Goal: Task Accomplishment & Management: Manage account settings

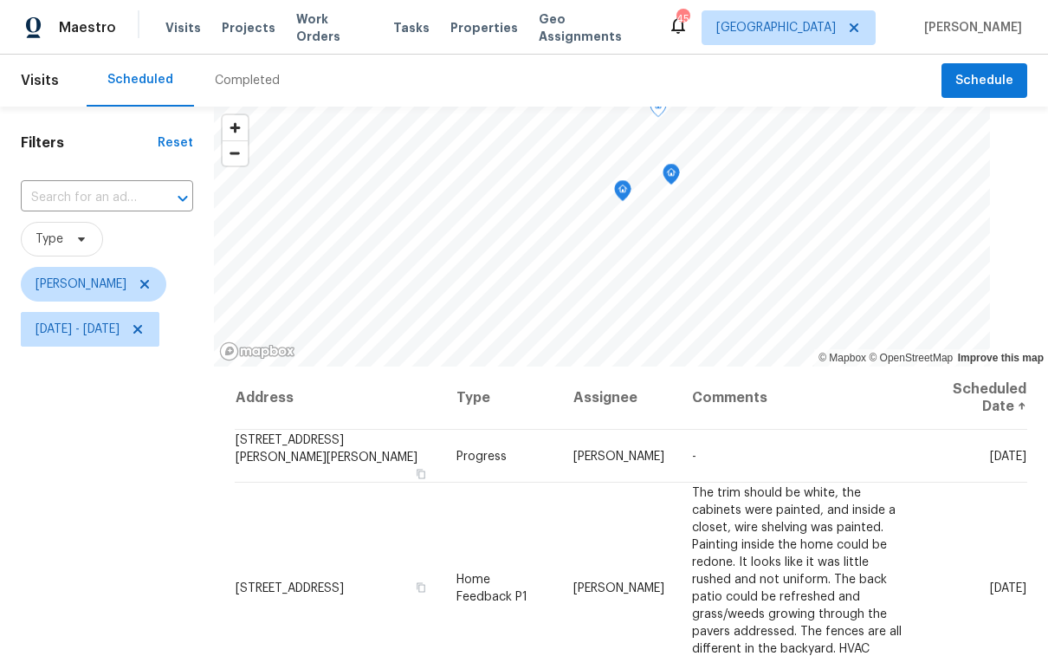
scroll to position [246, 0]
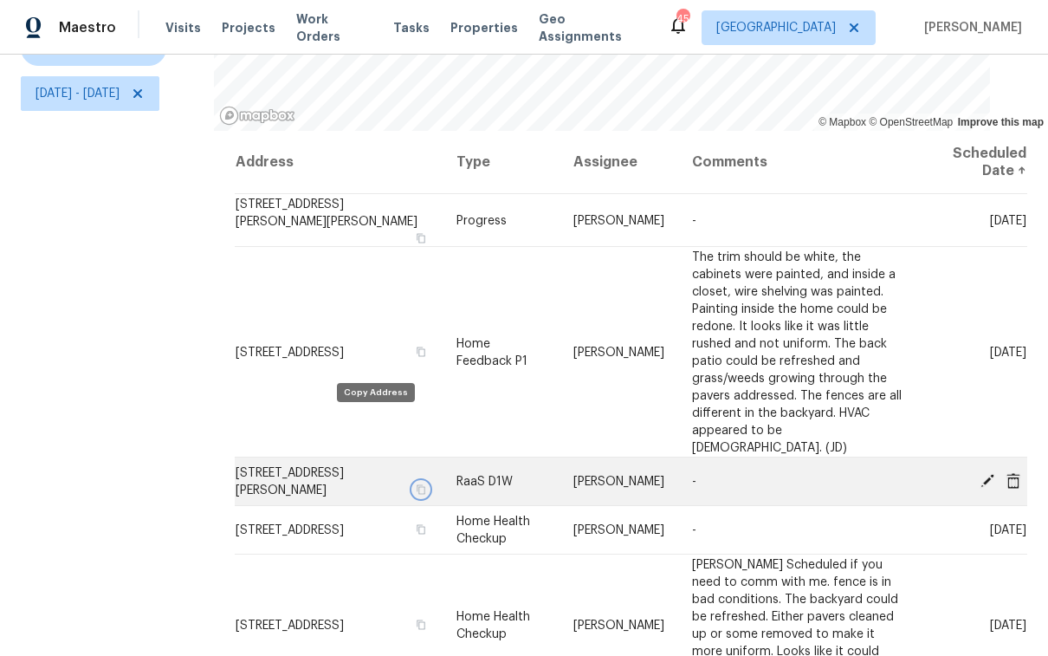
click at [413, 482] on button "button" at bounding box center [421, 490] width 16 height 16
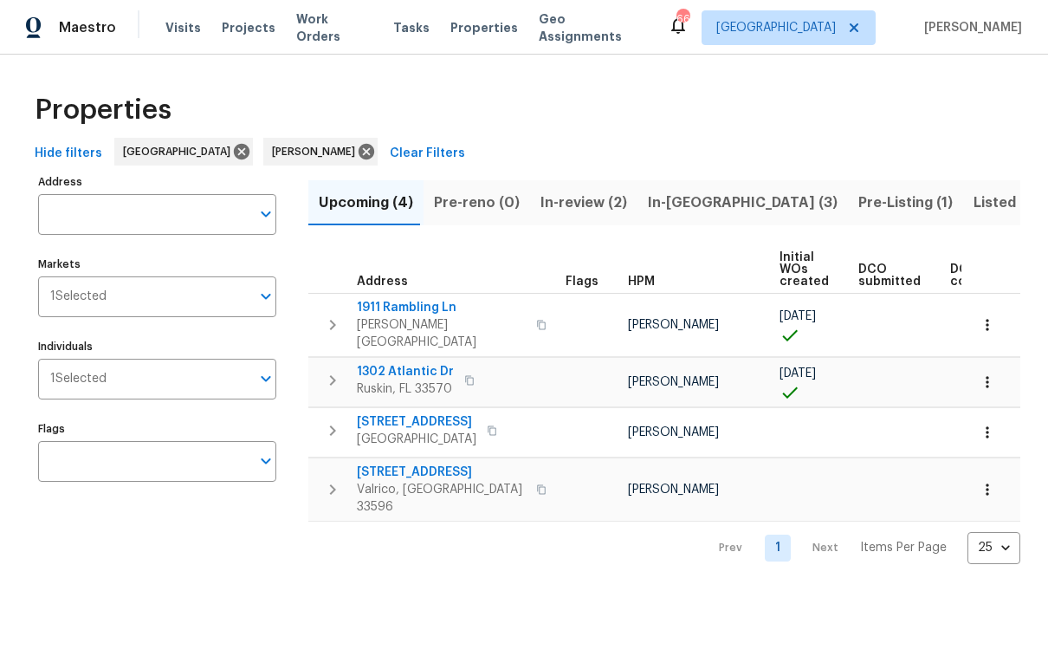
click at [554, 196] on span "In-review (2)" at bounding box center [583, 203] width 87 height 24
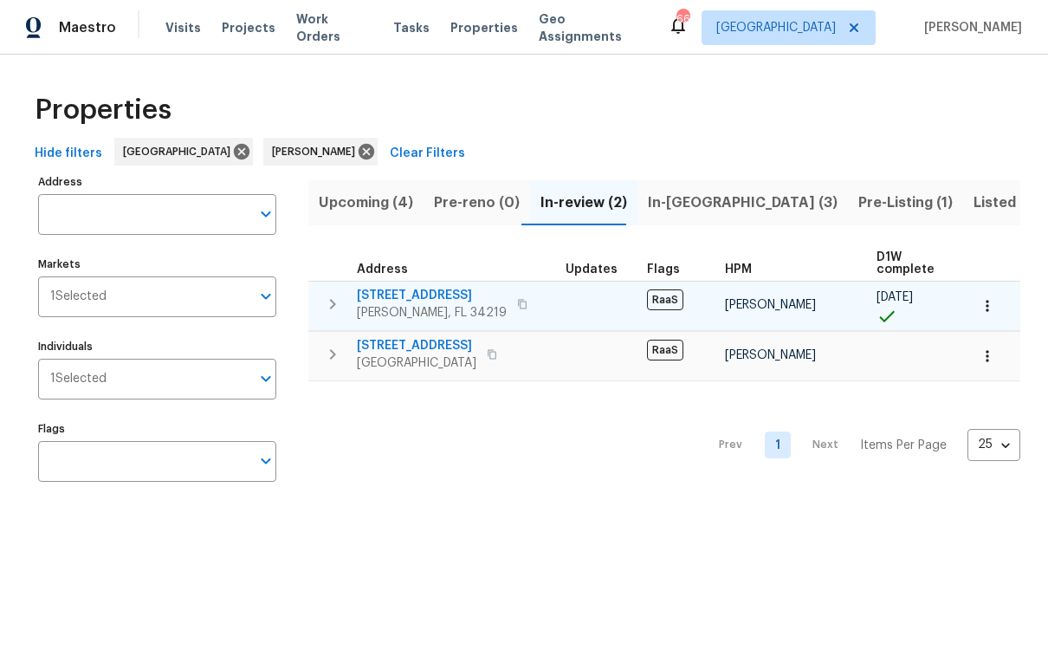
click at [406, 298] on span "11440 64th St E" at bounding box center [432, 295] width 150 height 17
click at [397, 288] on span "[STREET_ADDRESS]" at bounding box center [432, 295] width 150 height 17
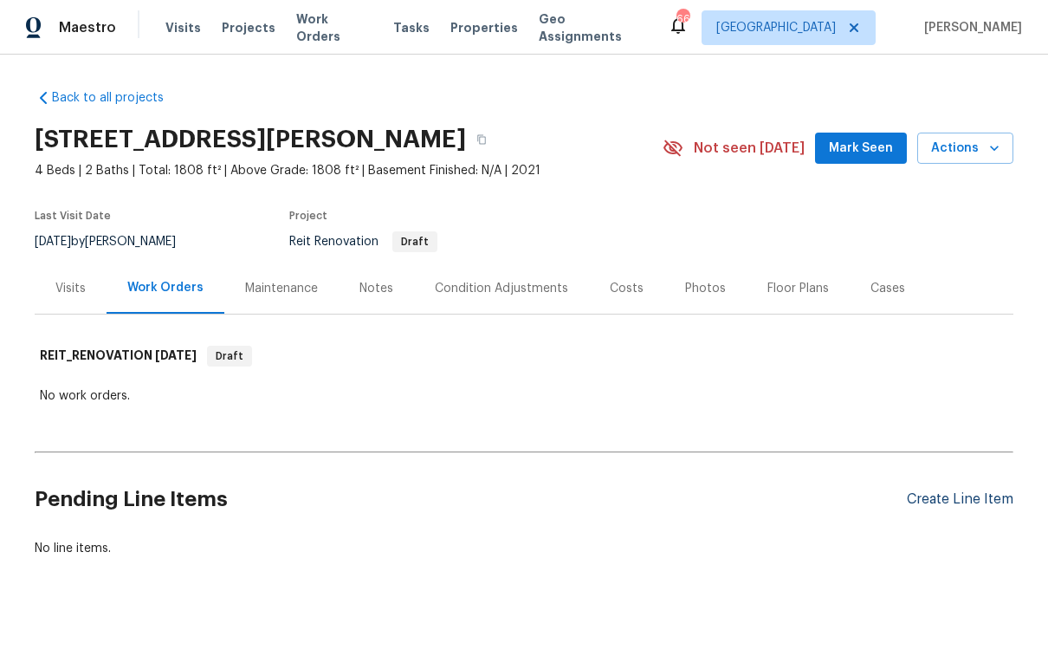
click at [980, 500] on div "Create Line Item" at bounding box center [960, 499] width 107 height 16
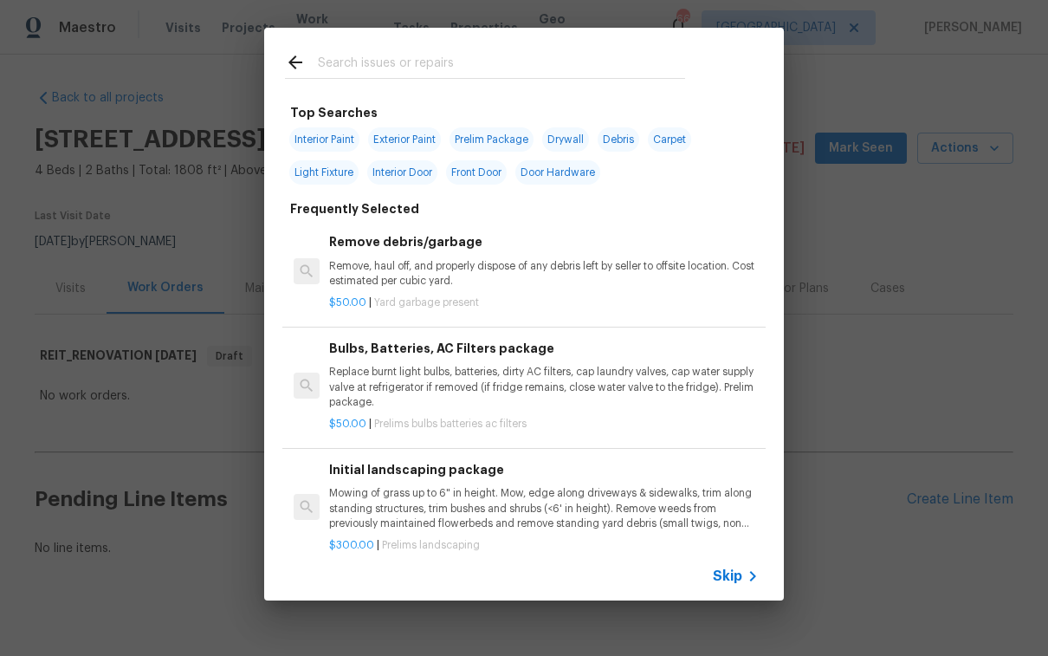
click at [398, 66] on input "text" at bounding box center [501, 65] width 367 height 26
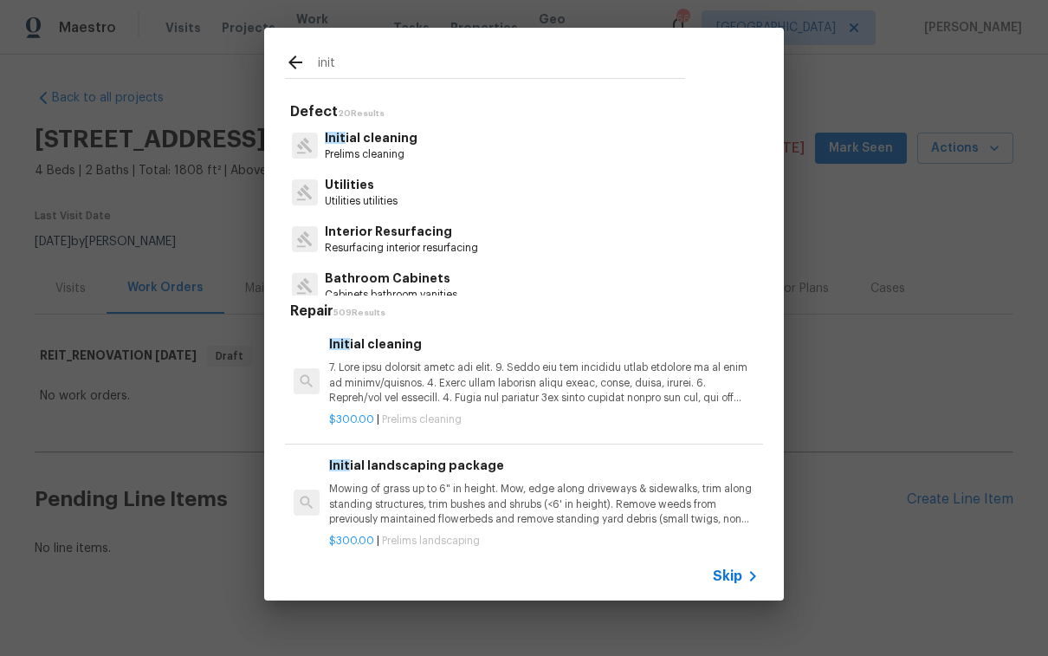
type input "init"
click at [359, 133] on p "Init ial cleaning" at bounding box center [371, 138] width 93 height 18
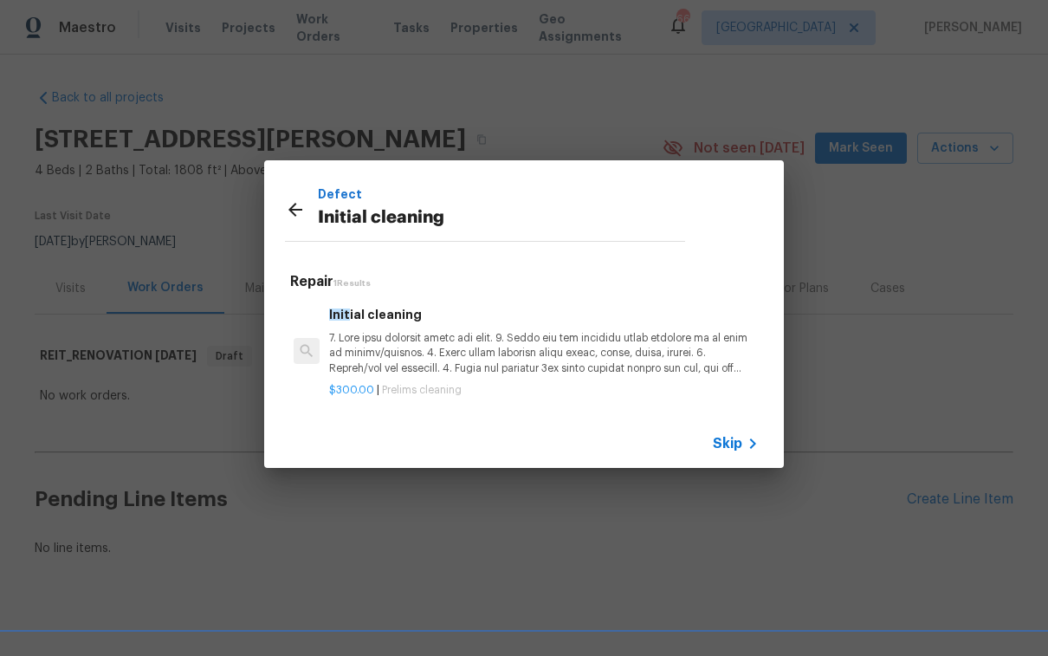
click at [564, 363] on p at bounding box center [544, 353] width 430 height 44
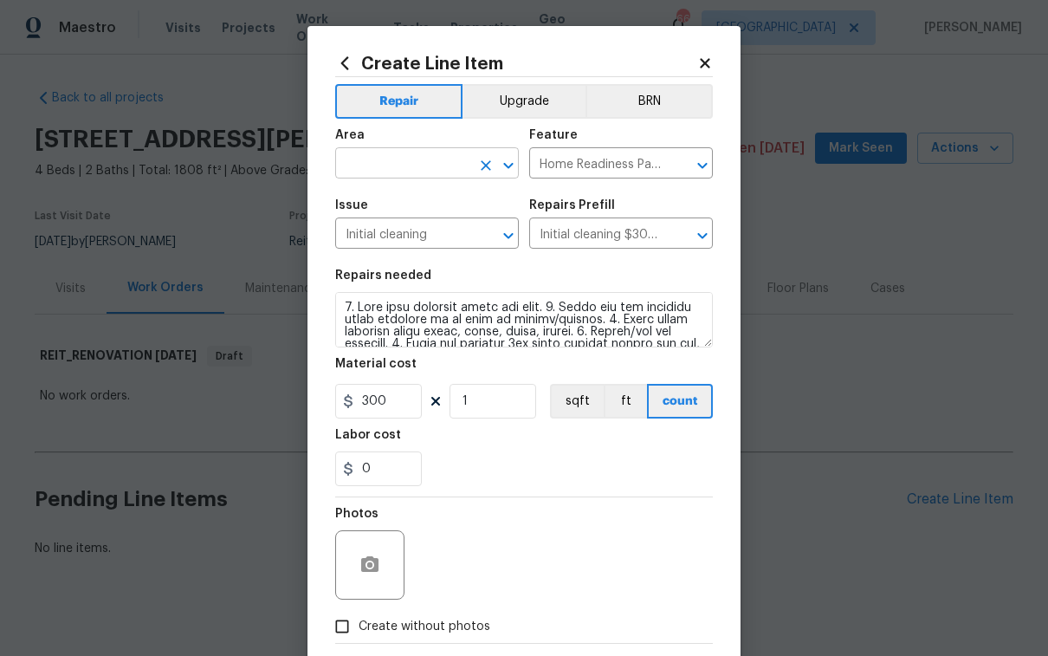
click at [397, 173] on input "text" at bounding box center [402, 165] width 135 height 27
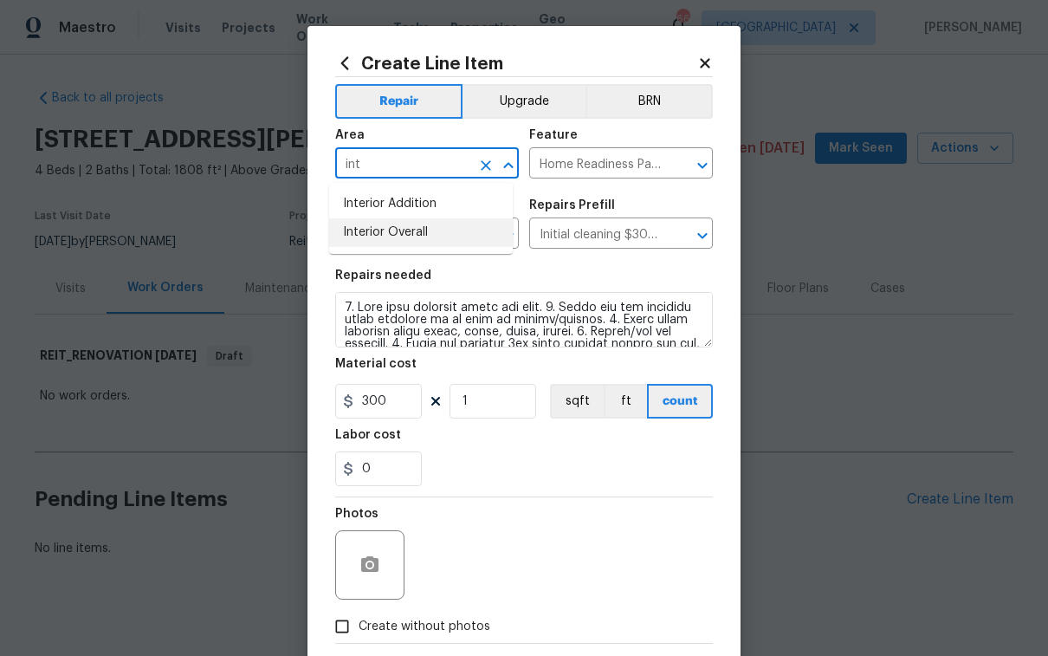
click at [430, 236] on li "Interior Overall" at bounding box center [421, 232] width 184 height 29
type input "Interior Overall"
click at [410, 633] on span "Create without photos" at bounding box center [425, 626] width 132 height 18
click at [359, 633] on input "Create without photos" at bounding box center [342, 626] width 33 height 33
checkbox input "true"
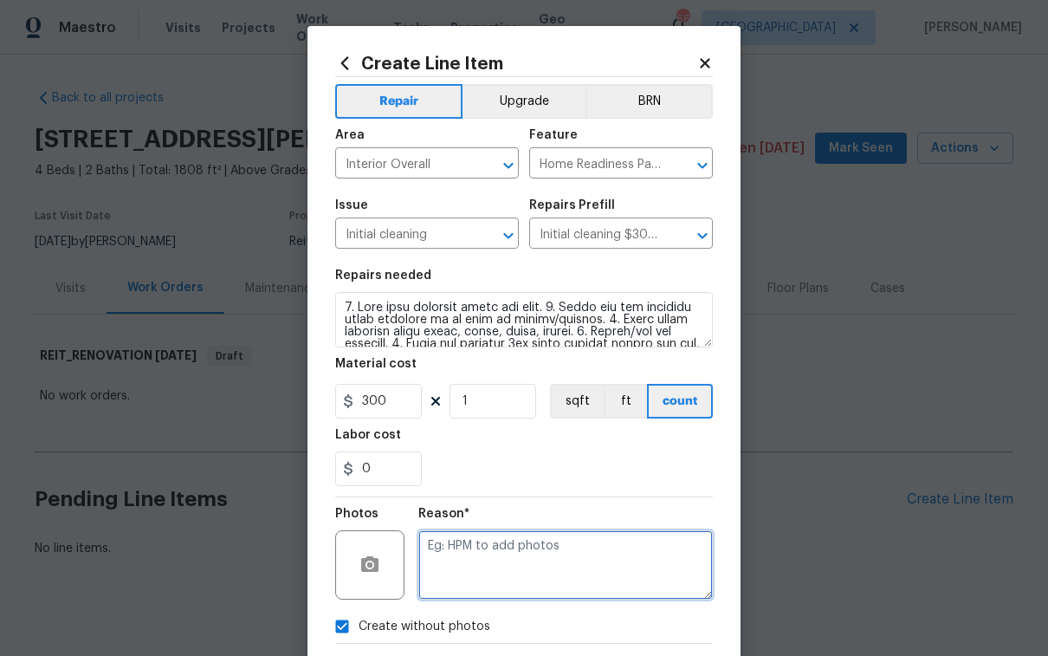
click at [499, 579] on textarea at bounding box center [565, 564] width 294 height 69
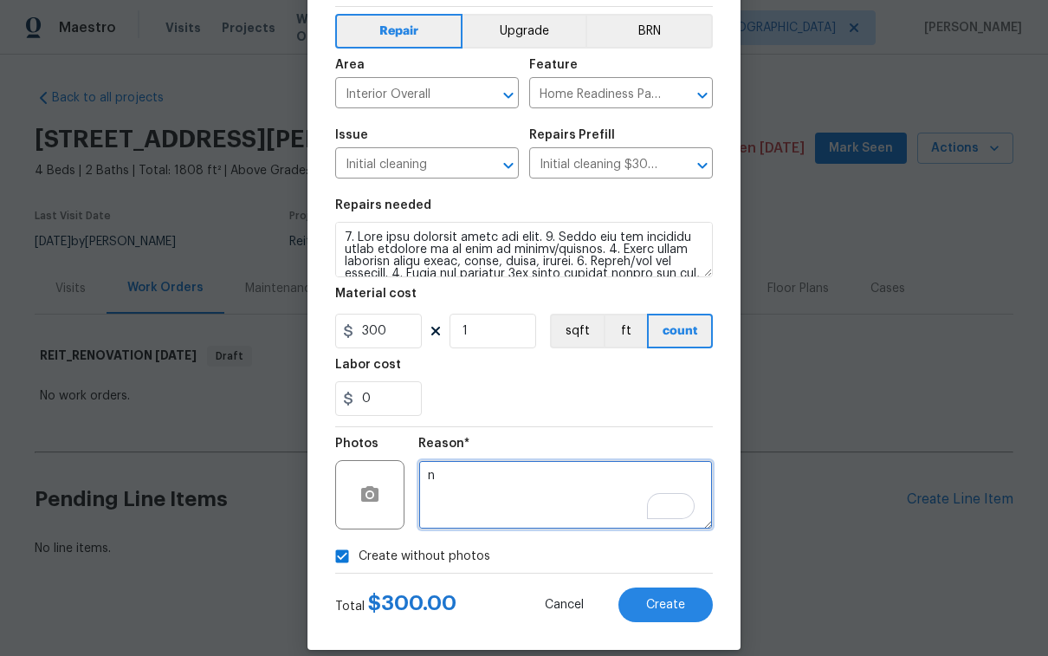
scroll to position [91, 0]
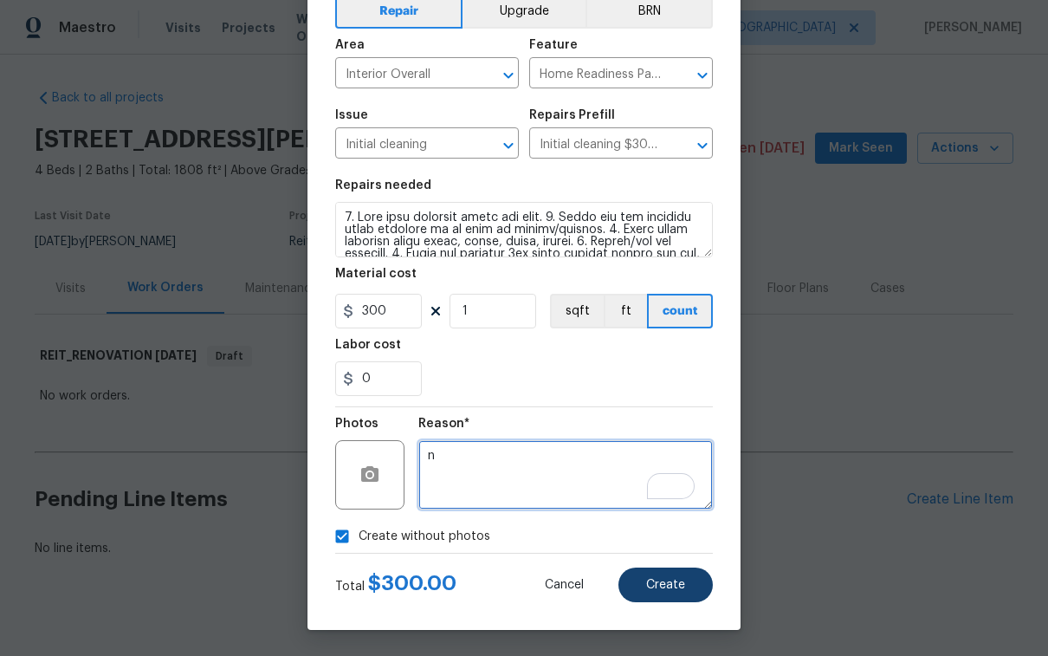
type textarea "n"
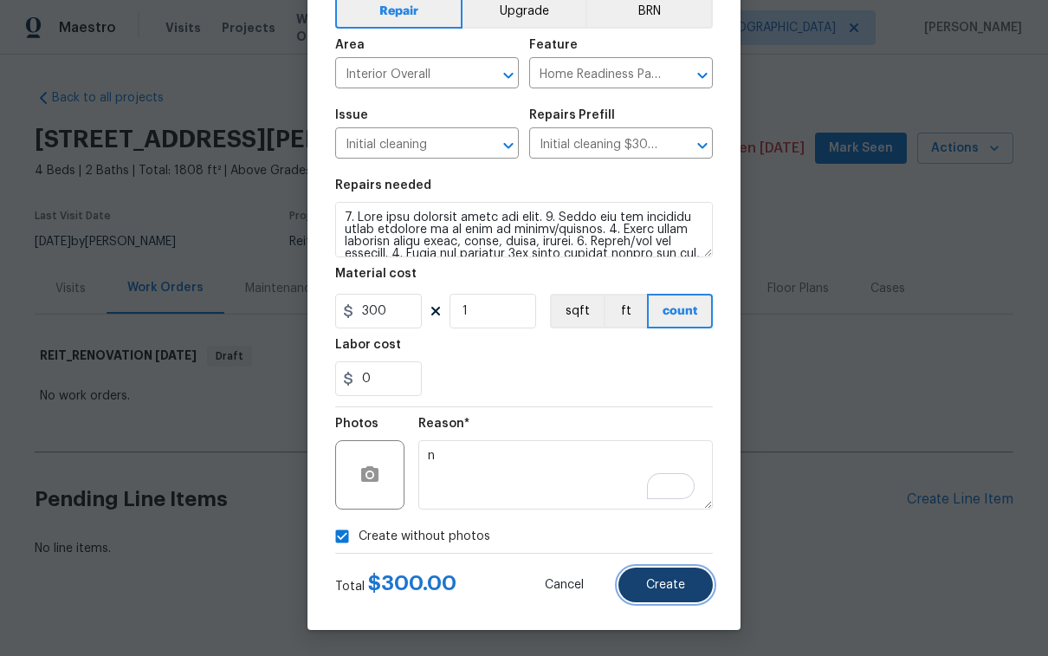
click at [683, 598] on button "Create" at bounding box center [665, 584] width 94 height 35
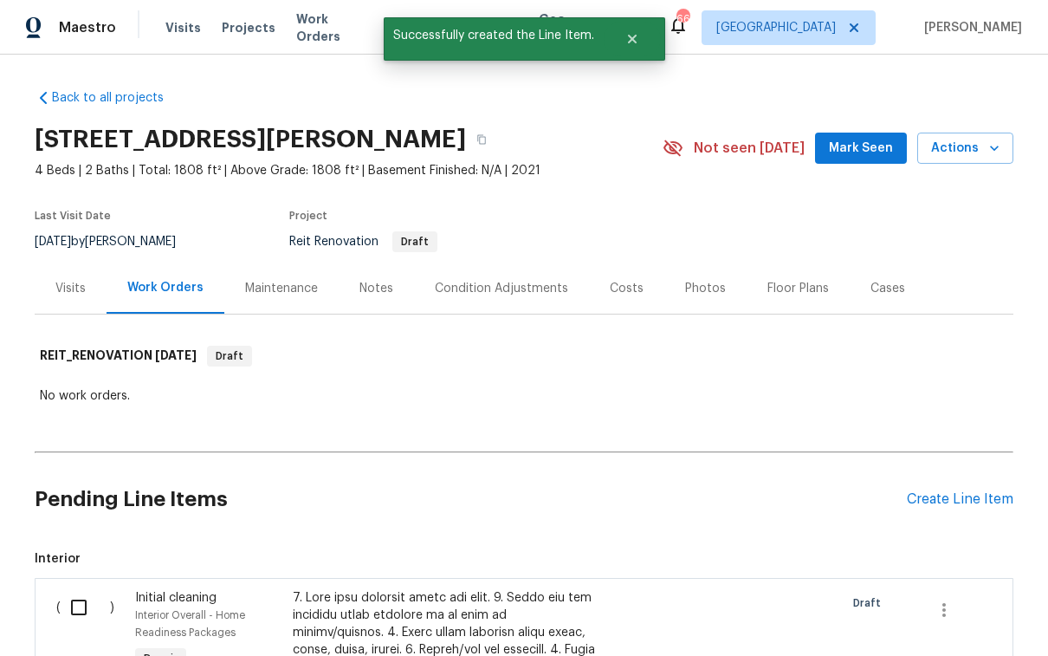
click at [75, 611] on input "checkbox" at bounding box center [85, 607] width 49 height 36
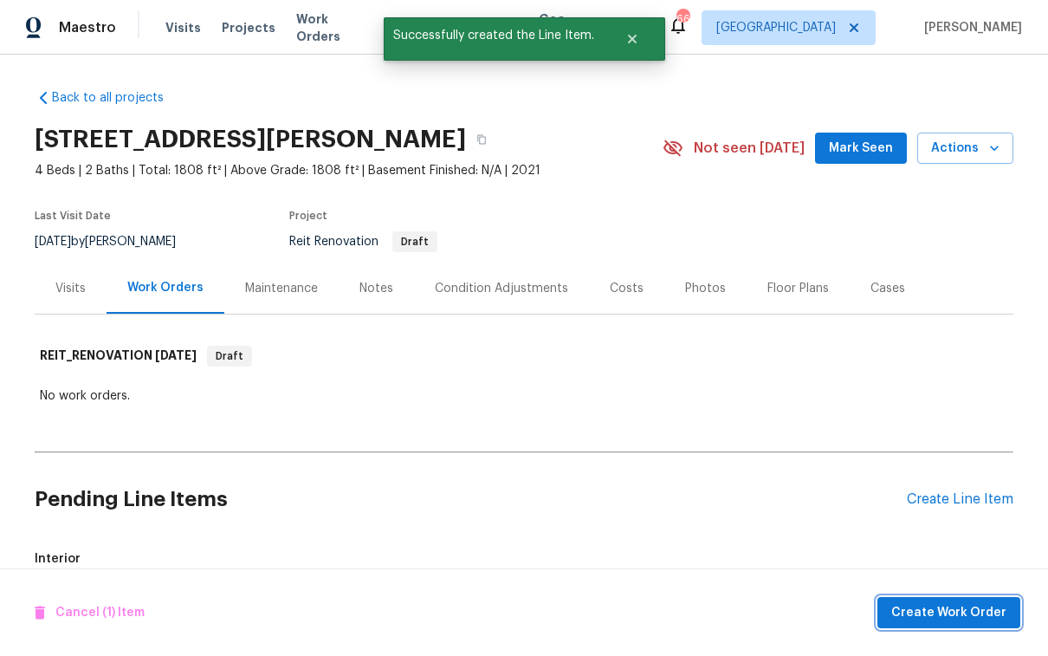
click at [948, 598] on button "Create Work Order" at bounding box center [948, 613] width 143 height 32
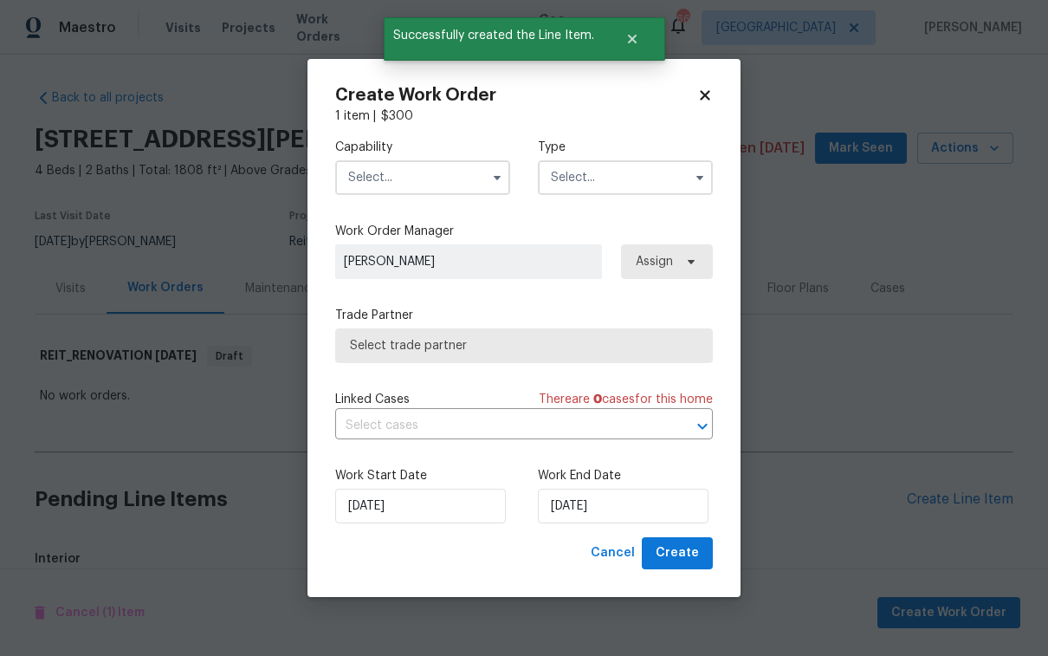
click at [399, 179] on input "text" at bounding box center [422, 177] width 175 height 35
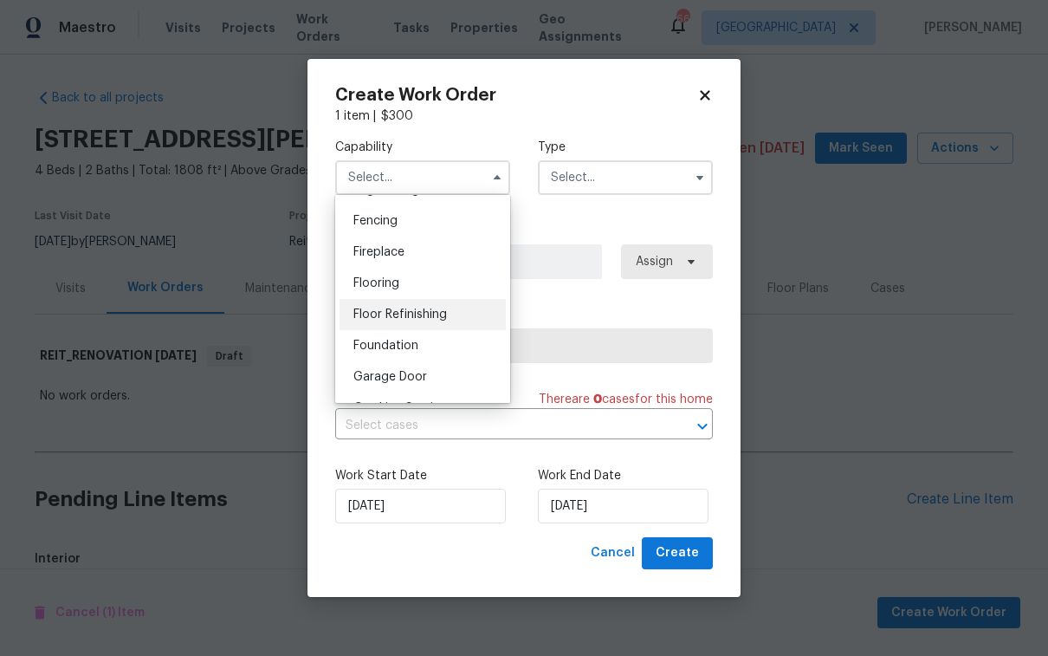
scroll to position [0, 0]
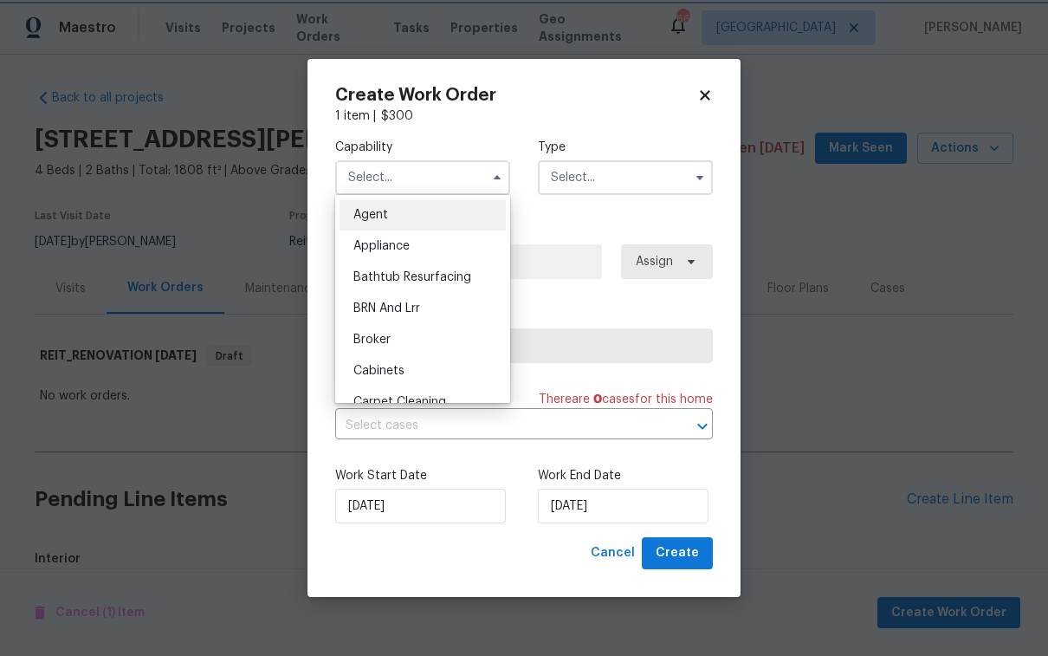
click at [706, 89] on icon at bounding box center [705, 95] width 16 height 16
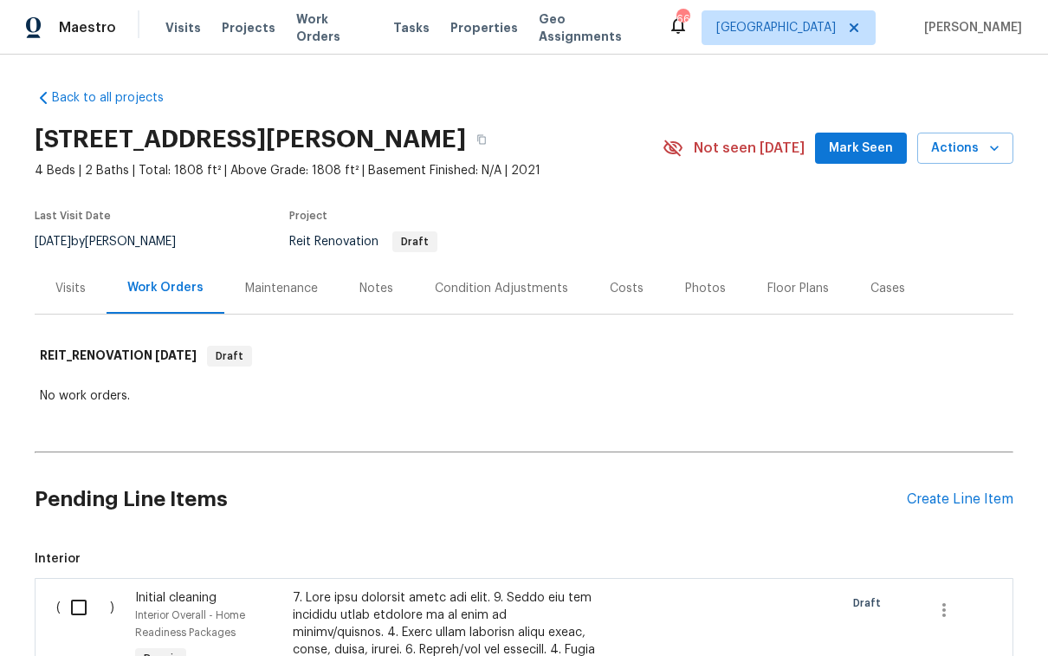
click at [79, 611] on input "checkbox" at bounding box center [85, 607] width 49 height 36
checkbox input "true"
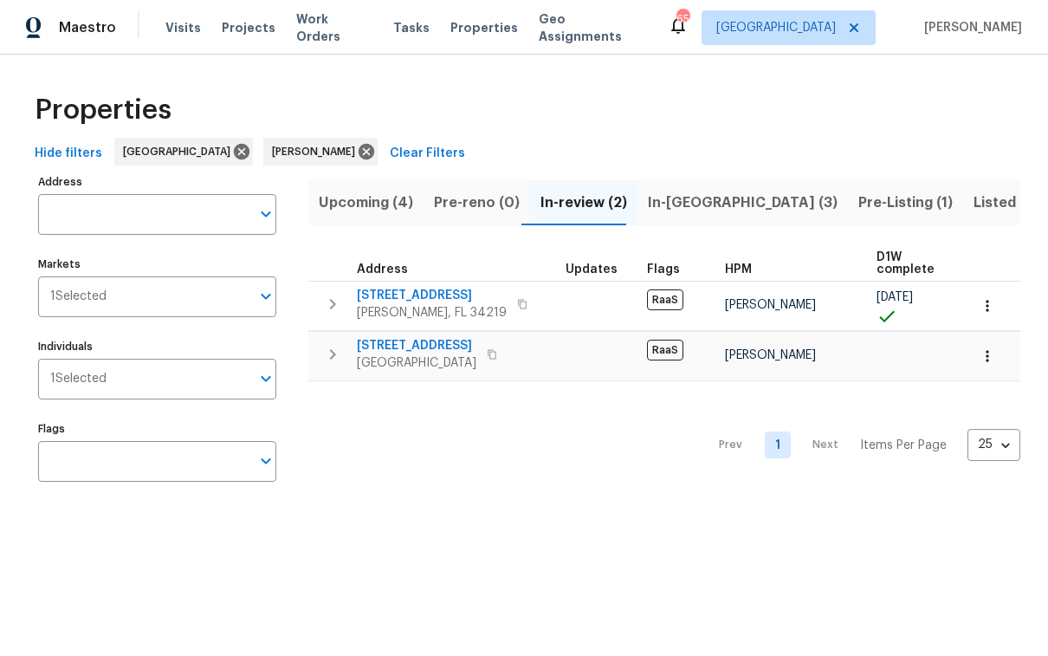
click at [664, 203] on span "In-[GEOGRAPHIC_DATA] (3)" at bounding box center [743, 203] width 190 height 24
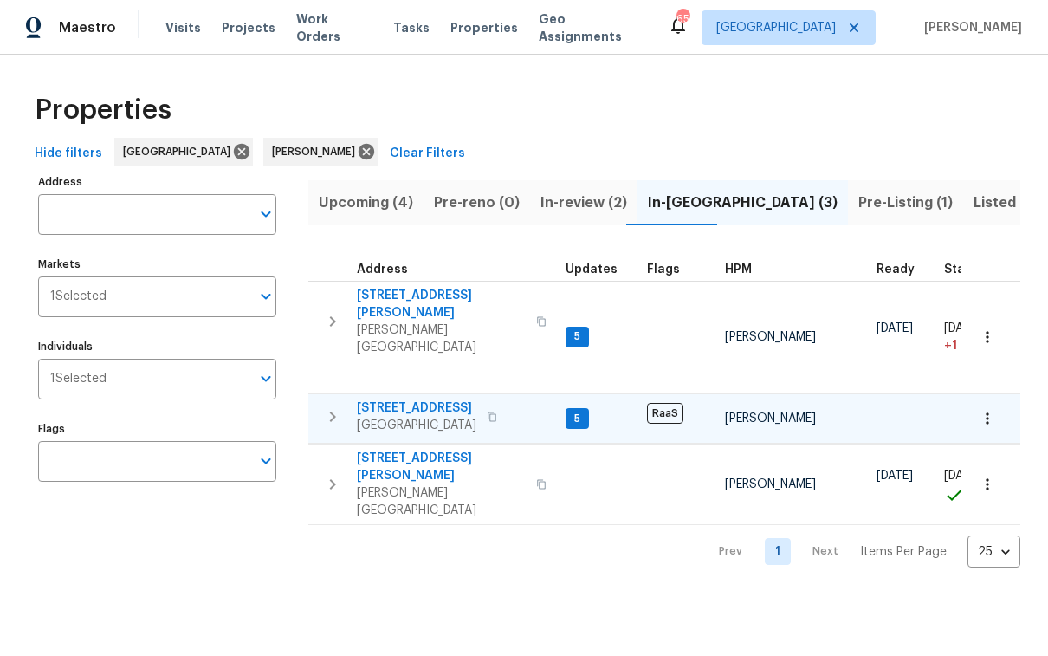
click at [422, 399] on span "[STREET_ADDRESS]" at bounding box center [417, 407] width 120 height 17
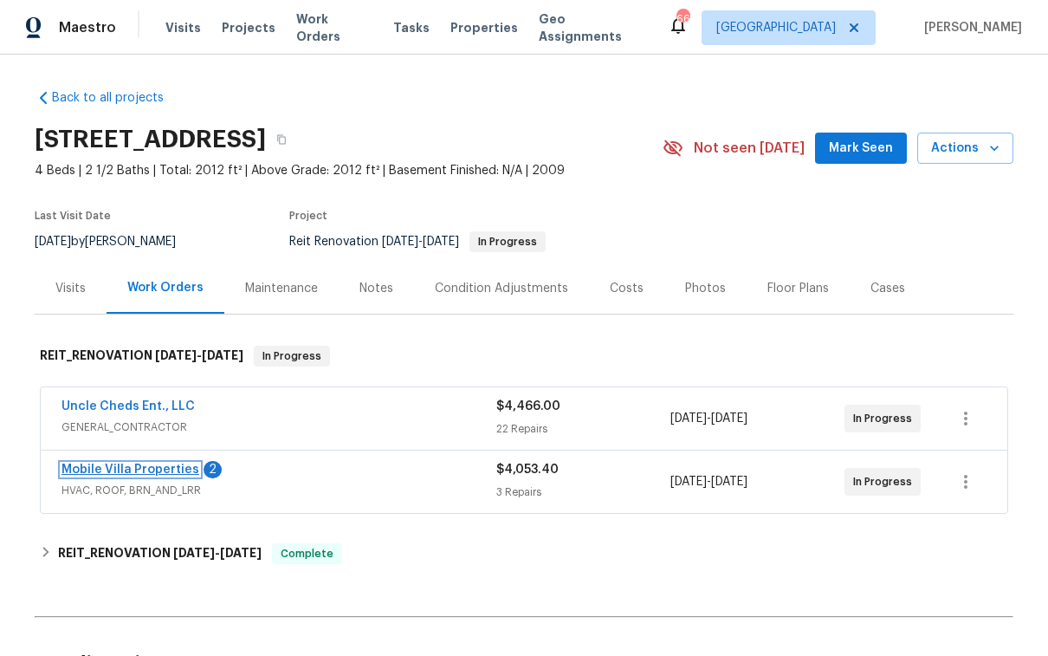
click at [122, 473] on link "Mobile Villa Properties" at bounding box center [130, 469] width 138 height 12
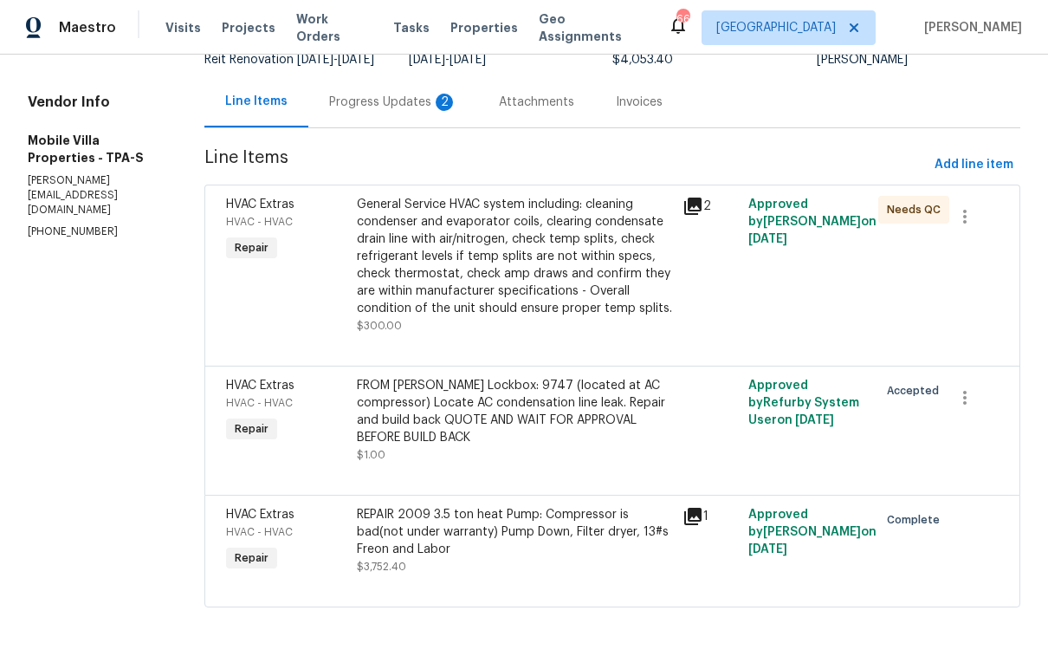
scroll to position [156, 0]
click at [456, 414] on div "FROM PAUL Lockbox: 9747 (located at AC compressor) Locate AC condensation line …" at bounding box center [515, 411] width 316 height 69
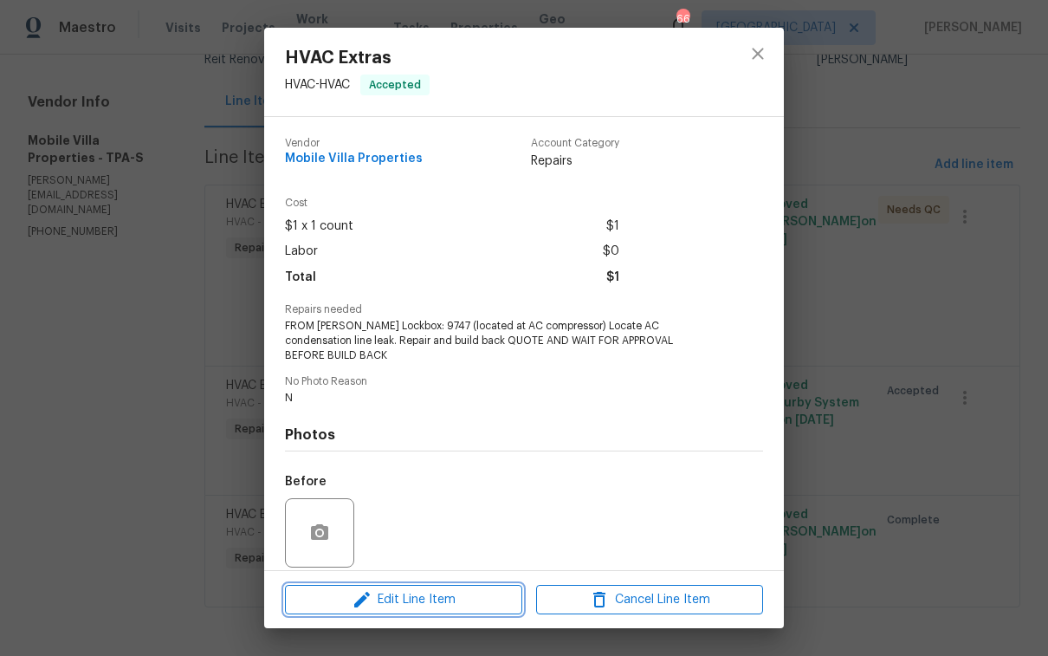
click at [413, 589] on span "Edit Line Item" at bounding box center [403, 600] width 227 height 22
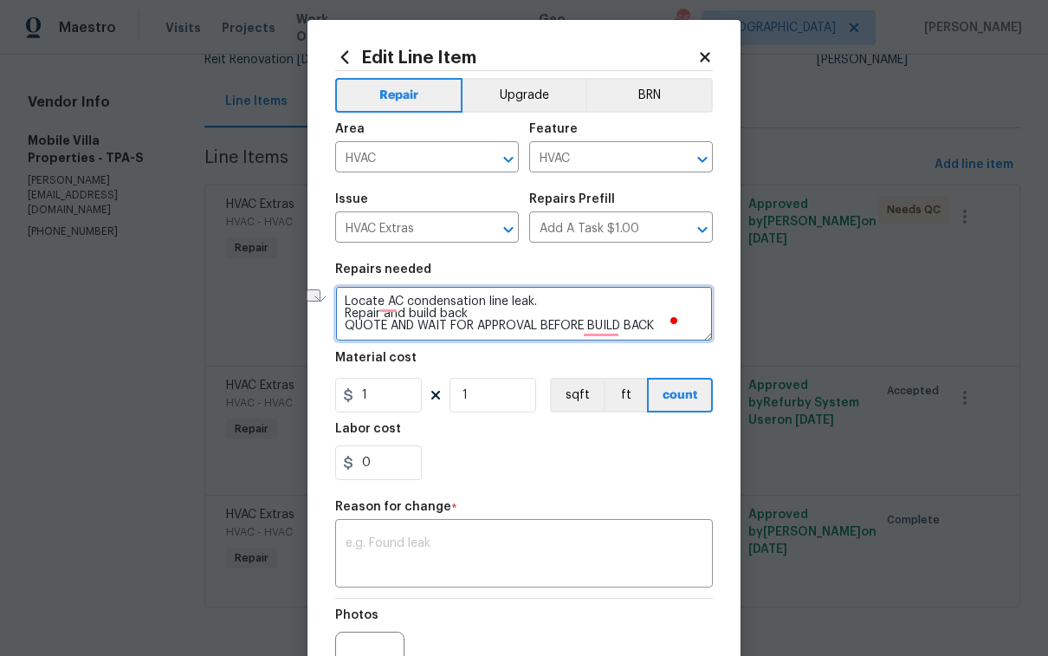
scroll to position [48, 0]
drag, startPoint x: 660, startPoint y: 331, endPoint x: 645, endPoint y: 323, distance: 16.7
click at [642, 324] on textarea "FROM PAUL Lockbox: 9747 (located at AC compressor) Locate AC condensation line …" at bounding box center [524, 313] width 378 height 55
click at [652, 324] on textarea "FROM PAUL Lockbox: 9747 (located at AC compressor) Locate AC condensation line …" at bounding box center [524, 313] width 378 height 55
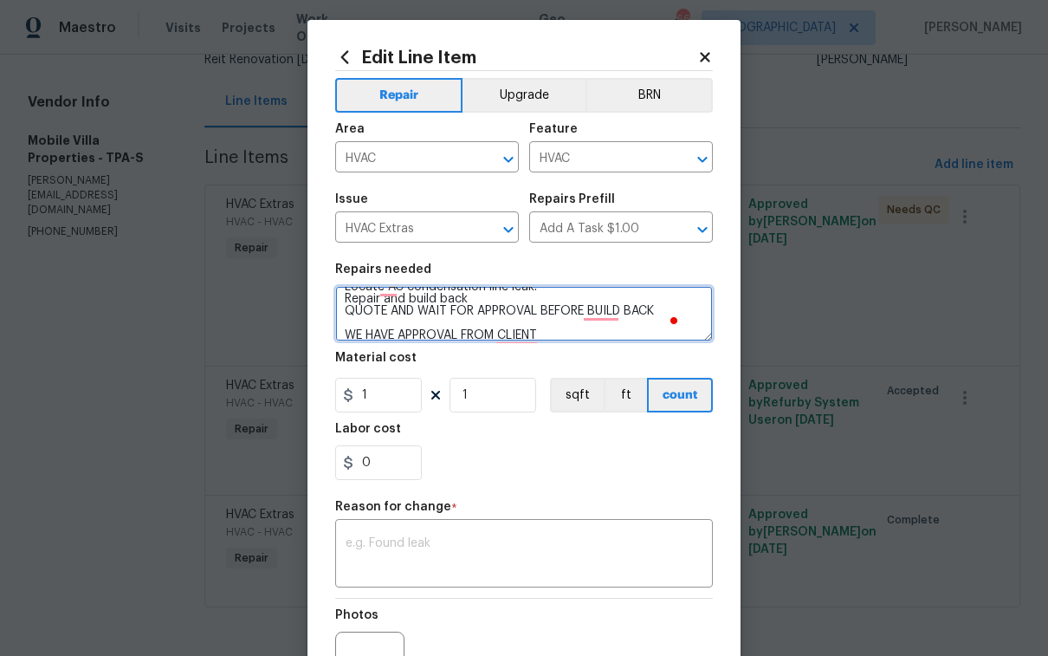
click at [660, 313] on textarea "FROM PAUL Lockbox: 9747 (located at AC compressor) Locate AC condensation line …" at bounding box center [524, 313] width 378 height 55
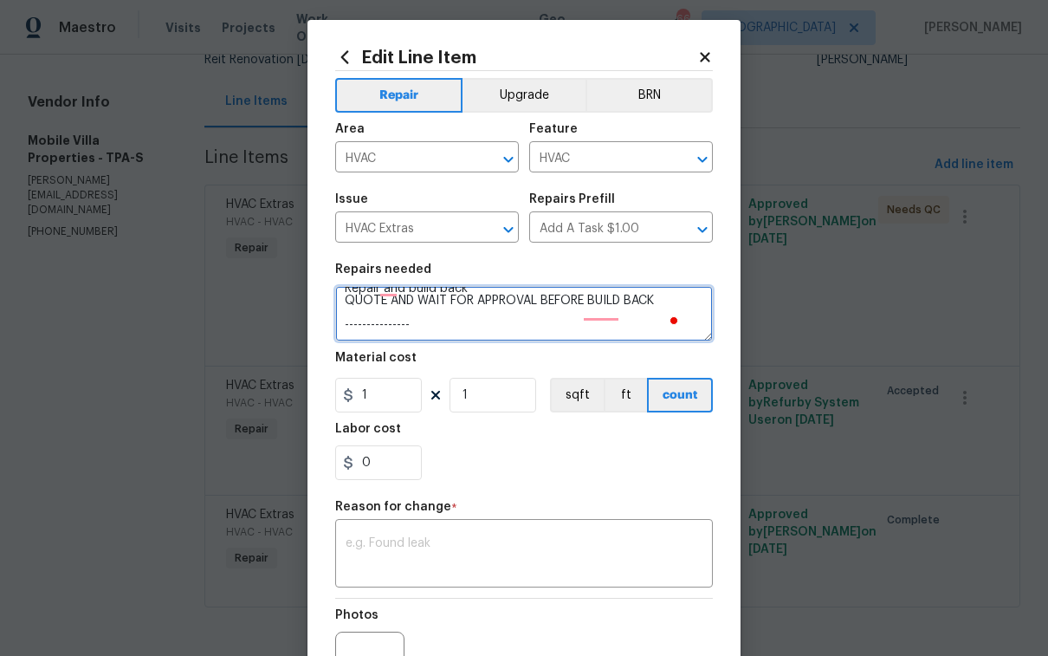
scroll to position [96, 0]
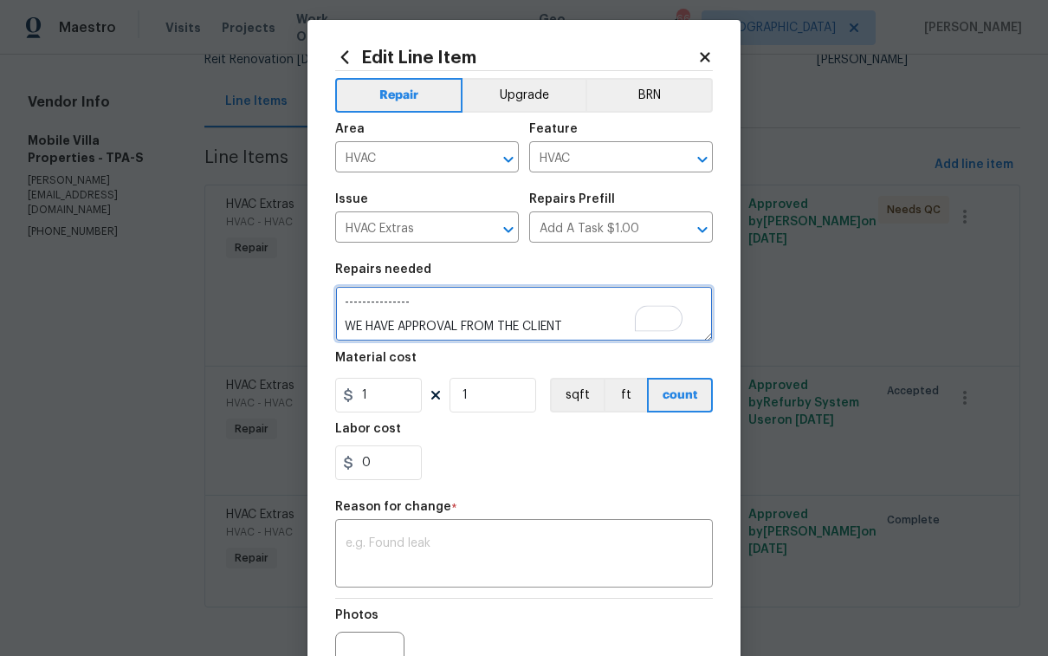
click at [578, 329] on textarea "FROM PAUL Lockbox: 9747 (located at AC compressor) Locate AC condensation line …" at bounding box center [524, 313] width 378 height 55
paste textarea "HVAC Chase condensate line and repair. Microbial growth on baseboards and Sheet…"
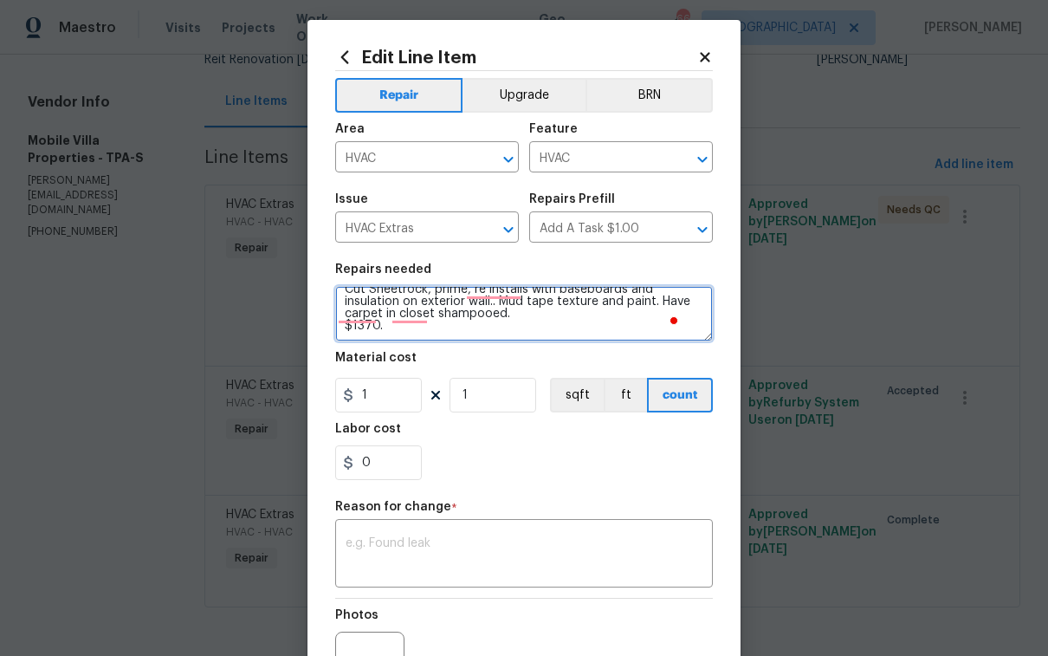
drag, startPoint x: 381, startPoint y: 334, endPoint x: 329, endPoint y: 326, distance: 52.5
click at [335, 326] on textarea "FROM PAUL Lockbox: 9747 (located at AC compressor) Locate AC condensation line …" at bounding box center [524, 313] width 378 height 55
type textarea "FROM PAUL Lockbox: 9747 (located at AC compressor) Locate AC condensation line …"
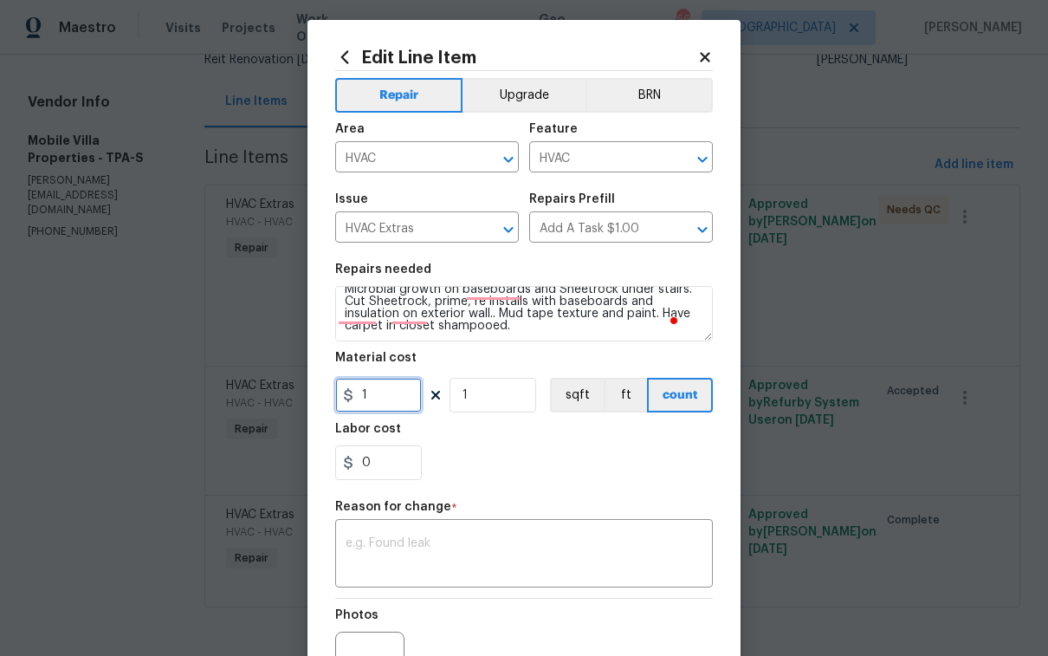
click at [374, 399] on input "1" at bounding box center [378, 395] width 87 height 35
type input "1370"
click at [413, 563] on div "Repair Upgrade BRN Area HVAC ​ Feature HVAC ​ Issue HVAC Extras ​ Repairs Prefi…" at bounding box center [524, 407] width 378 height 673
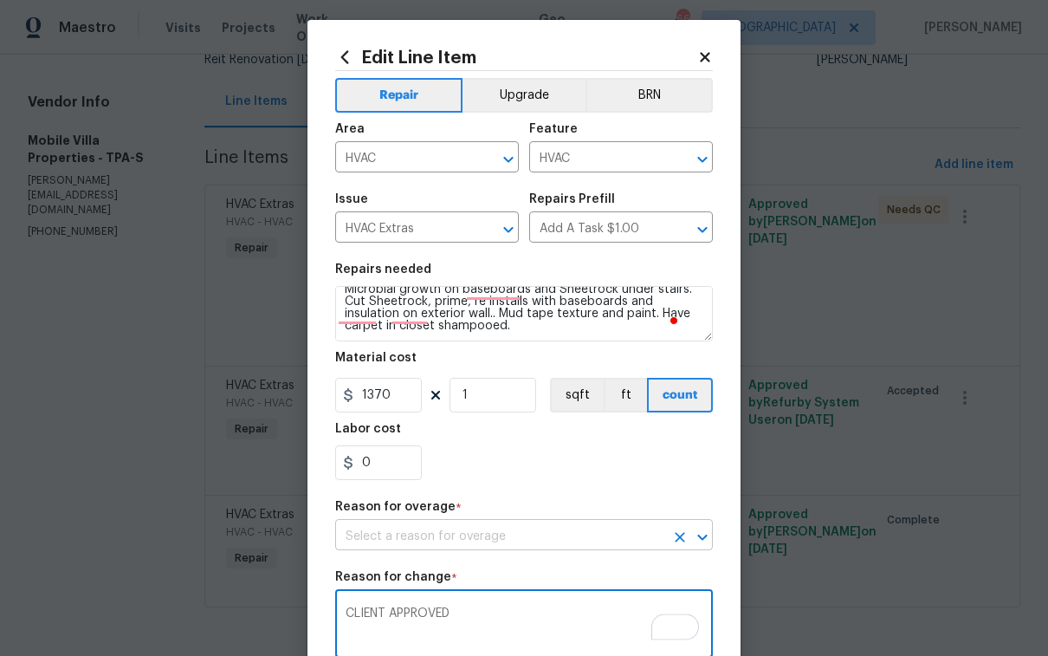
type textarea "CLIENT APPROVED"
click at [460, 539] on input "text" at bounding box center [499, 536] width 329 height 27
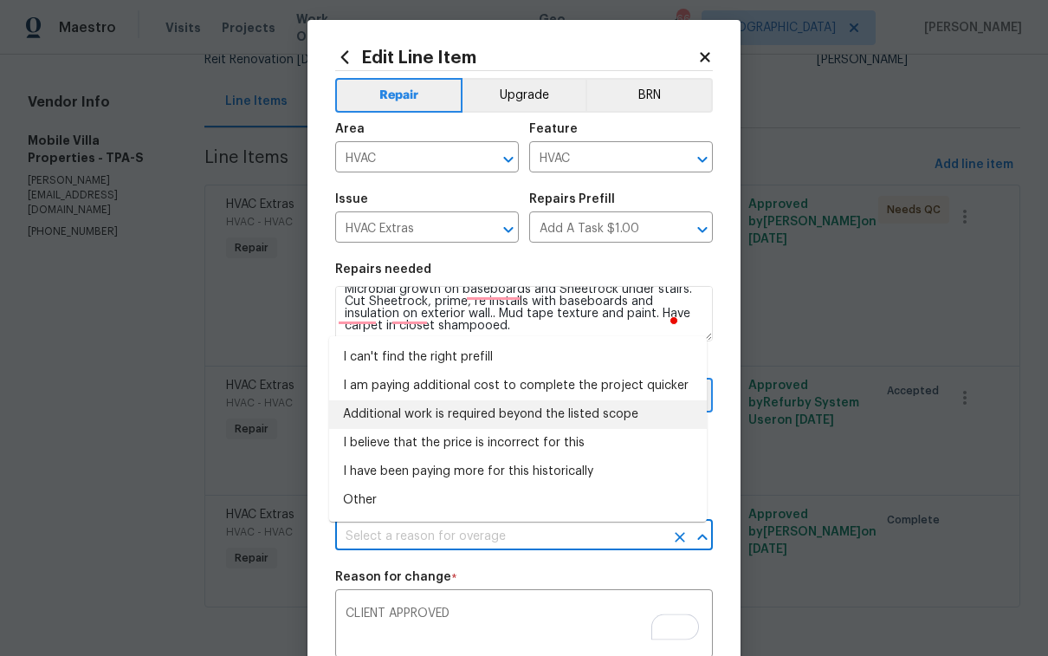
click at [417, 420] on li "Additional work is required beyond the listed scope" at bounding box center [518, 414] width 378 height 29
type input "Additional work is required beyond the listed scope"
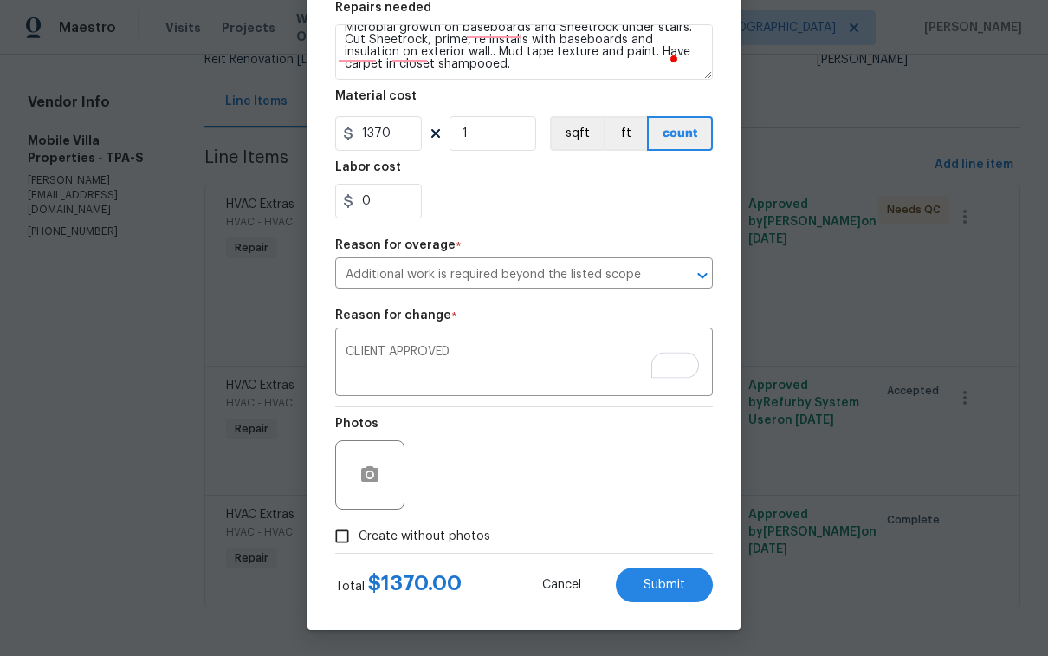
click at [378, 534] on span "Create without photos" at bounding box center [425, 536] width 132 height 18
click at [359, 534] on input "Create without photos" at bounding box center [342, 536] width 33 height 33
checkbox input "true"
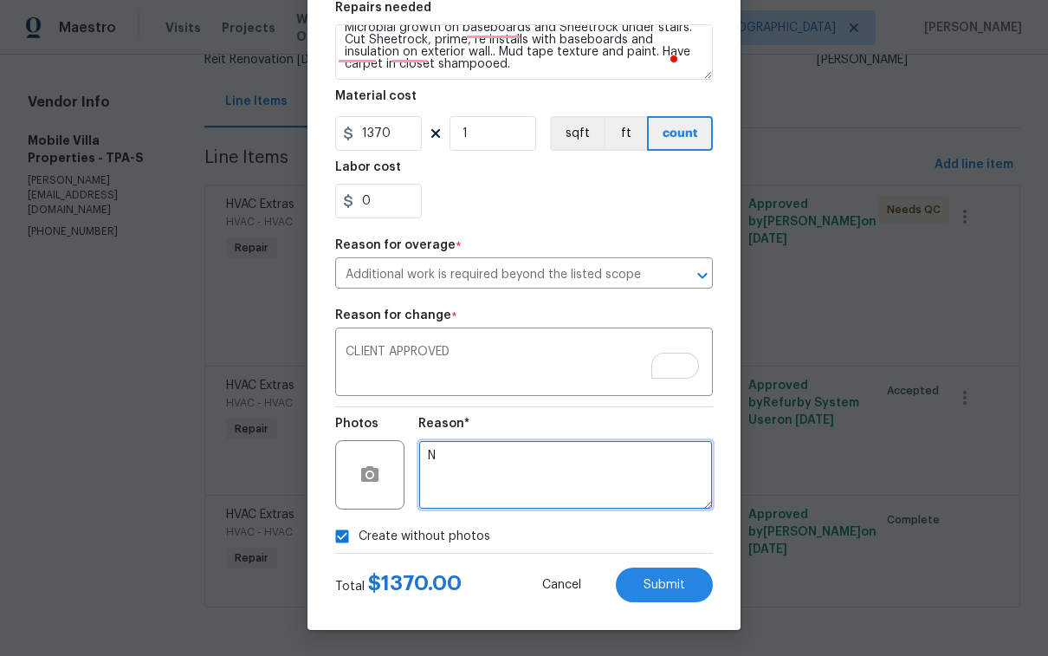
click at [521, 483] on textarea "N" at bounding box center [565, 474] width 294 height 69
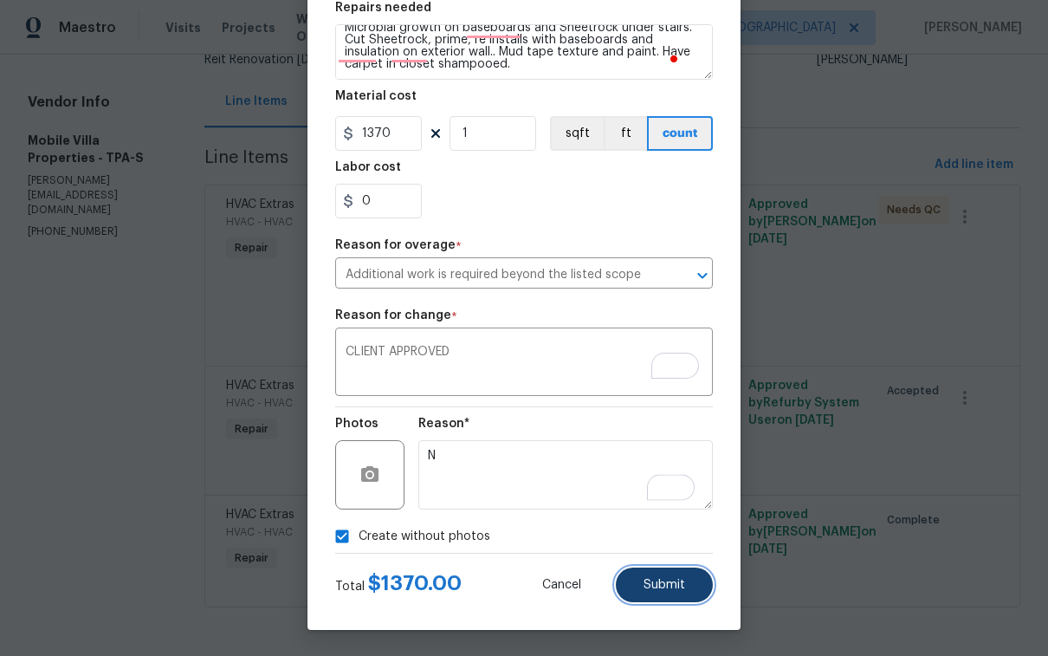
click at [667, 581] on span "Submit" at bounding box center [664, 584] width 42 height 13
type textarea "FROM PAUL Lockbox: 9747 (located at AC compressor) Locate AC condensation line …"
type input "1"
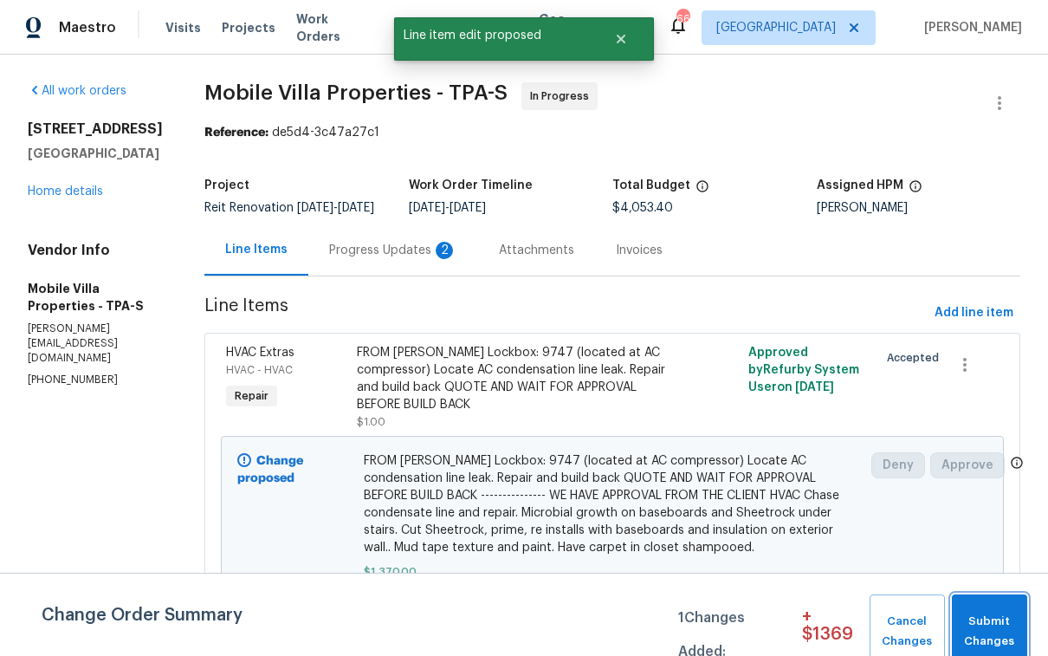
click at [981, 615] on span "Submit Changes" at bounding box center [989, 631] width 58 height 40
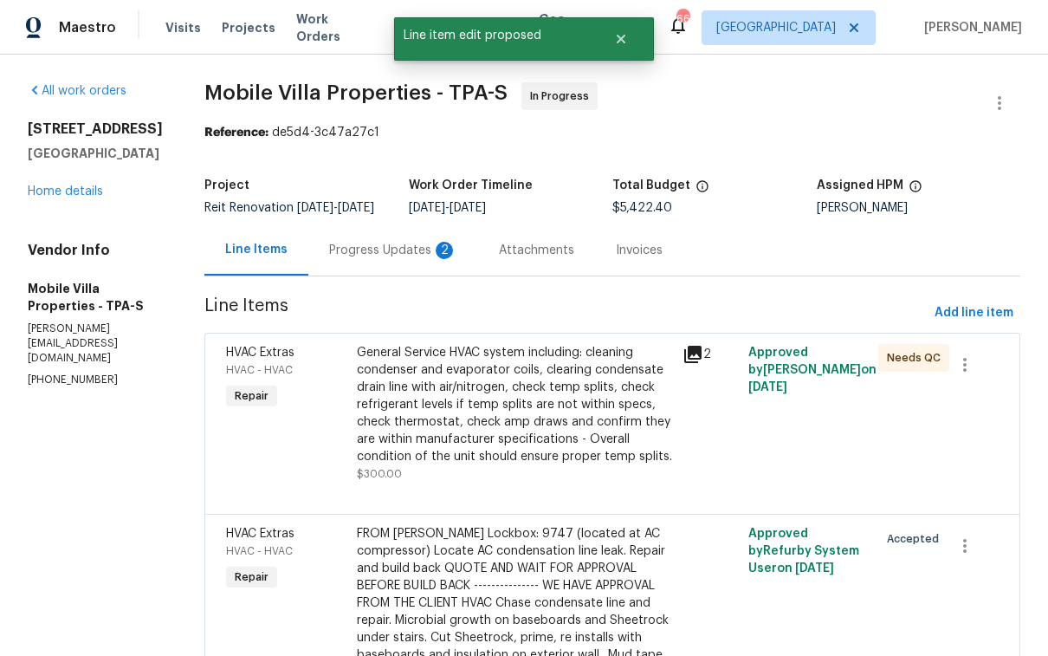
click at [329, 259] on div "Progress Updates 2" at bounding box center [393, 250] width 128 height 17
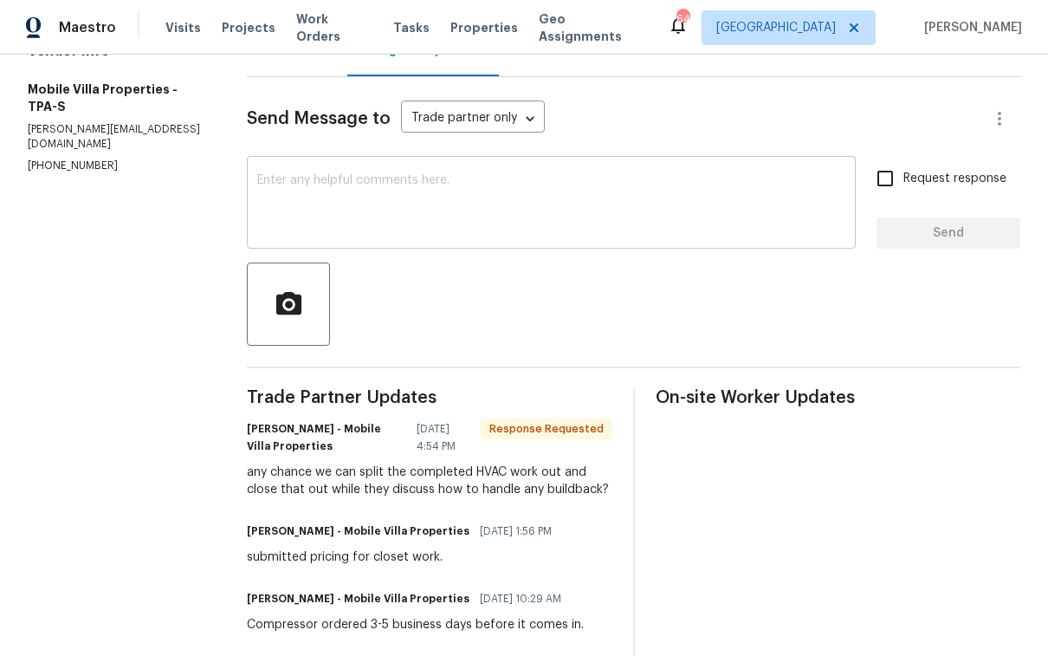
click at [349, 220] on textarea at bounding box center [551, 204] width 588 height 61
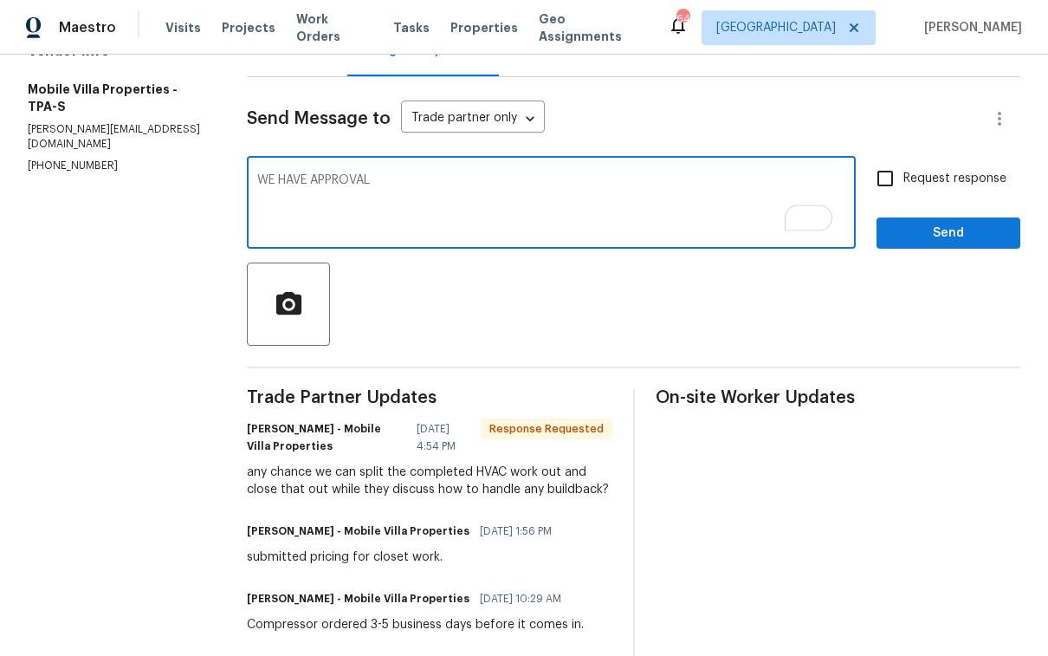
type textarea "WE HAVE APPROVAL"
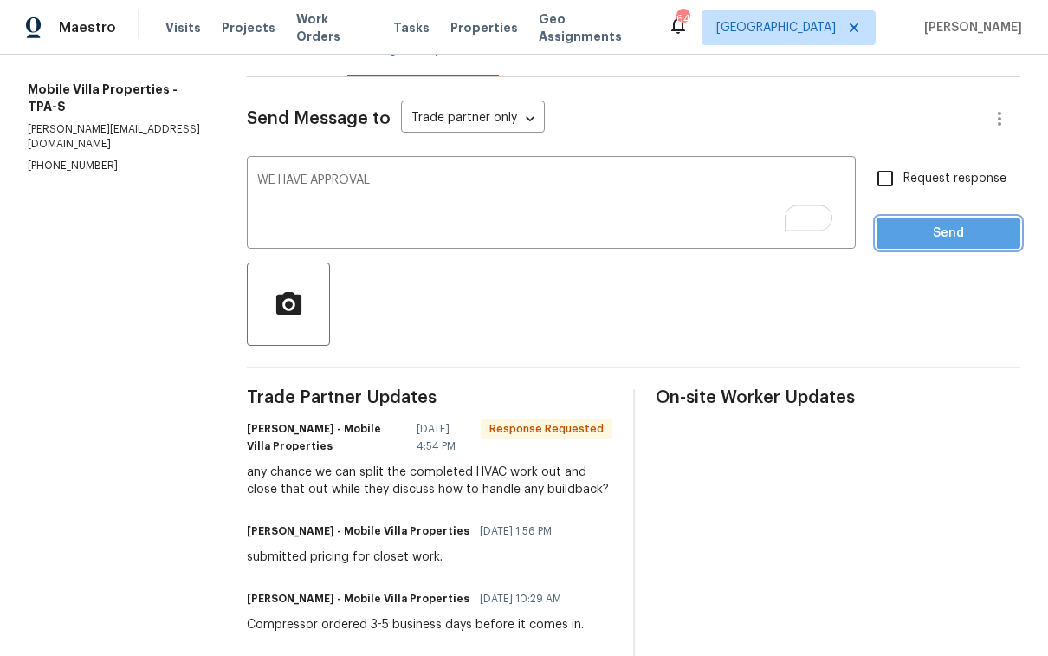
click at [963, 239] on span "Send" at bounding box center [948, 234] width 116 height 22
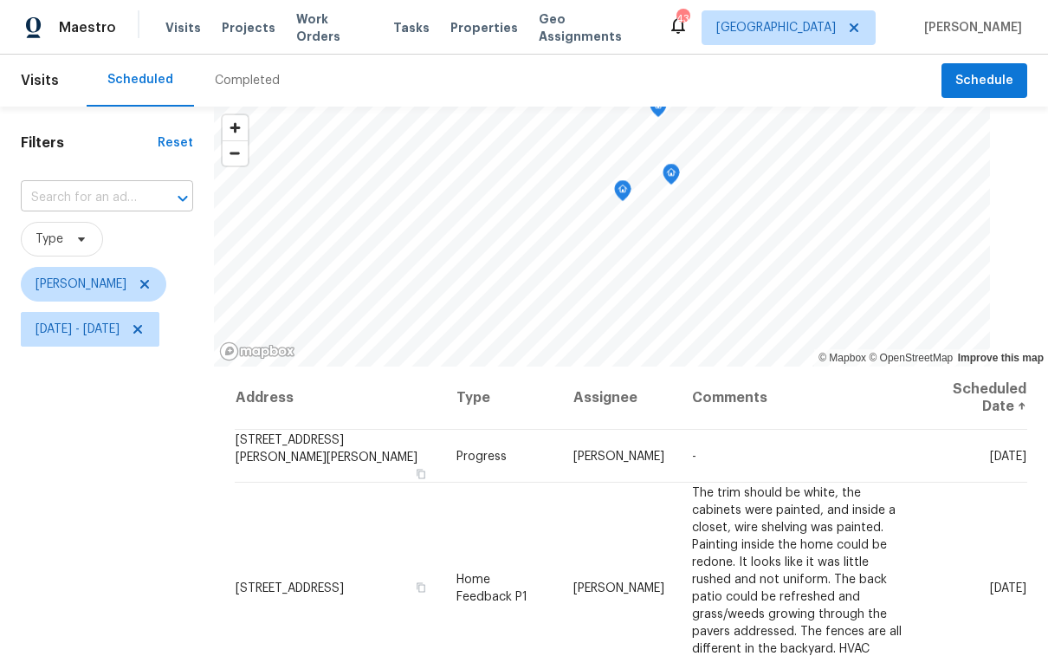
click at [86, 197] on input "text" at bounding box center [83, 197] width 124 height 27
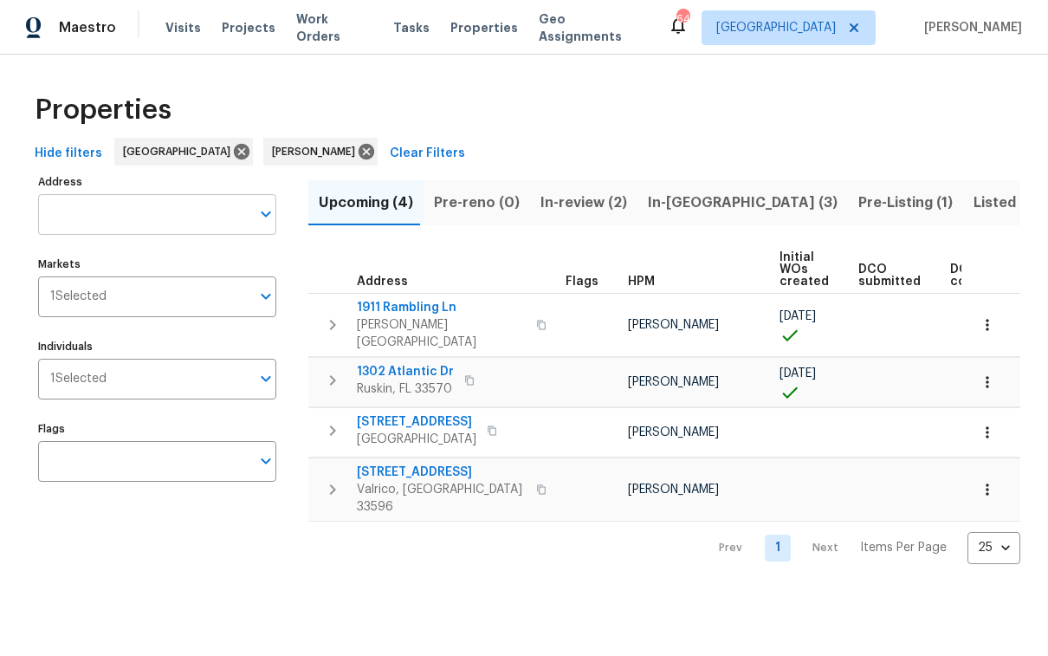
click at [121, 223] on input "Address" at bounding box center [144, 214] width 212 height 41
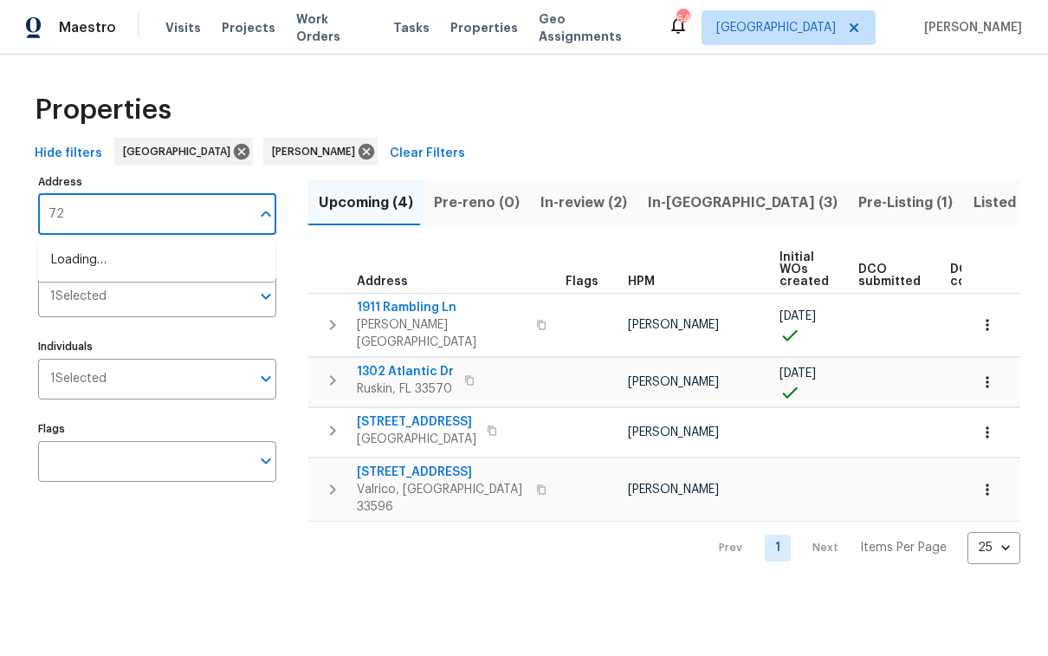
type input "7"
type input "7231 [GEOGRAPHIC_DATA]"
click at [114, 258] on li "7231 Somerset Pond Dr Ruskin FL 33573" at bounding box center [156, 260] width 238 height 29
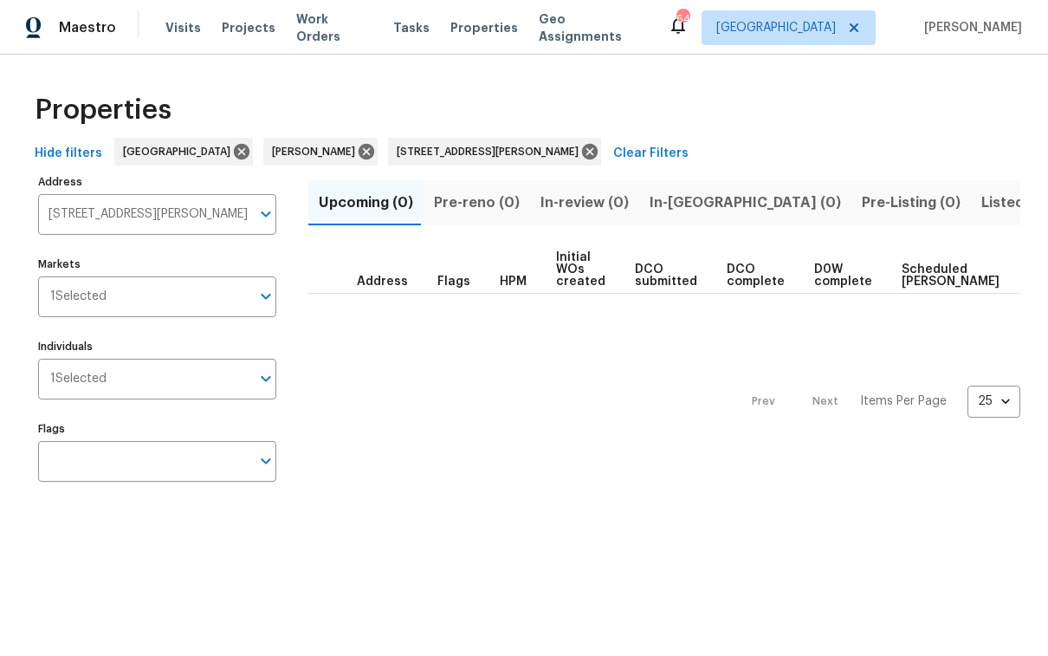
click at [981, 197] on span "Listed (1)" at bounding box center [1012, 203] width 62 height 24
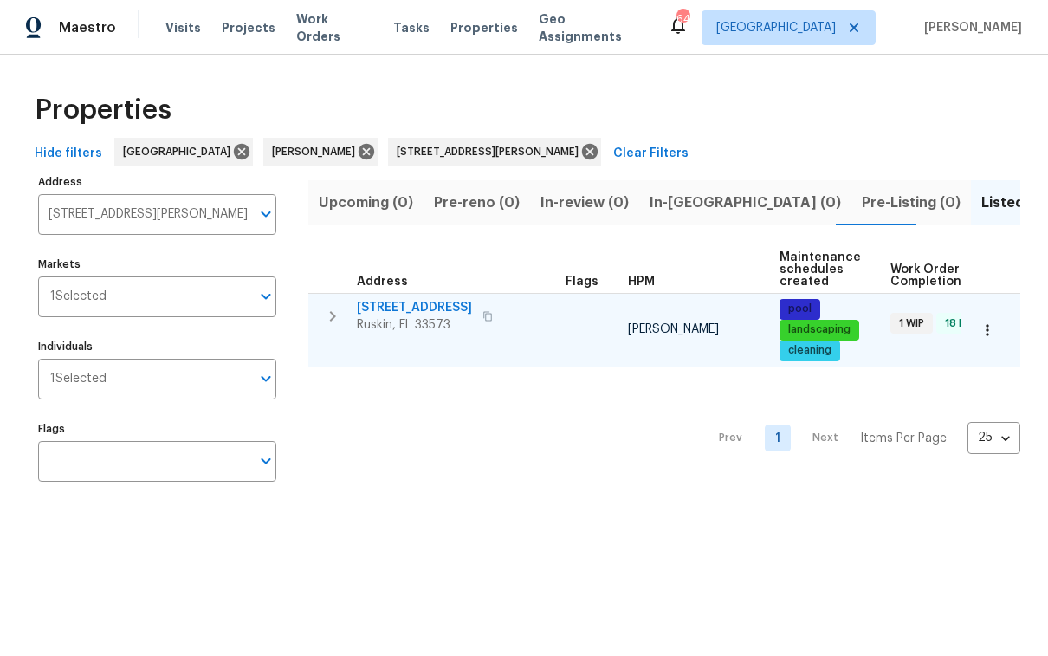
click at [461, 307] on span "7231 Somerset Pond Dr" at bounding box center [414, 307] width 115 height 17
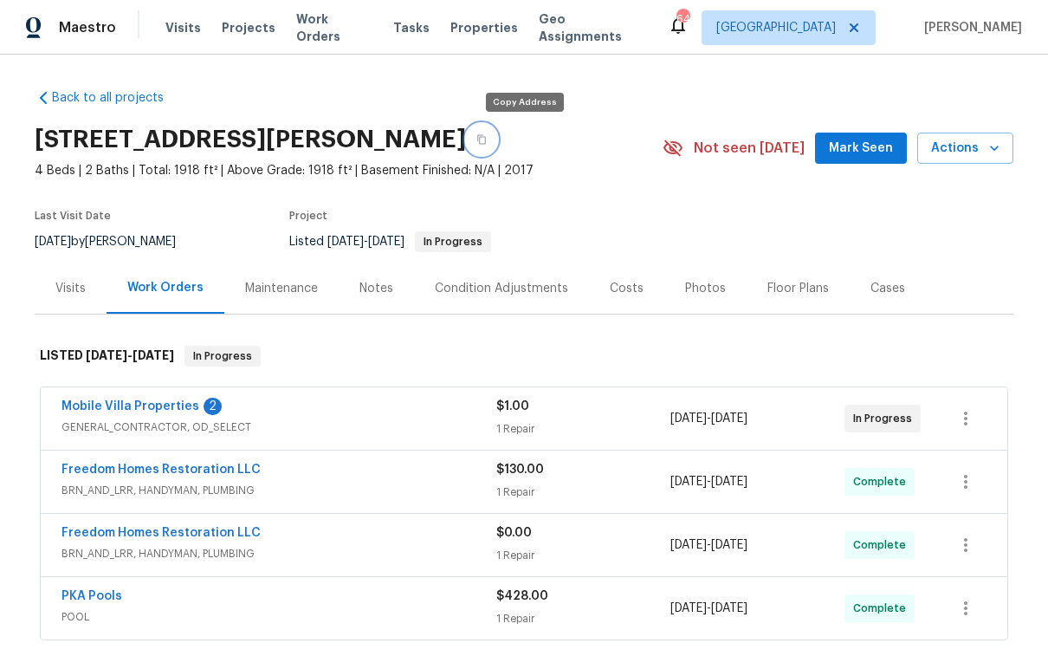
click at [487, 139] on icon "button" at bounding box center [481, 139] width 10 height 10
click at [157, 410] on link "Mobile Villa Properties" at bounding box center [130, 406] width 138 height 12
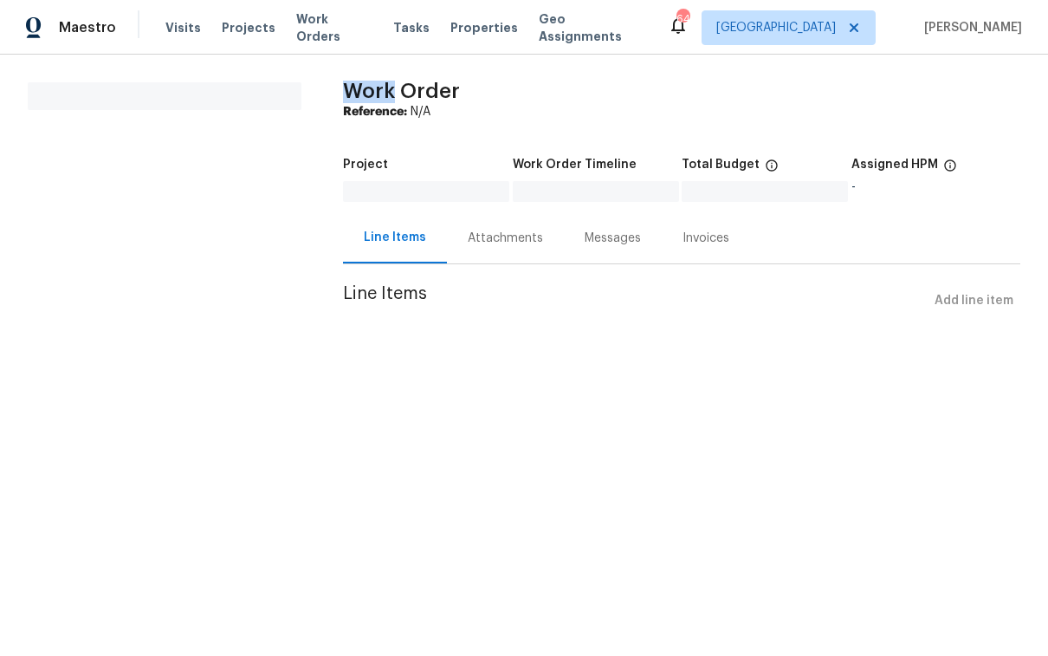
click at [157, 365] on html "Maestro Visits Projects Work Orders Tasks Properties Geo Assignments 64 Tampa P…" at bounding box center [524, 182] width 1048 height 365
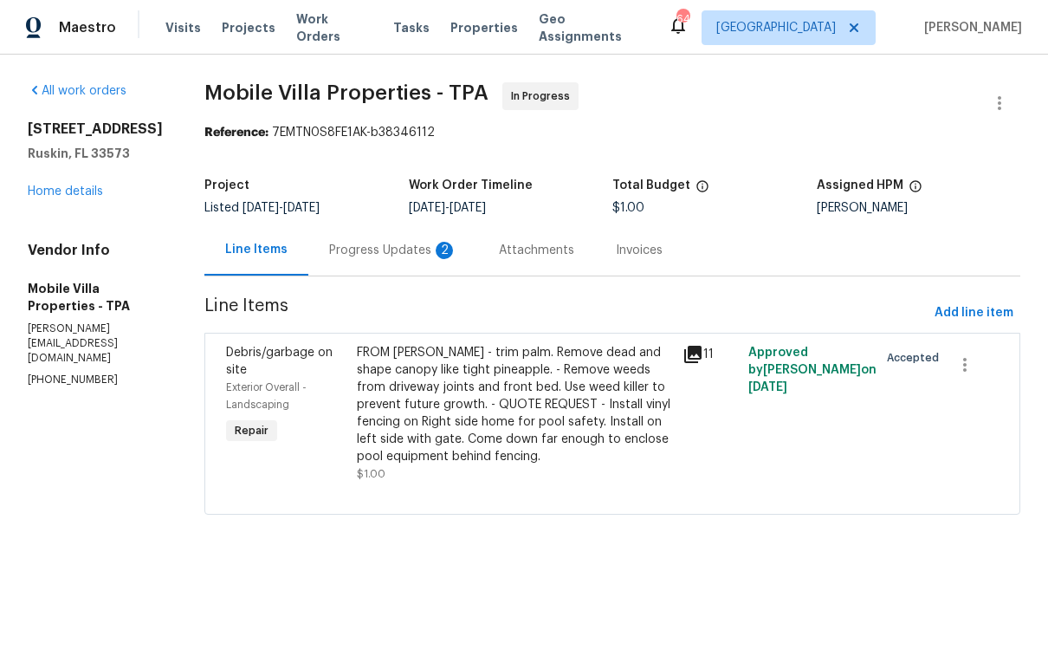
click at [355, 249] on div "Progress Updates 2" at bounding box center [393, 250] width 128 height 17
click at [308, 249] on div "Line Items" at bounding box center [256, 249] width 104 height 51
click at [355, 249] on div "Progress Updates" at bounding box center [380, 250] width 102 height 17
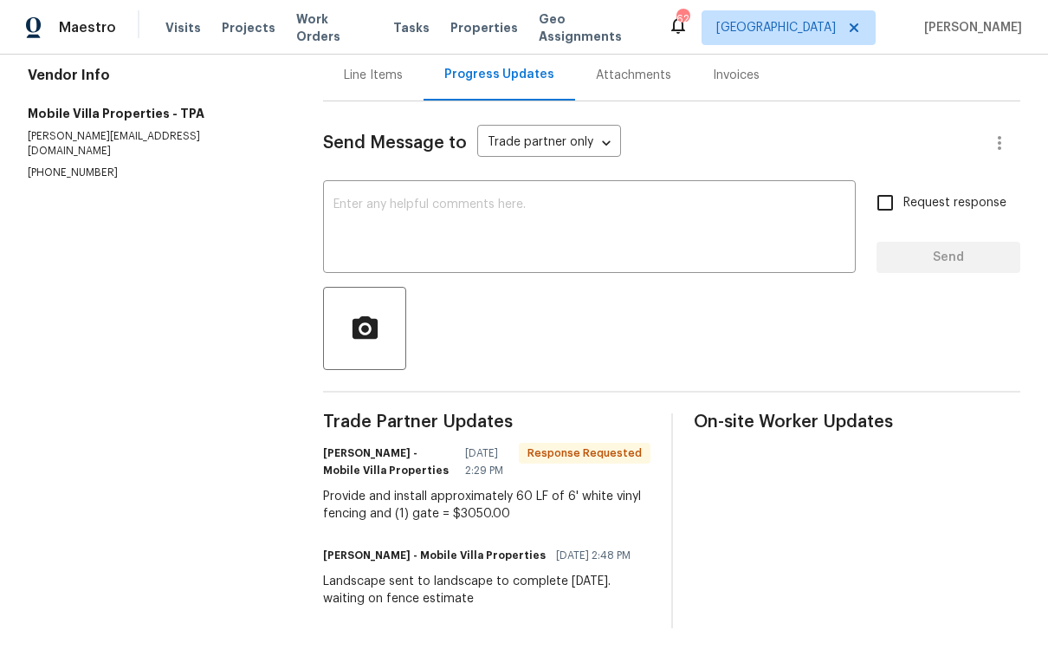
scroll to position [184, 0]
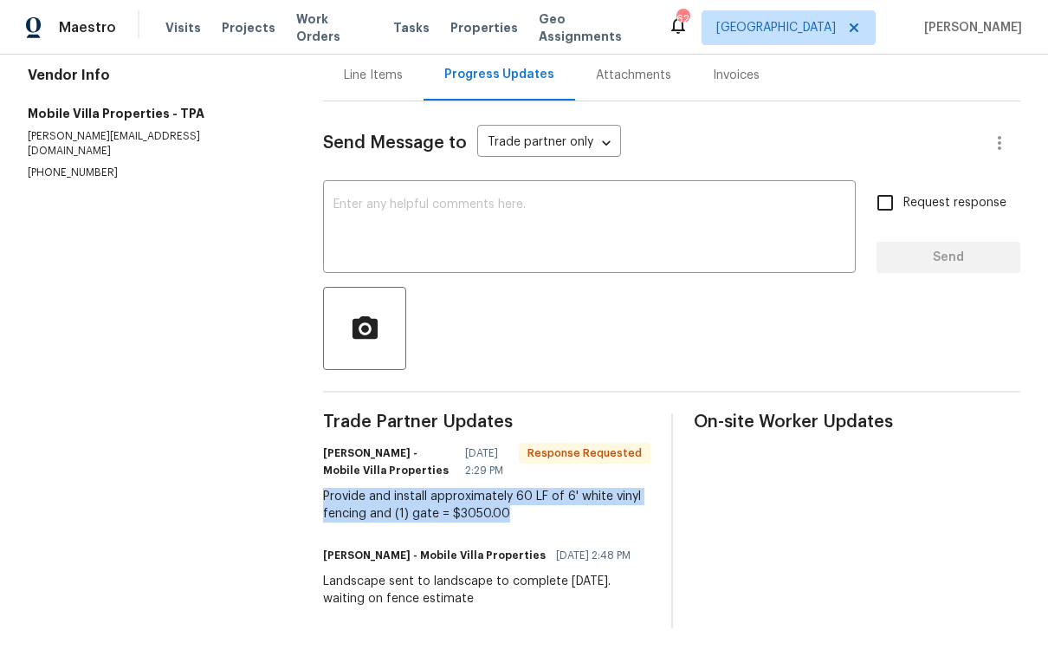
drag, startPoint x: 322, startPoint y: 483, endPoint x: 534, endPoint y: 496, distance: 212.6
click at [534, 496] on div "Provide and install approximately 60 LF of 6' white vinyl fencing and (1) gate …" at bounding box center [486, 505] width 326 height 35
copy div "Provide and install approximately 60 LF of 6' white vinyl fencing and (1) gate …"
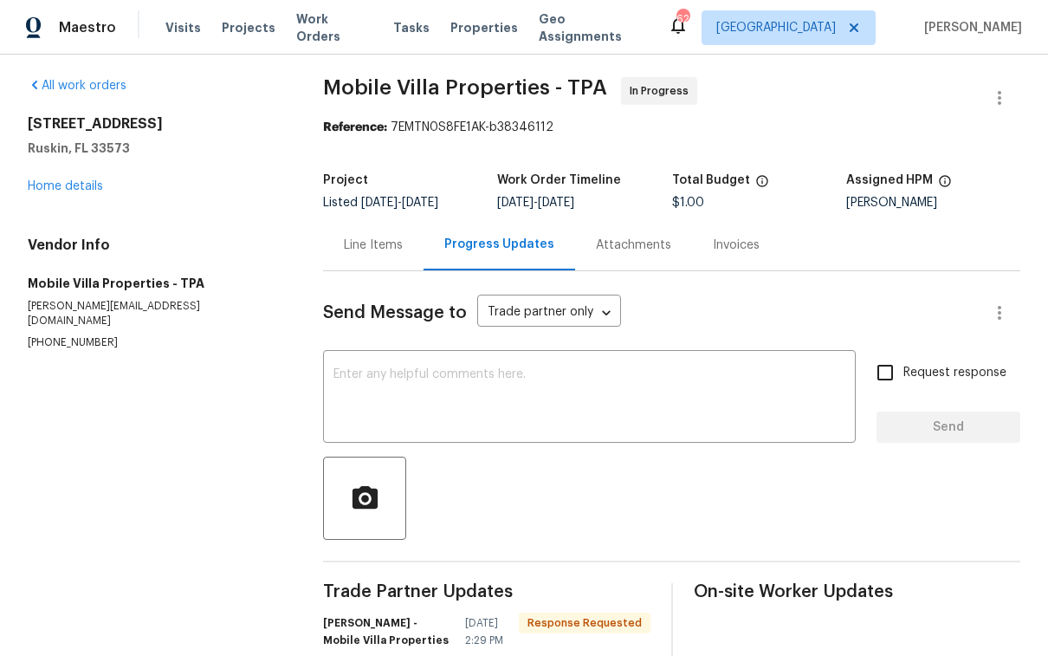
scroll to position [0, 0]
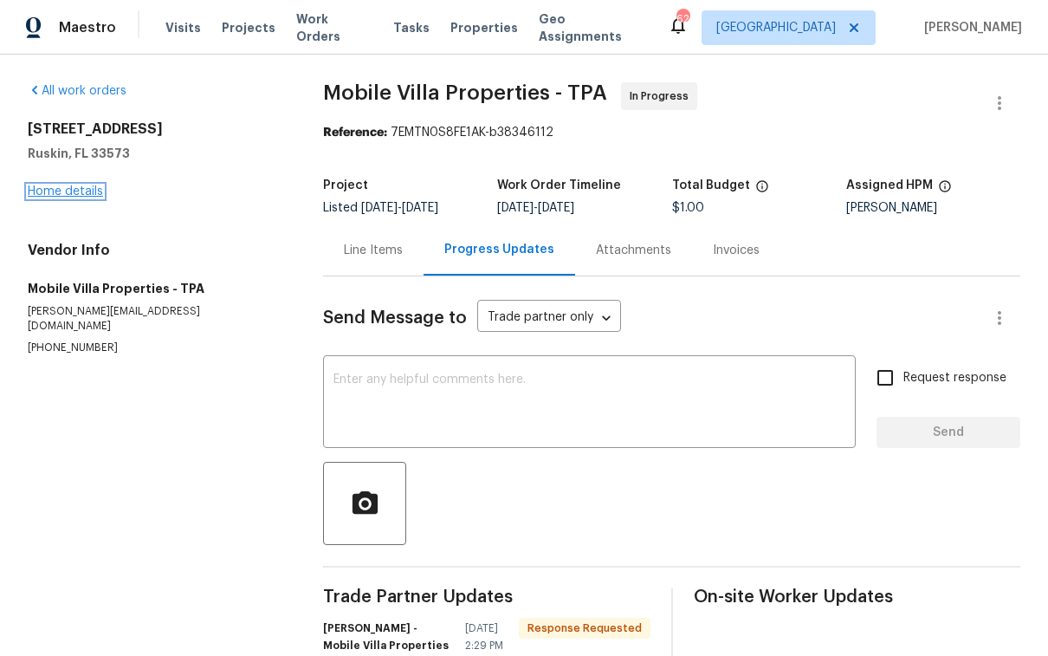
click at [81, 191] on link "Home details" at bounding box center [65, 191] width 75 height 12
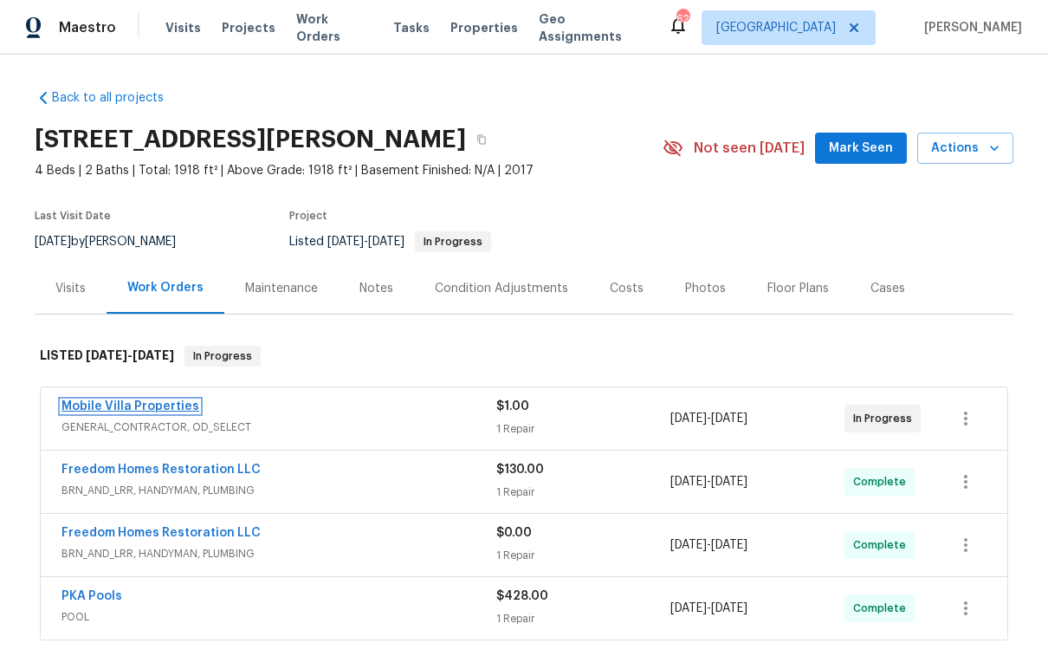
click at [141, 410] on link "Mobile Villa Properties" at bounding box center [130, 406] width 138 height 12
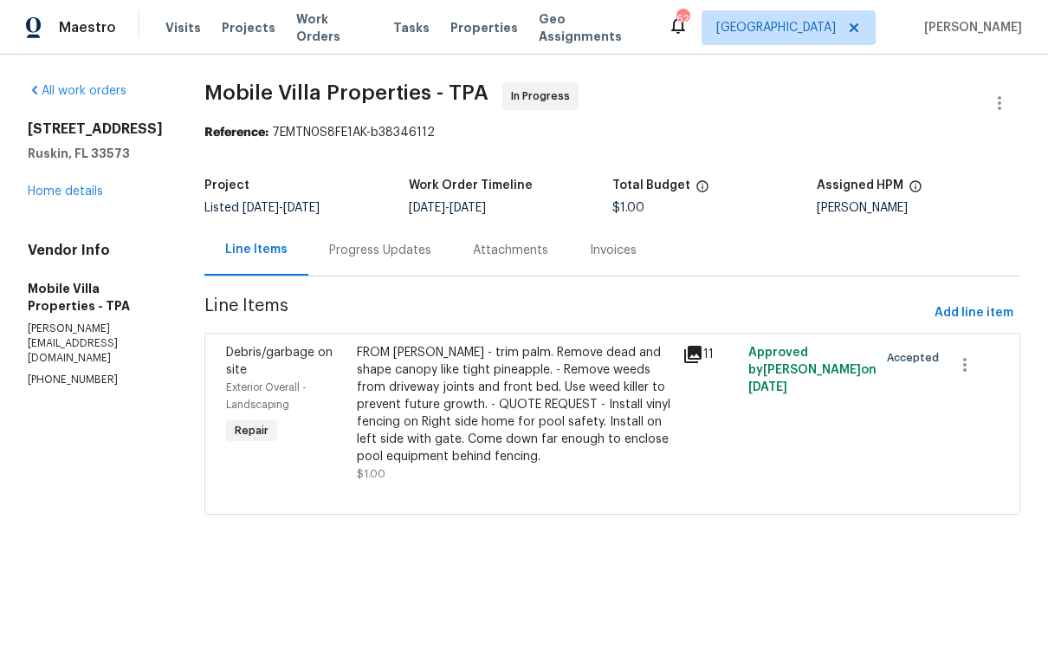
click at [684, 351] on icon at bounding box center [692, 354] width 17 height 17
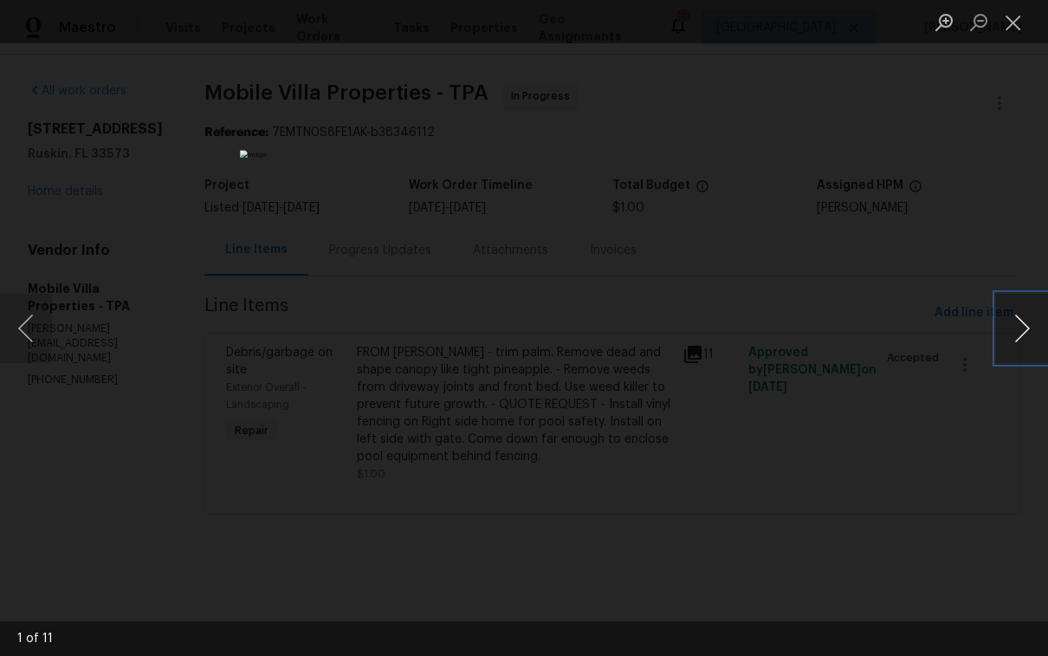
click at [1022, 313] on button "Next image" at bounding box center [1022, 328] width 52 height 69
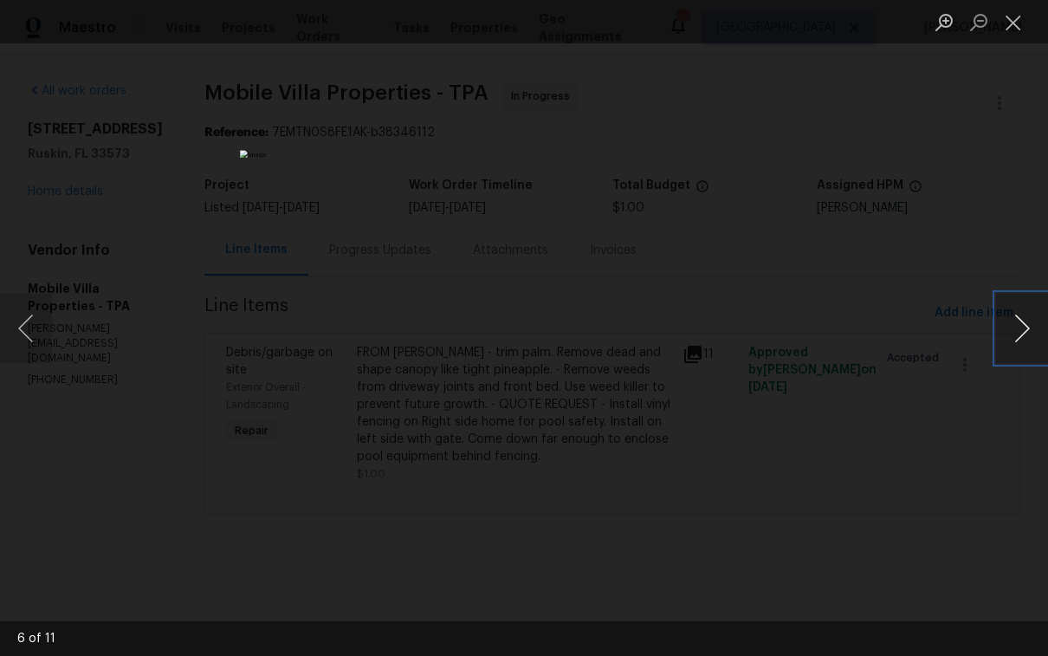
click at [1022, 313] on button "Next image" at bounding box center [1022, 328] width 52 height 69
click at [32, 318] on button "Previous image" at bounding box center [26, 328] width 52 height 69
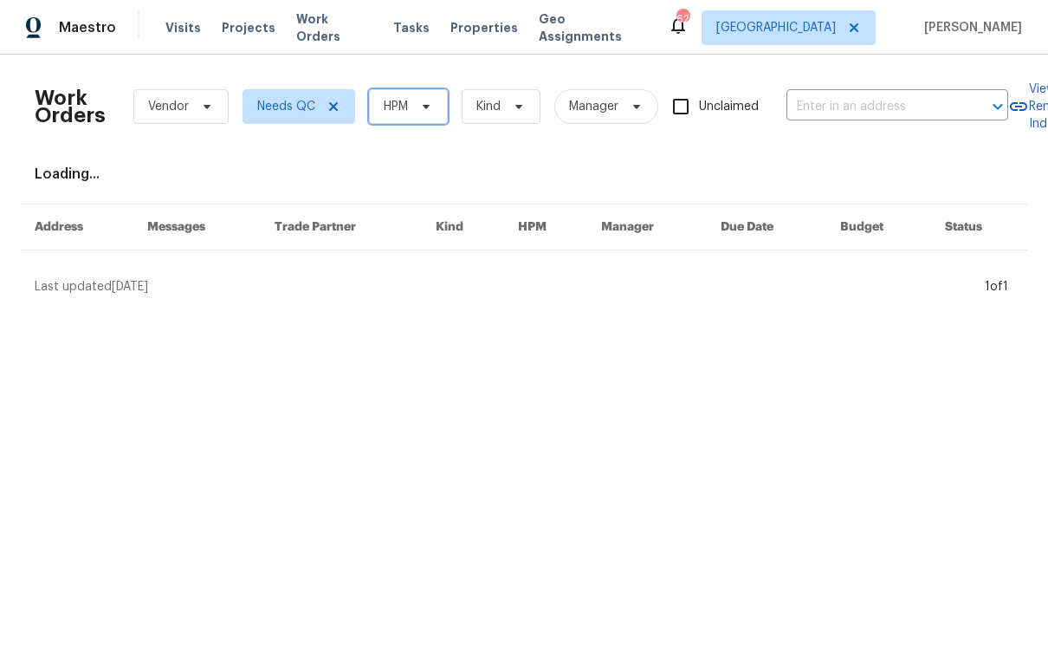
click at [419, 103] on icon at bounding box center [426, 107] width 14 height 14
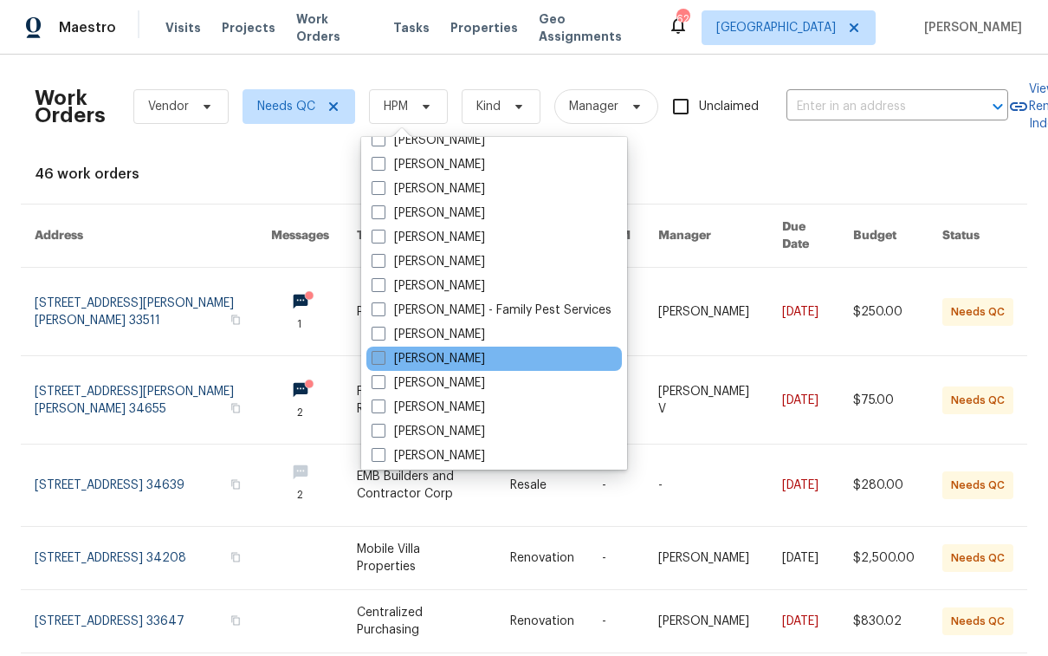
scroll to position [262, 0]
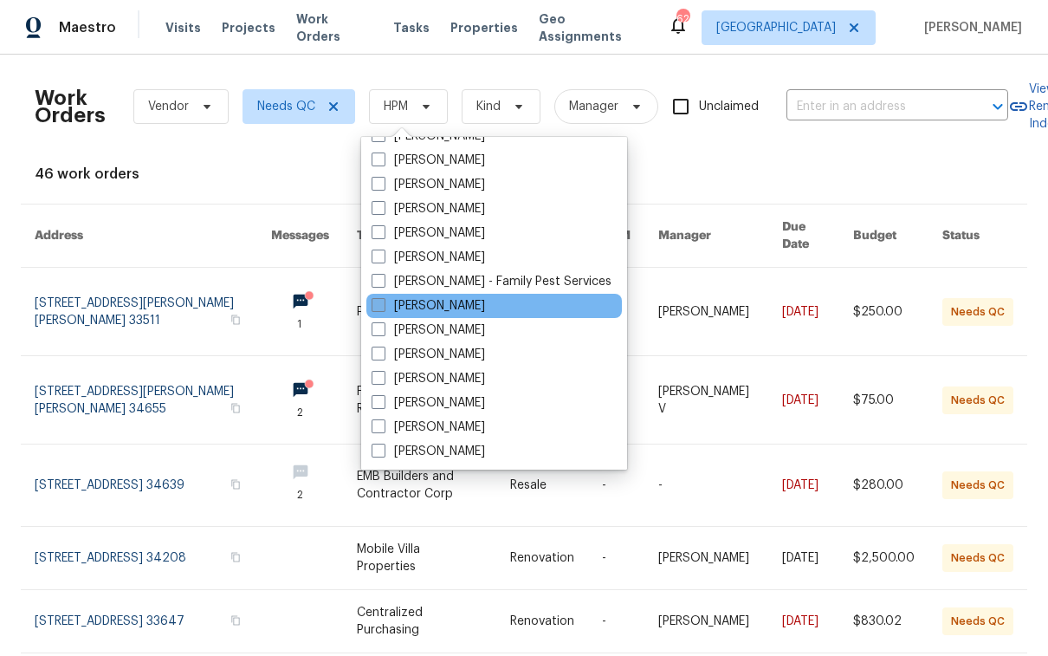
click at [421, 301] on label "[PERSON_NAME]" at bounding box center [428, 305] width 113 height 17
click at [383, 301] on input "[PERSON_NAME]" at bounding box center [377, 302] width 11 height 11
checkbox input "true"
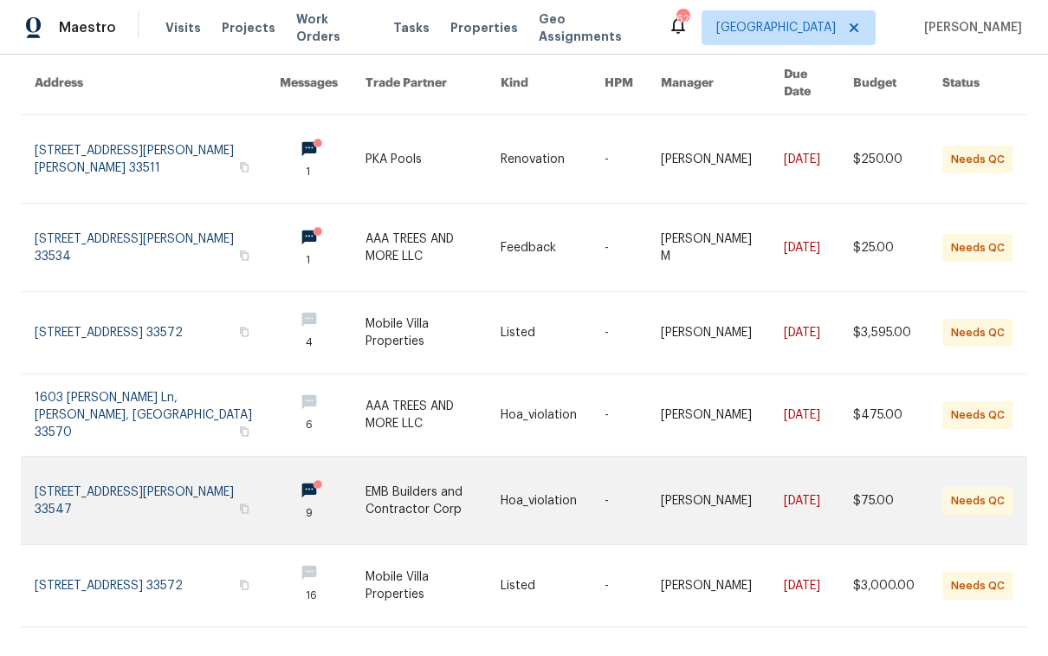
scroll to position [173, 0]
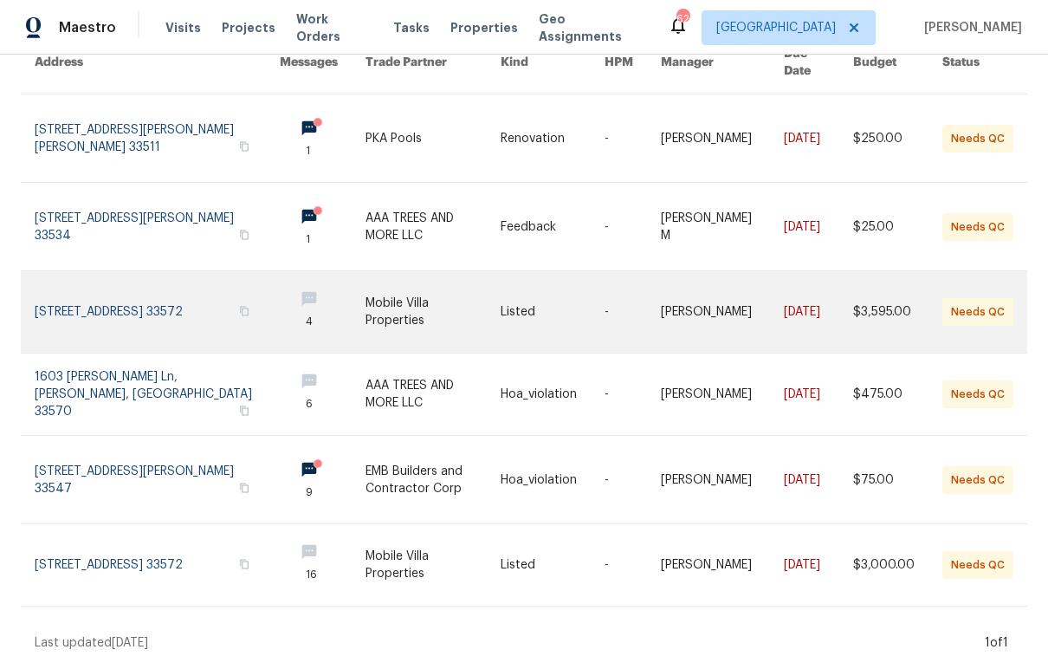
click at [77, 294] on link at bounding box center [157, 311] width 245 height 81
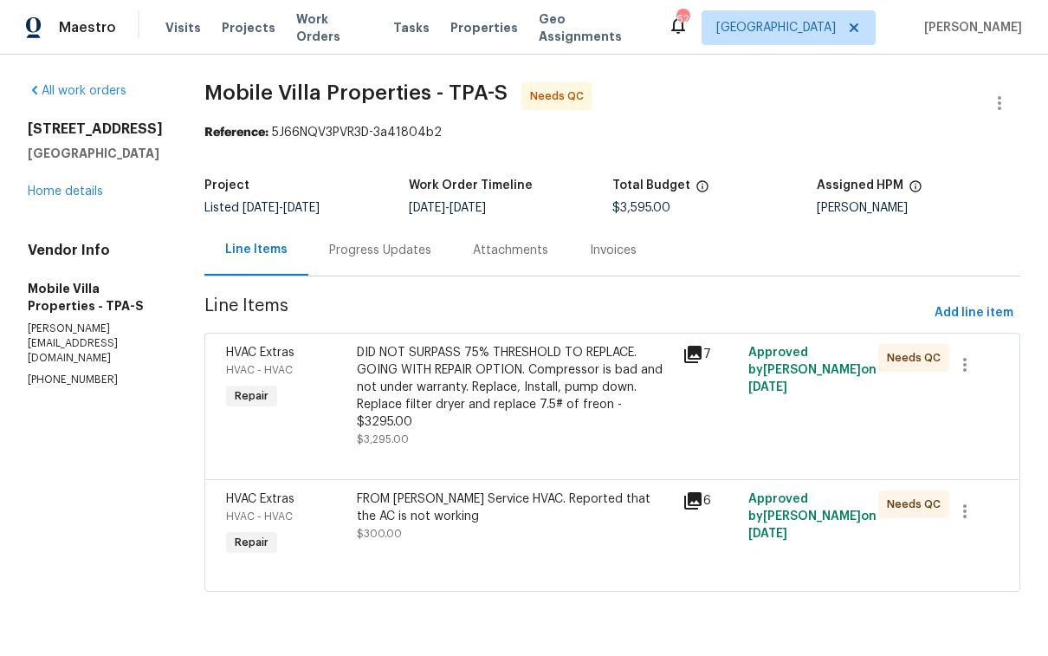
click at [394, 253] on div "Progress Updates" at bounding box center [380, 250] width 102 height 17
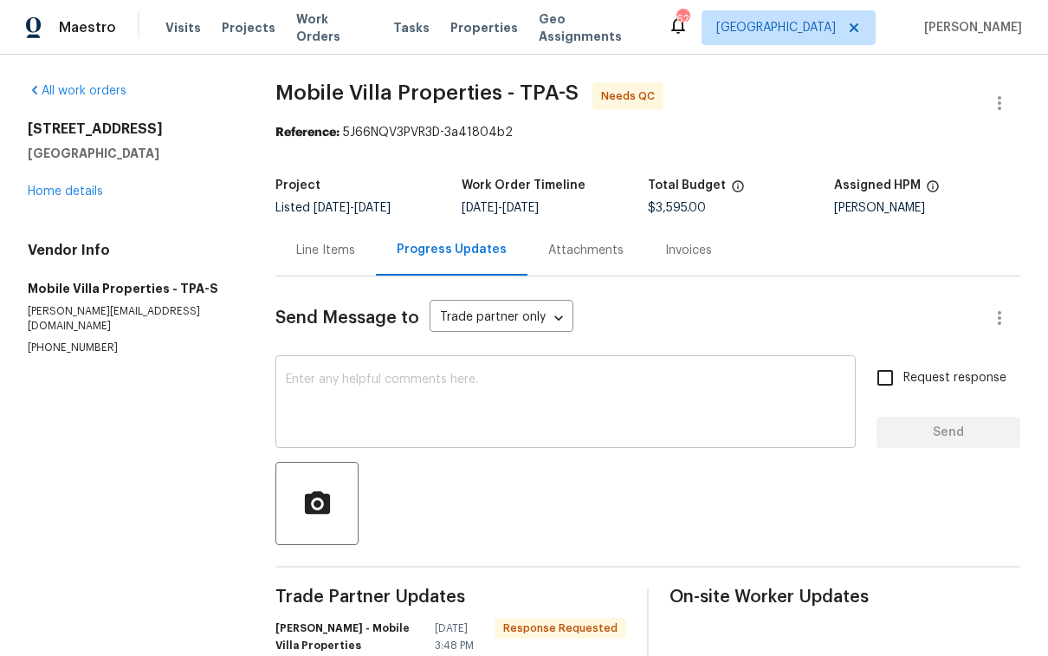
scroll to position [163, 0]
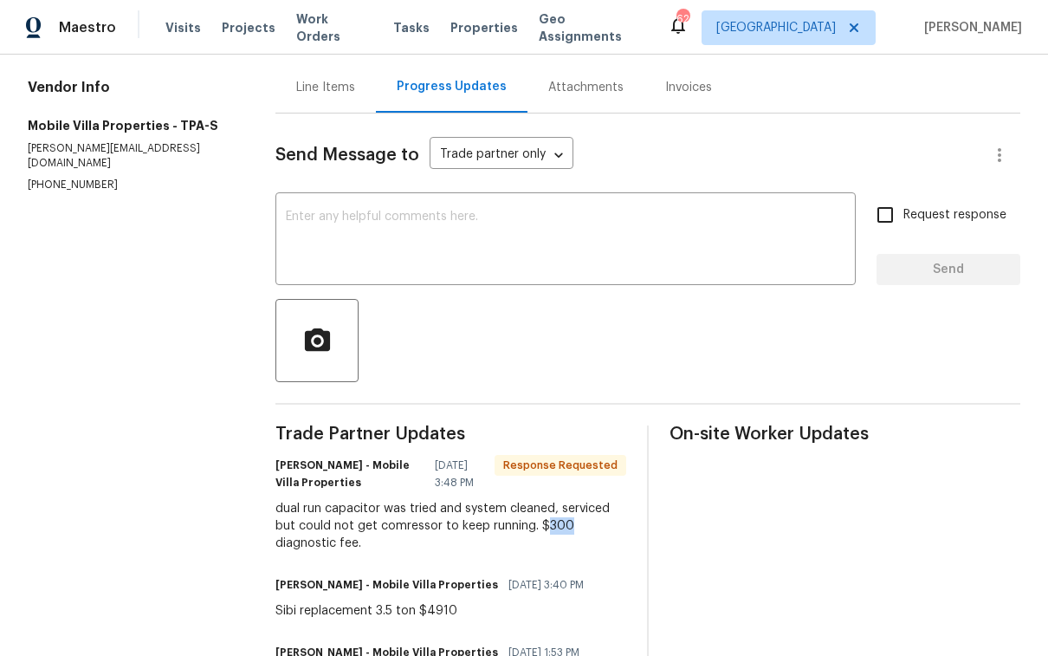
drag, startPoint x: 568, startPoint y: 530, endPoint x: 545, endPoint y: 529, distance: 23.4
click at [545, 529] on div "dual run capacitor was tried and system cleaned, serviced but could not get com…" at bounding box center [450, 526] width 351 height 52
copy div "300"
click at [327, 92] on div "Line Items" at bounding box center [325, 87] width 59 height 17
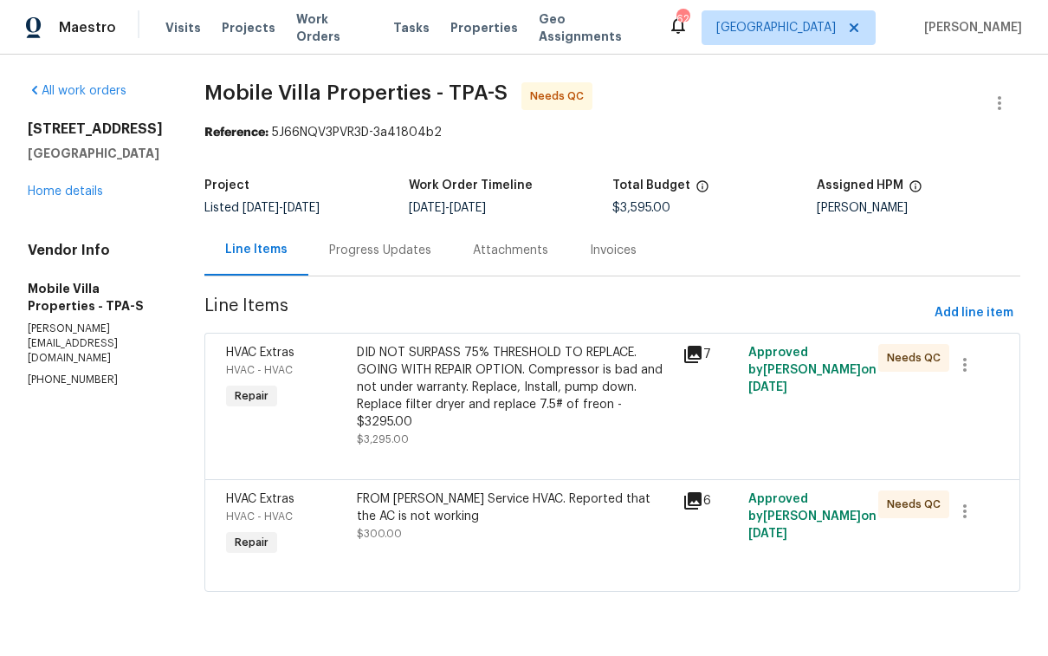
click at [496, 507] on div "FROM PAUL Service HVAC. Reported that the AC is not working" at bounding box center [515, 507] width 316 height 35
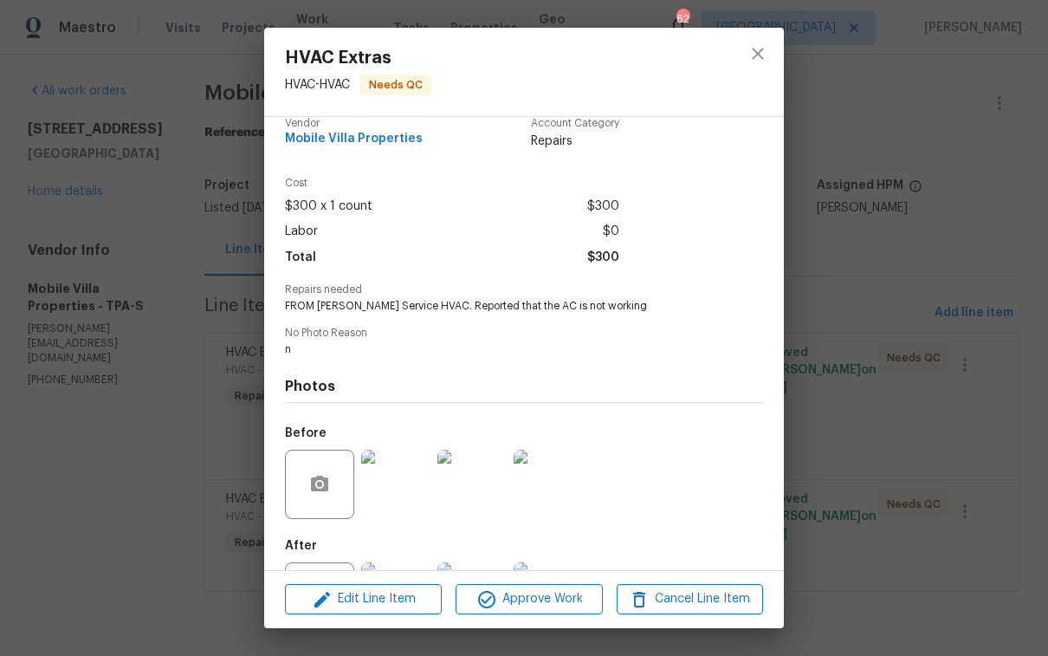
scroll to position [96, 0]
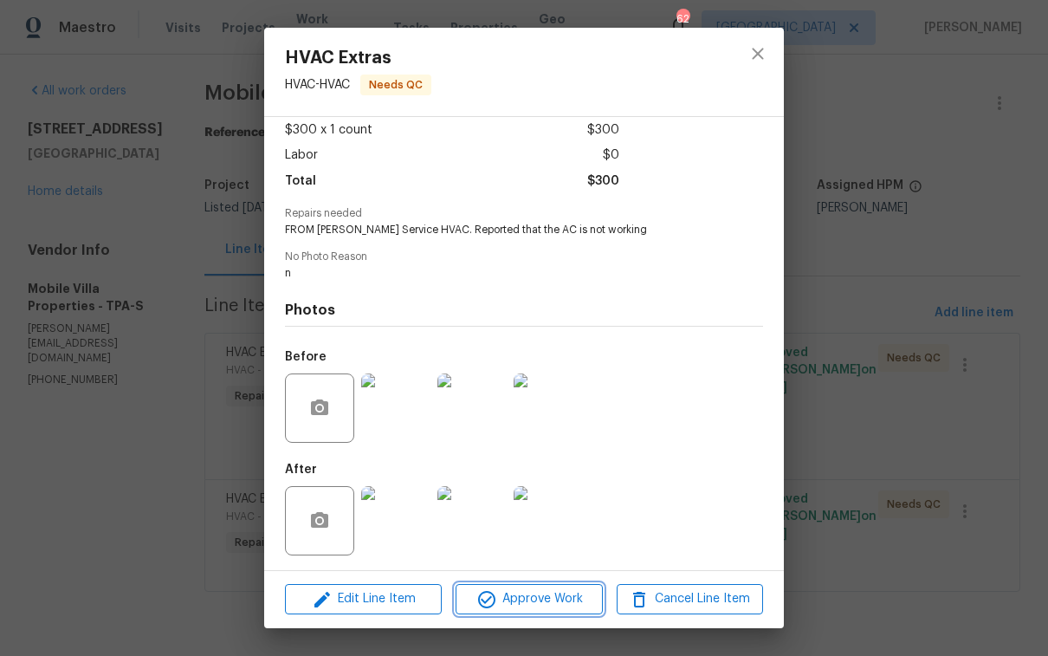
click at [527, 603] on span "Approve Work" at bounding box center [529, 599] width 136 height 22
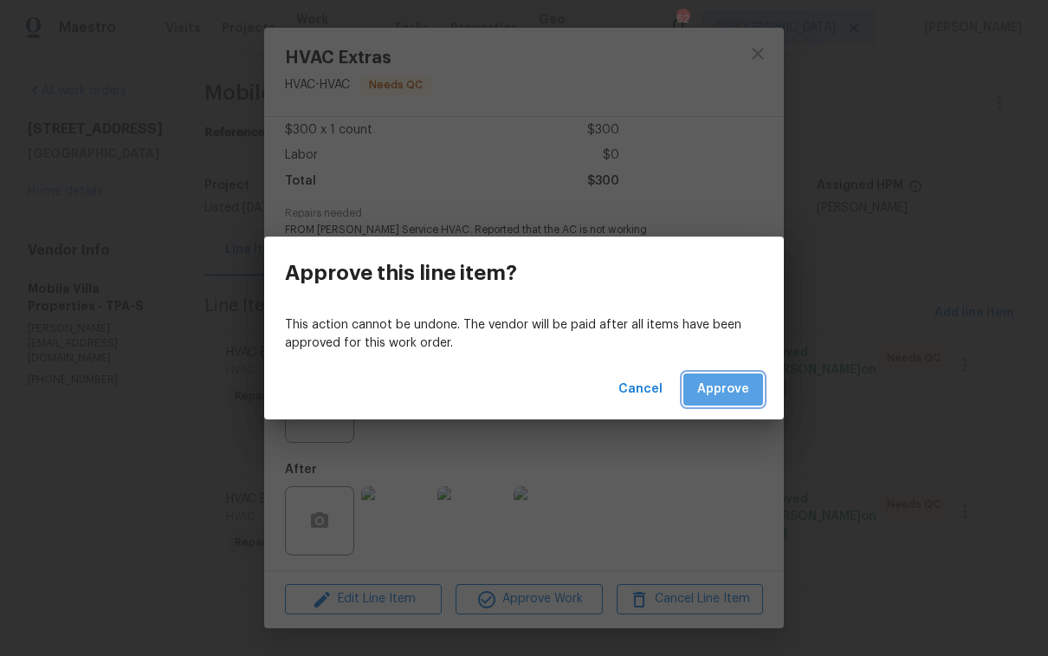
click at [731, 383] on span "Approve" at bounding box center [723, 389] width 52 height 22
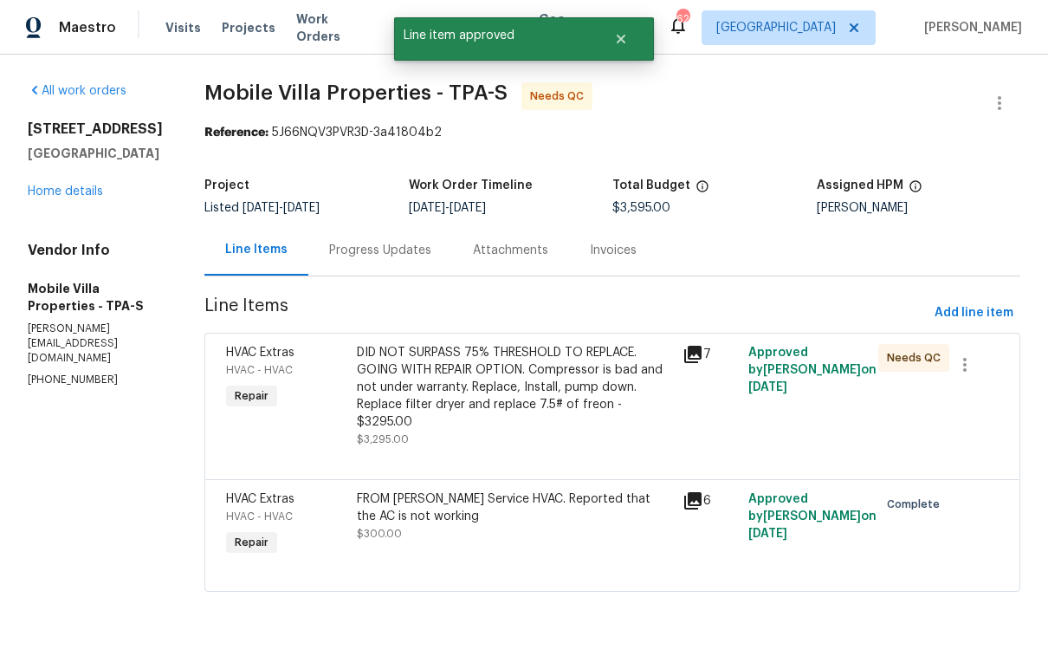
click at [492, 397] on div "DID NOT SURPASS 75% THRESHOLD TO REPLACE. GOING WITH REPAIR OPTION. Compressor …" at bounding box center [515, 387] width 316 height 87
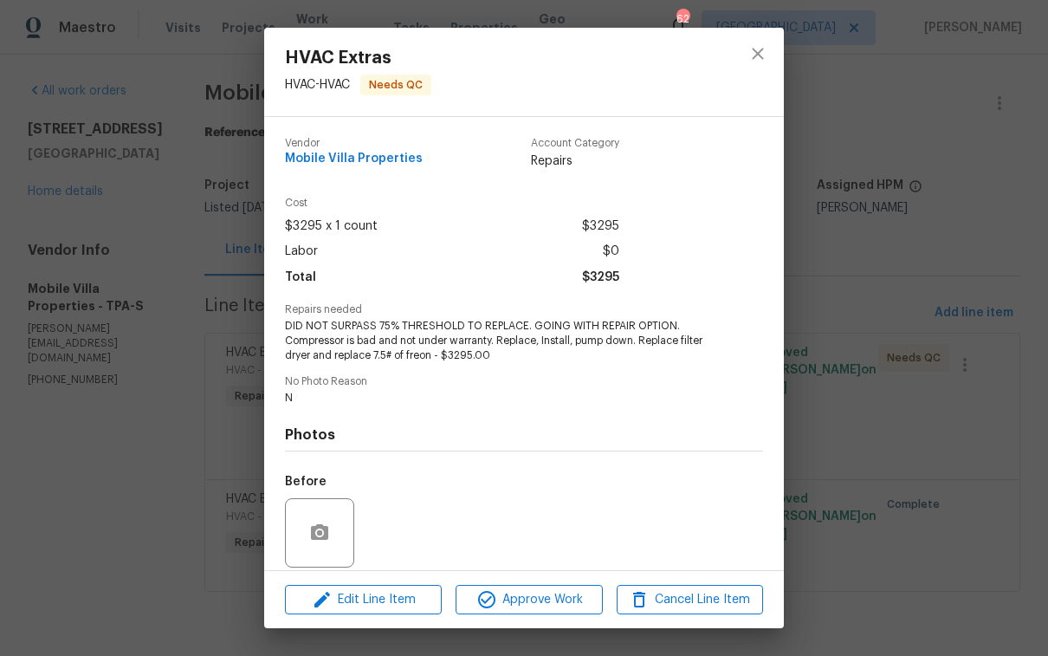
click at [145, 482] on div "HVAC Extras HVAC - HVAC Needs QC Vendor Mobile Villa Properties Account Categor…" at bounding box center [524, 328] width 1048 height 656
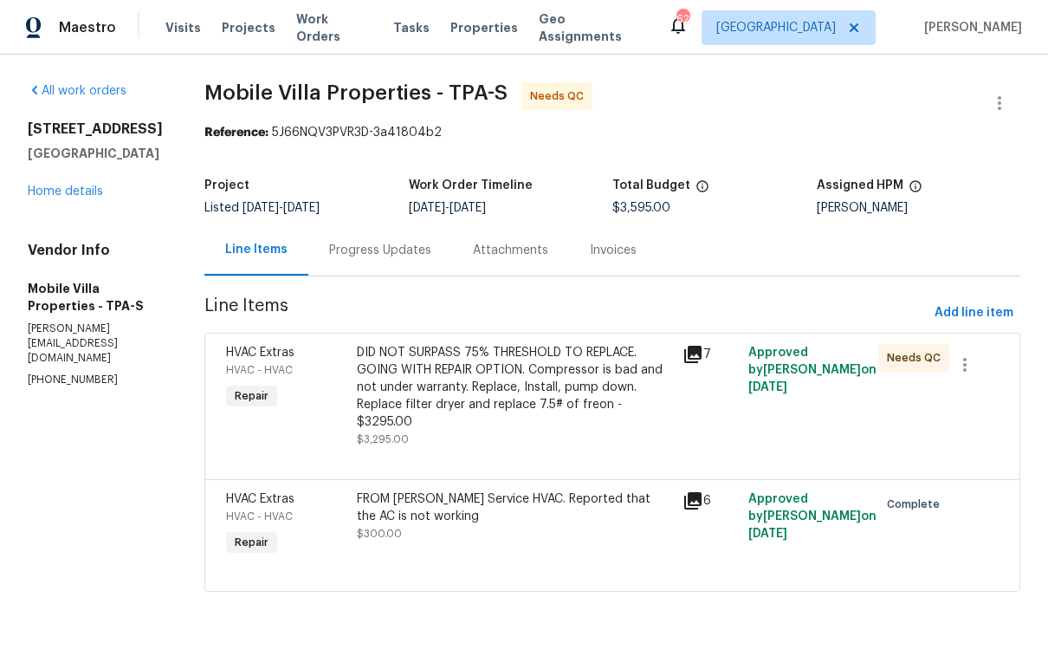
click at [385, 252] on div "Progress Updates" at bounding box center [380, 250] width 102 height 17
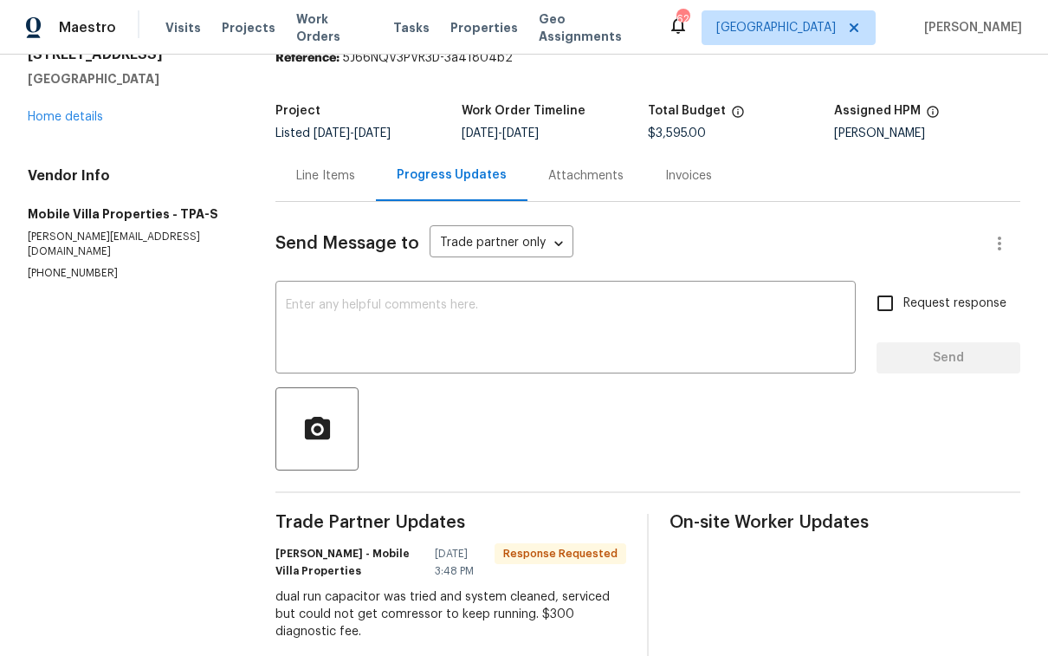
scroll to position [43, 0]
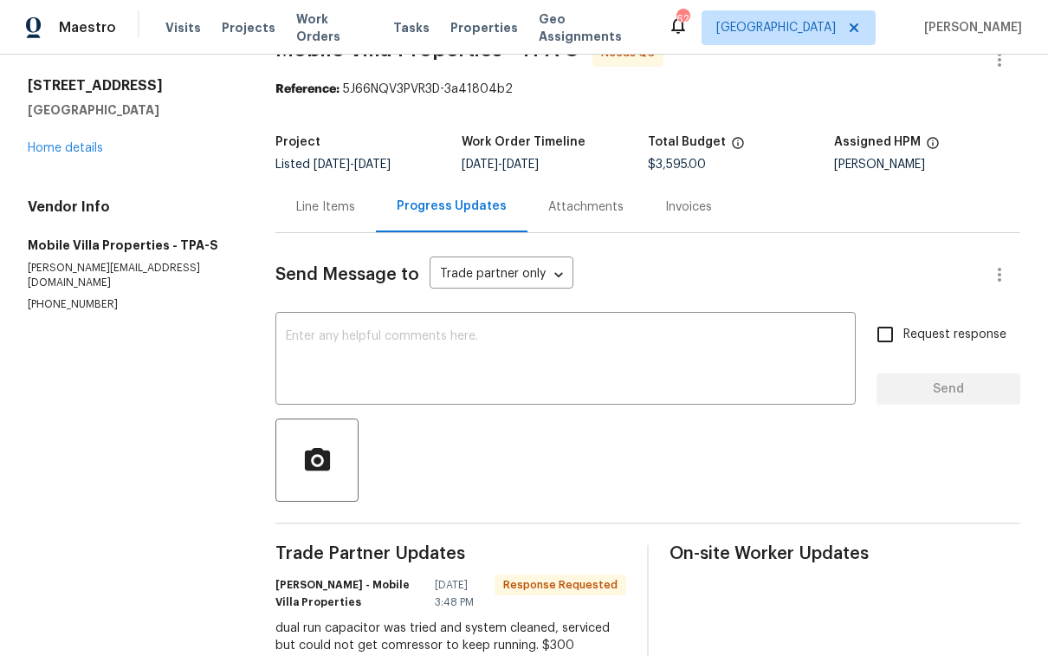
click at [346, 213] on div "Line Items" at bounding box center [325, 206] width 59 height 17
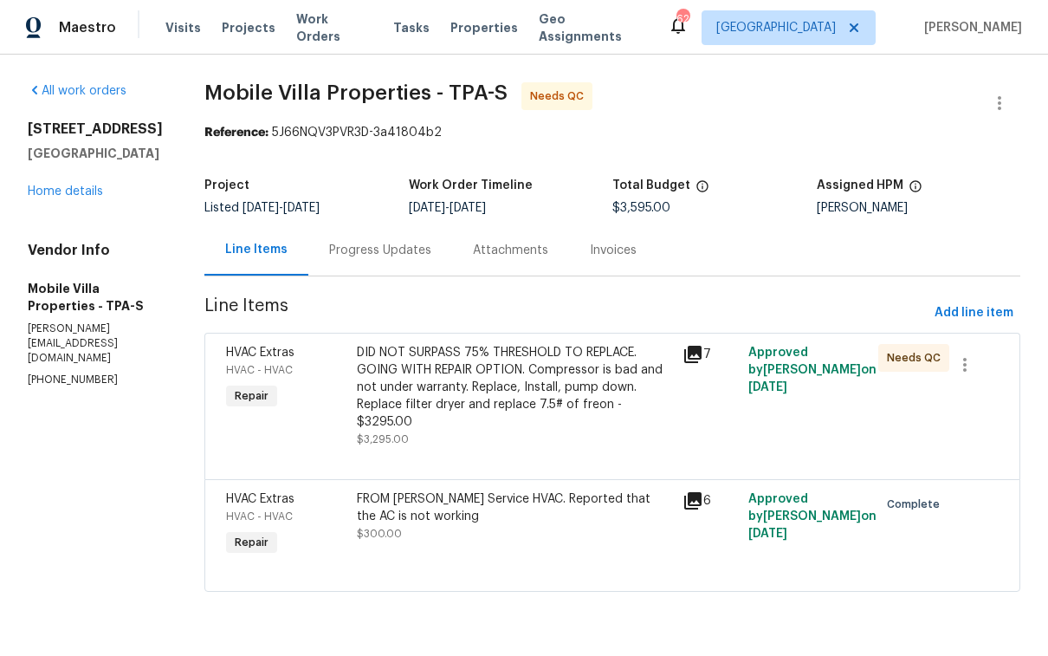
click at [523, 423] on div "DID NOT SURPASS 75% THRESHOLD TO REPLACE. GOING WITH REPAIR OPTION. Compressor …" at bounding box center [515, 387] width 316 height 87
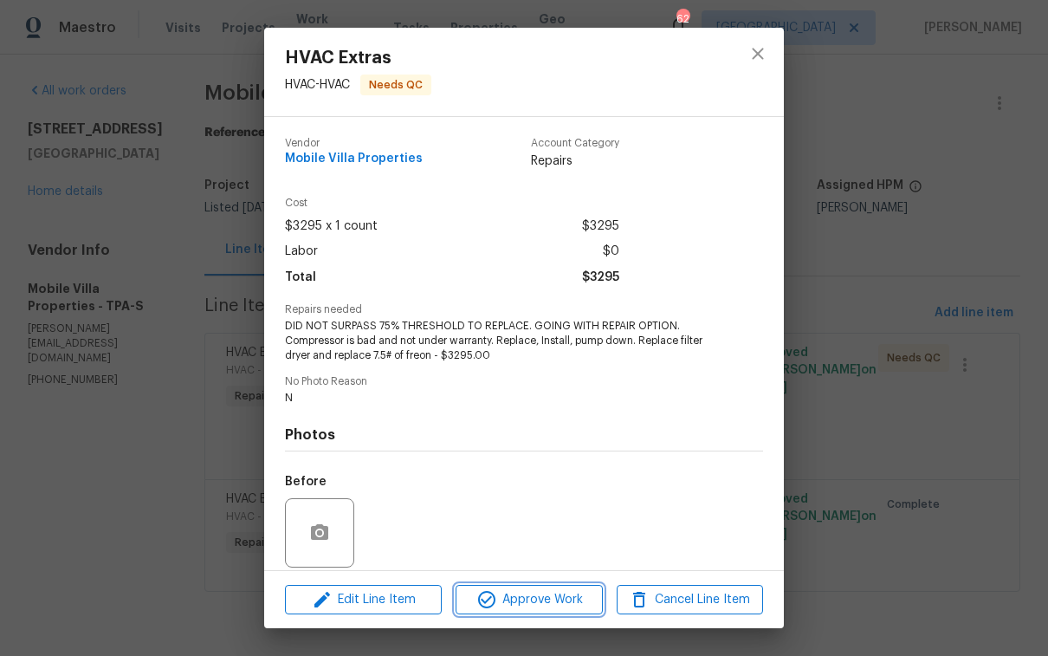
click at [540, 594] on span "Approve Work" at bounding box center [529, 600] width 136 height 22
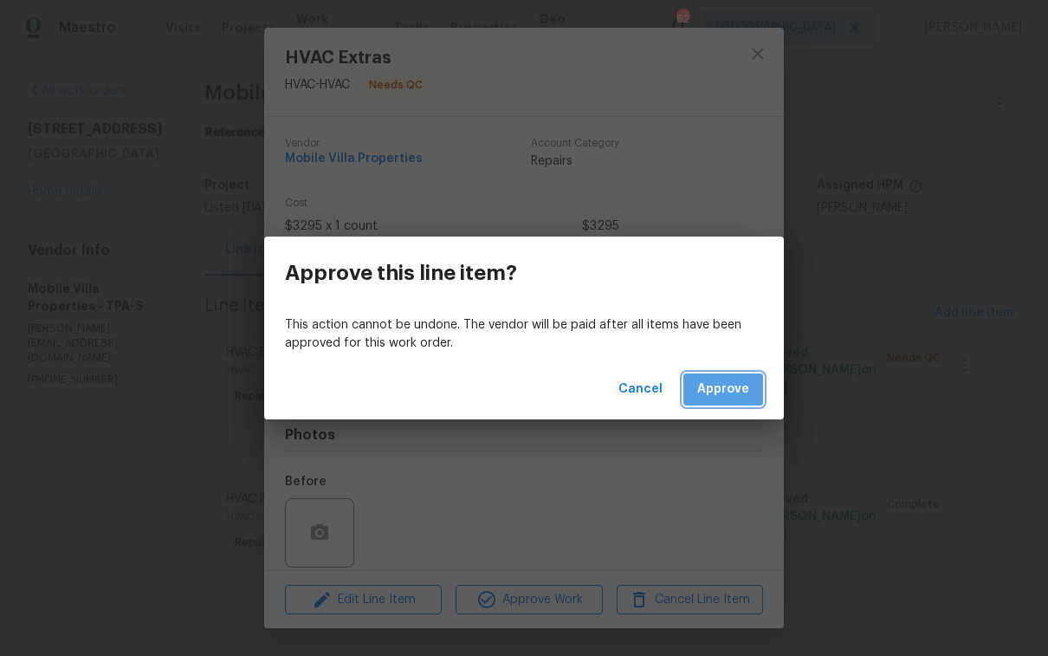
click at [708, 398] on span "Approve" at bounding box center [723, 389] width 52 height 22
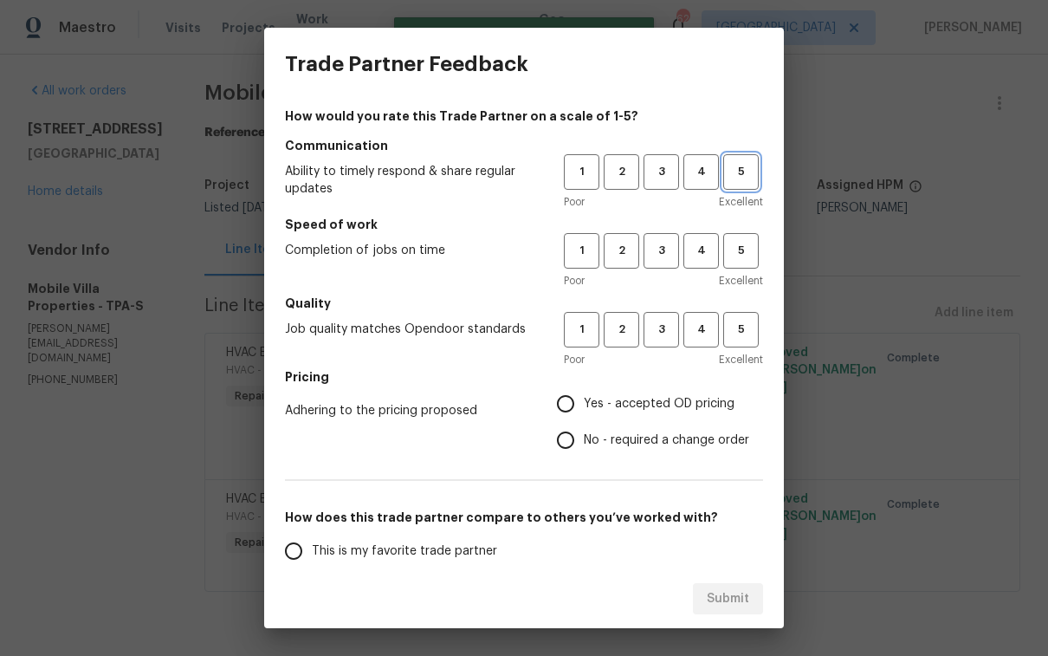
click at [736, 165] on span "5" at bounding box center [741, 172] width 32 height 20
click at [695, 251] on span "4" at bounding box center [701, 251] width 32 height 20
click at [723, 318] on button "5" at bounding box center [741, 330] width 36 height 36
click at [604, 411] on span "Yes - accepted OD pricing" at bounding box center [659, 404] width 151 height 18
click at [584, 411] on input "Yes - accepted OD pricing" at bounding box center [565, 403] width 36 height 36
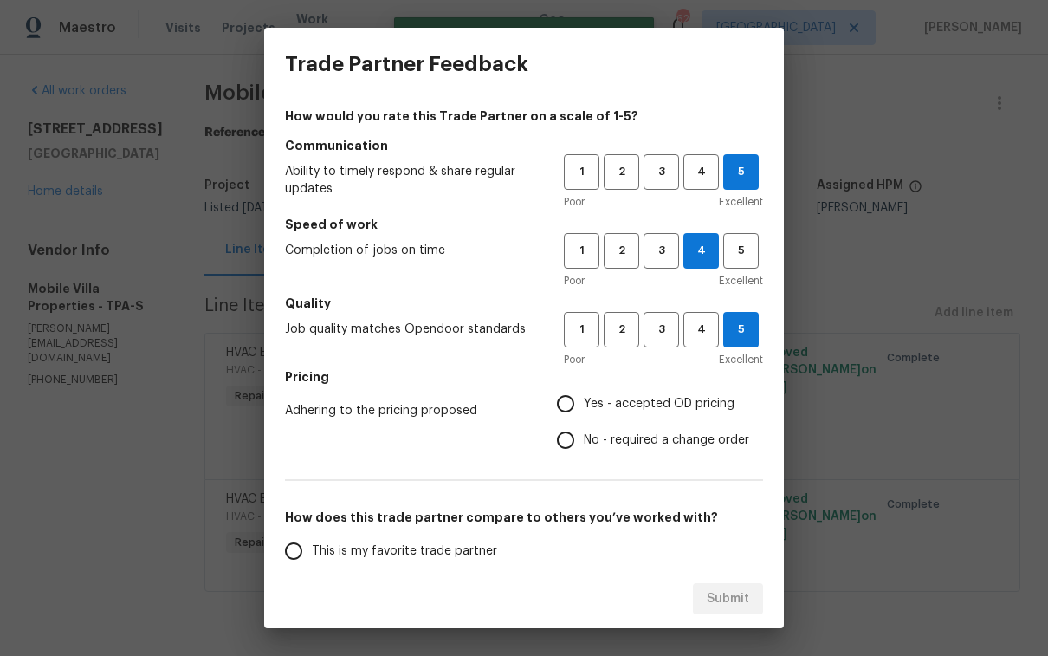
radio input "true"
click at [356, 544] on span "This is my favorite trade partner" at bounding box center [404, 551] width 185 height 18
drag, startPoint x: 416, startPoint y: 552, endPoint x: 453, endPoint y: 566, distance: 39.7
click at [416, 552] on span "This is my favorite trade partner" at bounding box center [404, 551] width 185 height 18
click at [312, 552] on input "This is my favorite trade partner" at bounding box center [293, 551] width 36 height 36
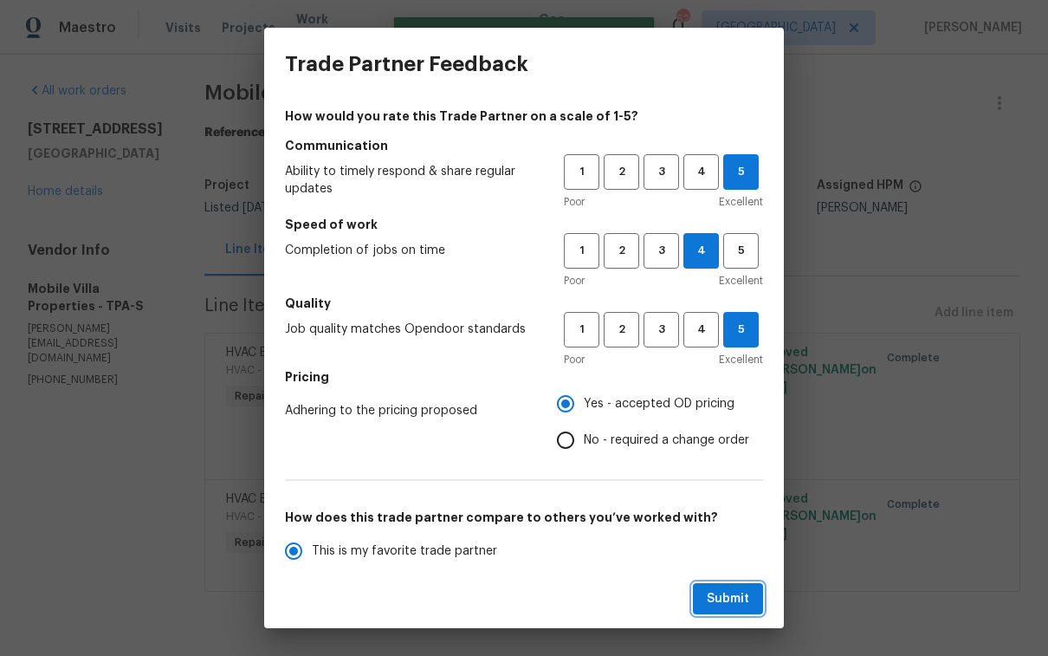
click at [741, 588] on span "Submit" at bounding box center [728, 599] width 42 height 22
radio input "true"
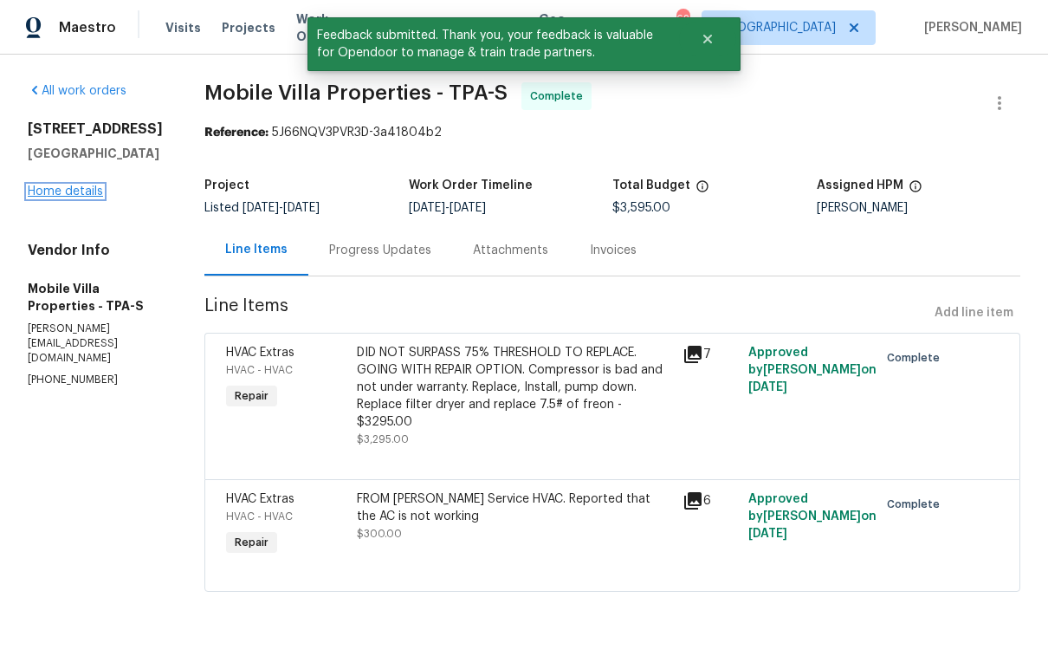
click at [71, 197] on link "Home details" at bounding box center [65, 191] width 75 height 12
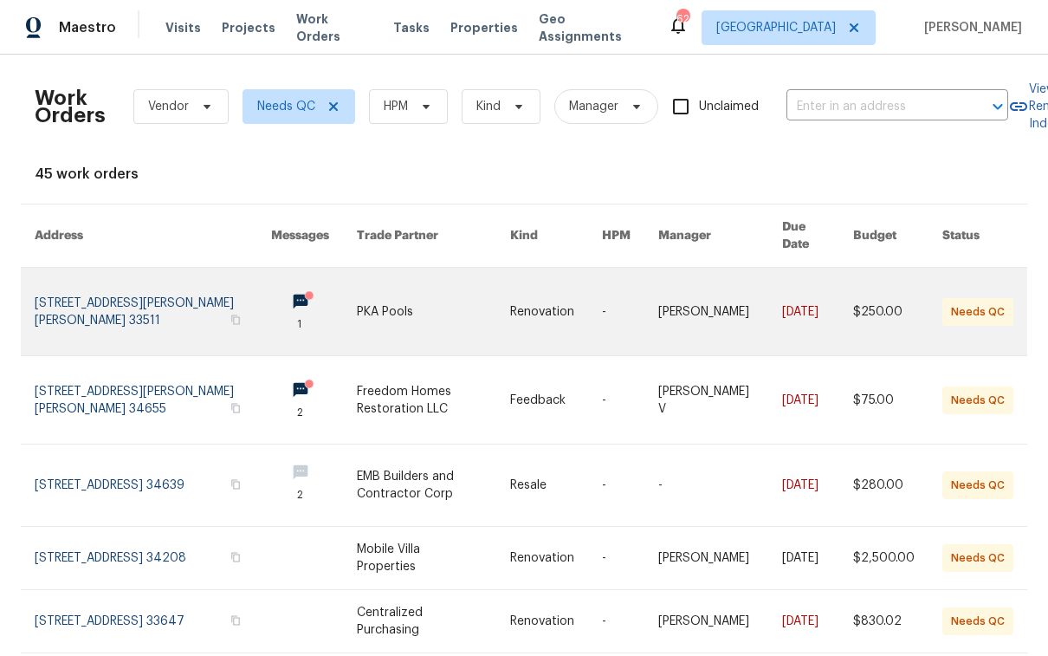
click at [480, 314] on link at bounding box center [433, 311] width 153 height 87
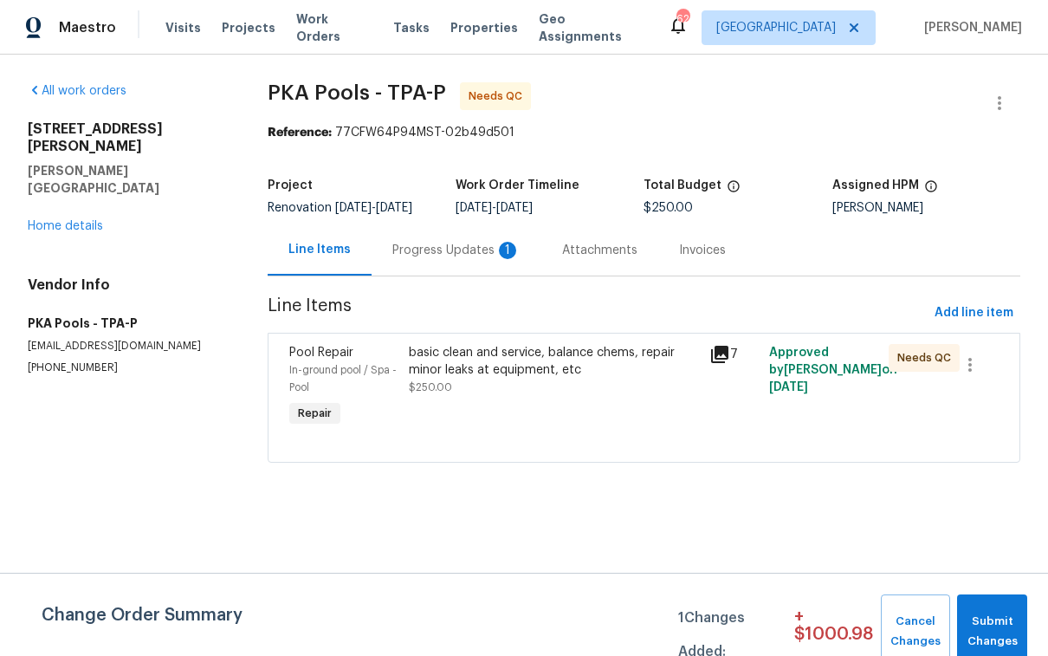
click at [454, 259] on div "Progress Updates 1" at bounding box center [456, 250] width 128 height 17
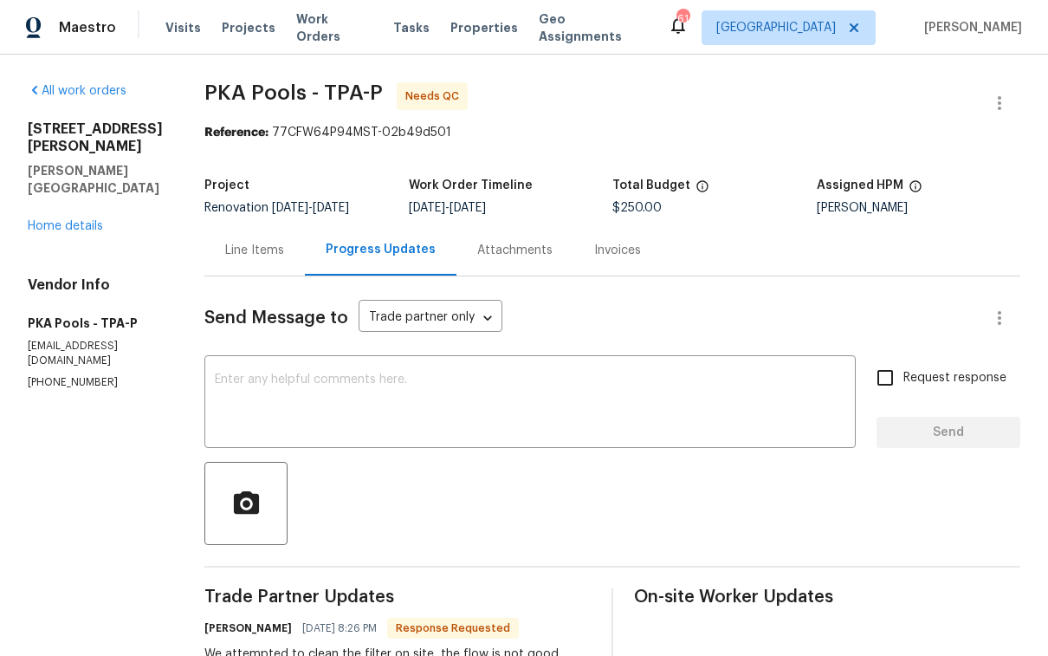
scroll to position [119, 0]
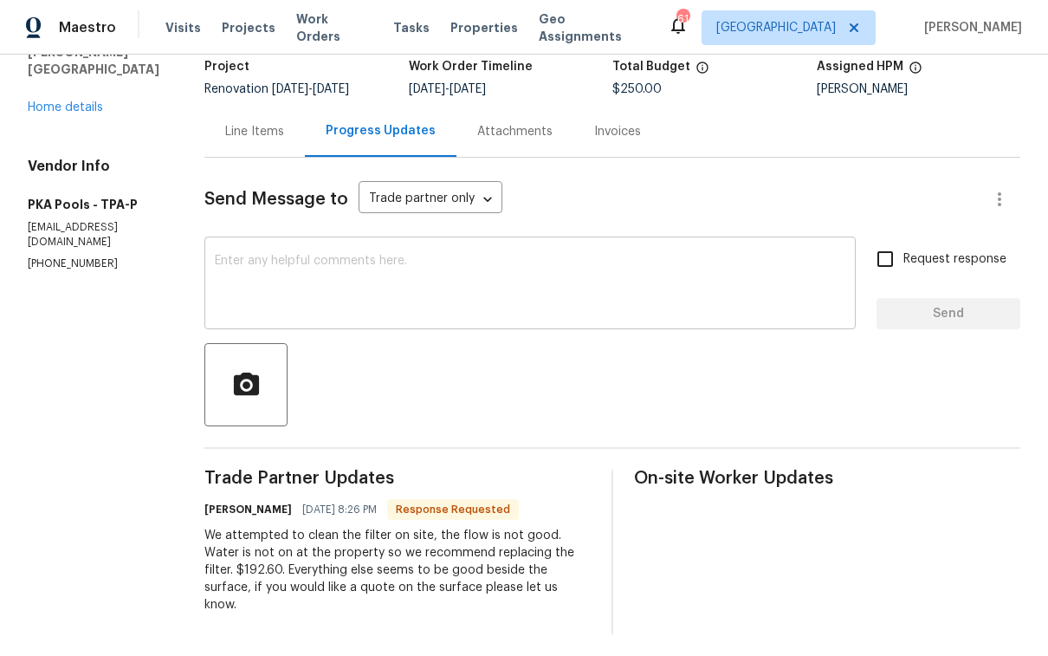
click at [400, 288] on textarea at bounding box center [530, 285] width 630 height 61
drag, startPoint x: 245, startPoint y: 569, endPoint x: 180, endPoint y: 572, distance: 65.0
click at [180, 572] on div "All work orders [STREET_ADDRESS][PERSON_NAME] Home details Vendor Info PKA Pool…" at bounding box center [524, 299] width 1048 height 726
copy div "$192.60"
click at [239, 133] on div "Line Items" at bounding box center [254, 131] width 59 height 17
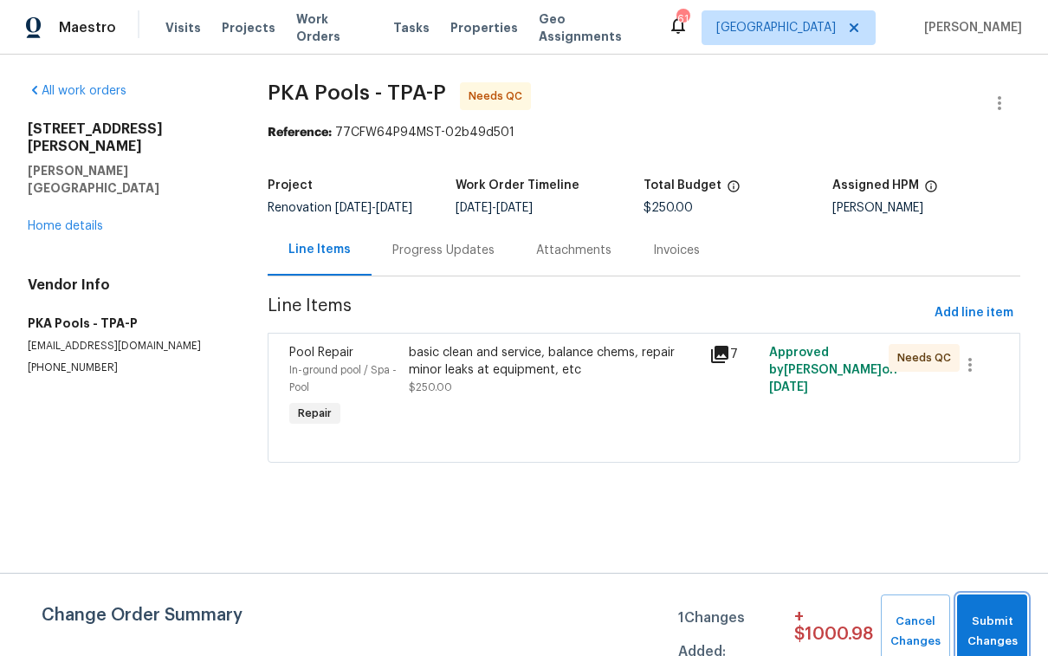
click at [975, 613] on span "Submit Changes" at bounding box center [992, 631] width 53 height 40
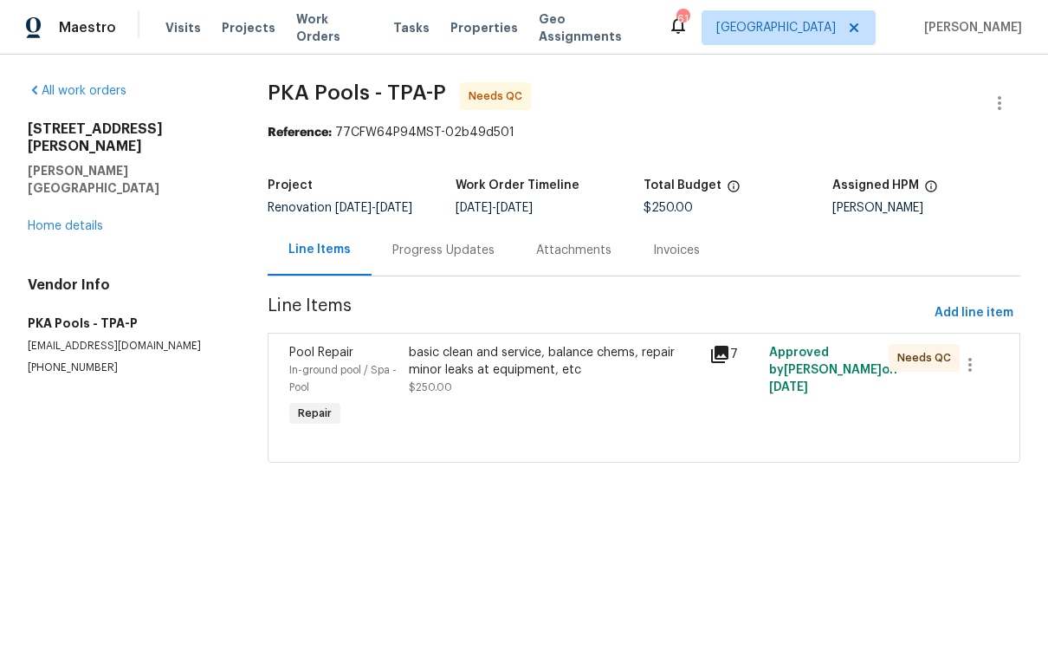
click at [437, 259] on div "Progress Updates" at bounding box center [443, 250] width 102 height 17
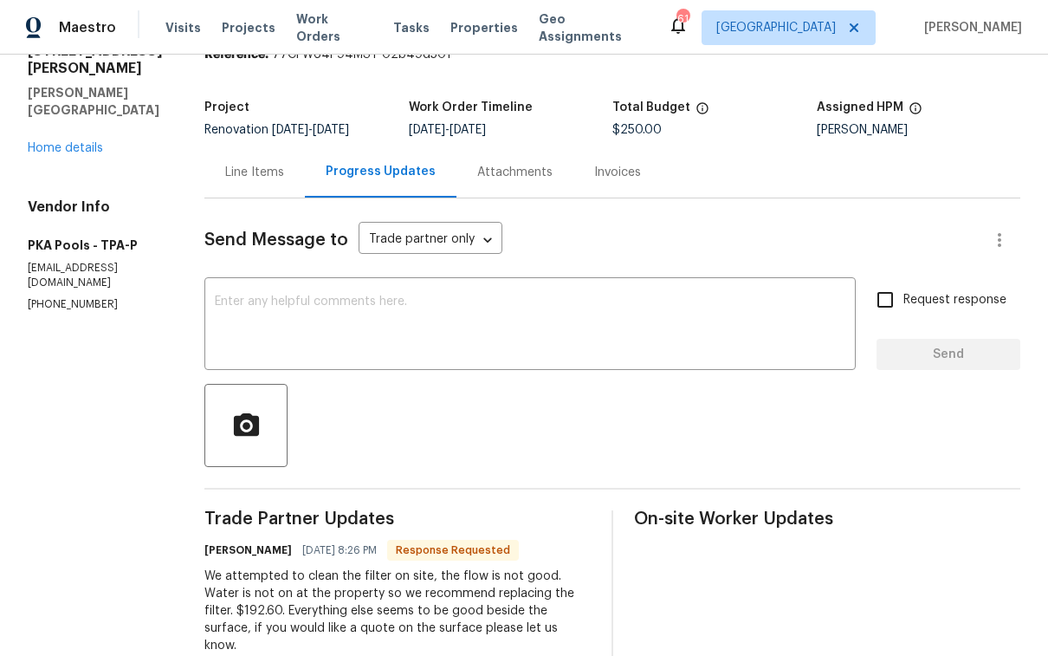
scroll to position [119, 0]
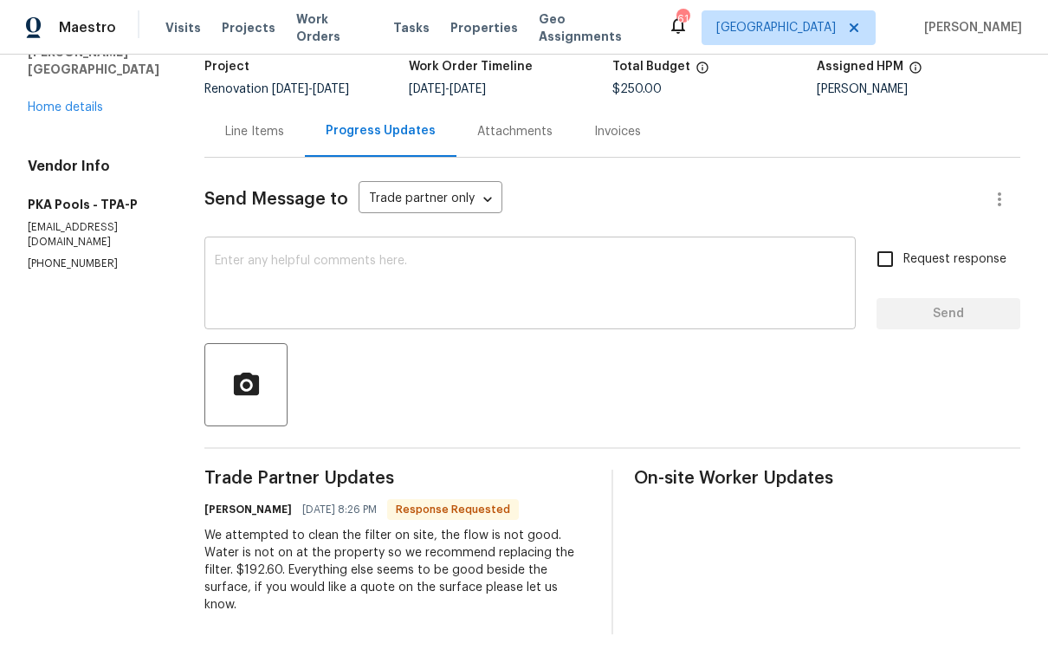
click at [333, 301] on textarea at bounding box center [530, 285] width 630 height 61
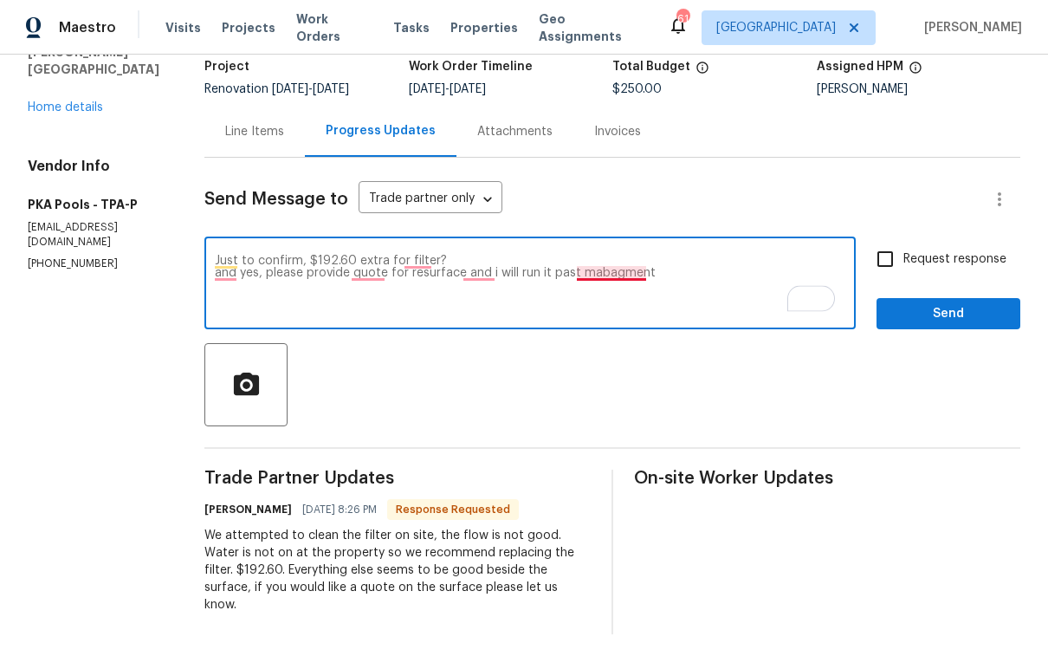
click at [613, 275] on textarea "Just to confirm, $192.60 extra for filter? and yes, please provide quote for re…" at bounding box center [530, 285] width 630 height 61
type textarea "Just to confirm, $192.60 extra for filter? and yes, please provide quote for re…"
click at [872, 257] on input "Request response" at bounding box center [885, 259] width 36 height 36
checkbox input "true"
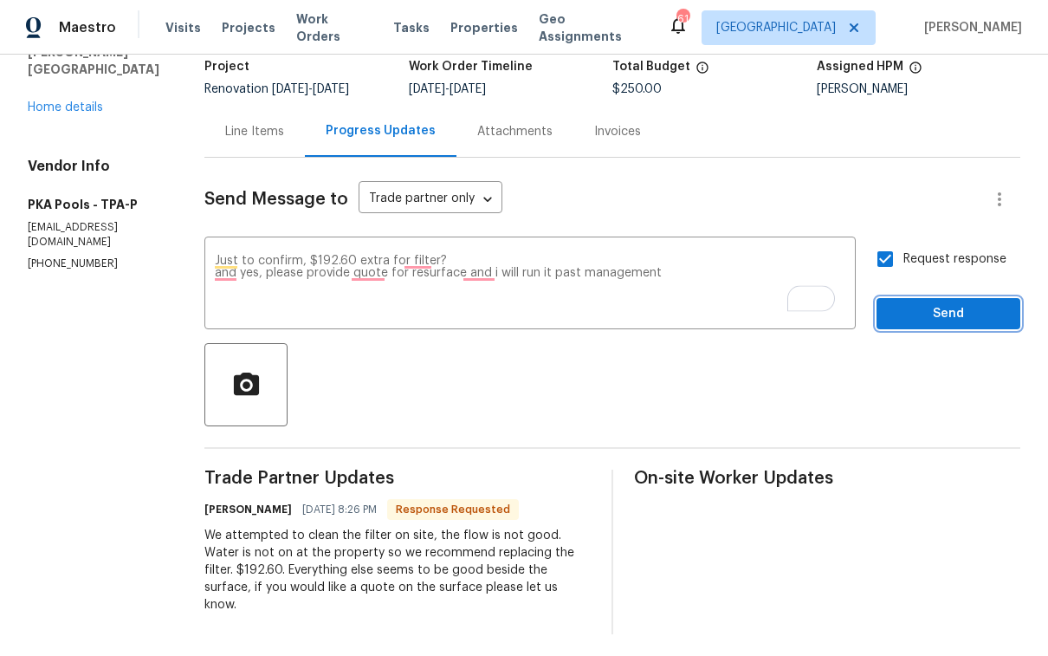
click at [903, 317] on span "Send" at bounding box center [948, 314] width 116 height 22
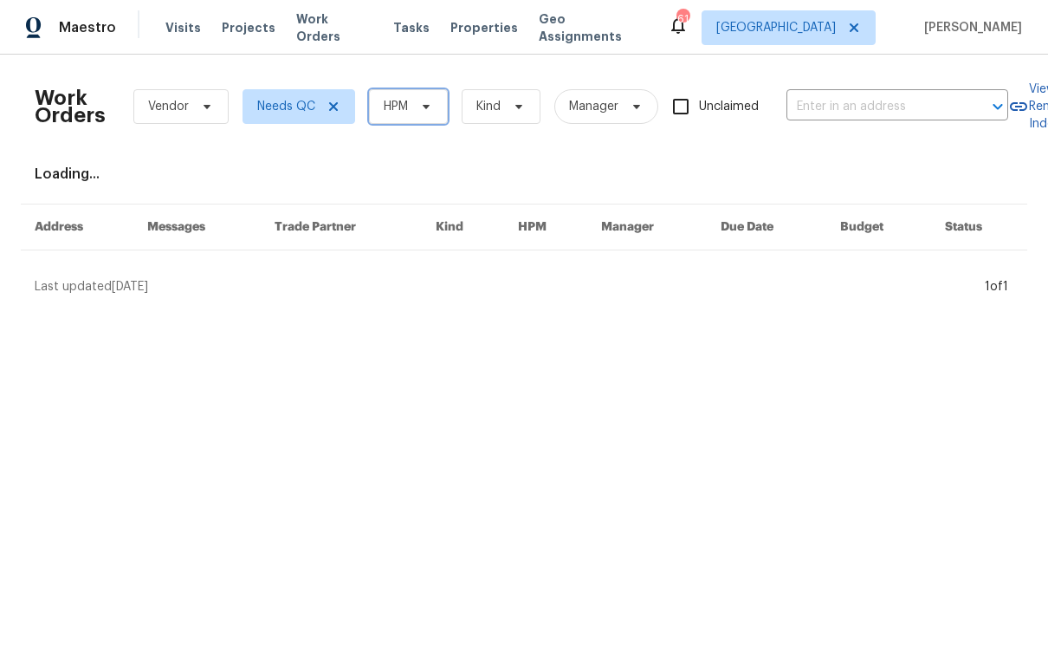
click at [414, 117] on span "HPM" at bounding box center [408, 106] width 79 height 35
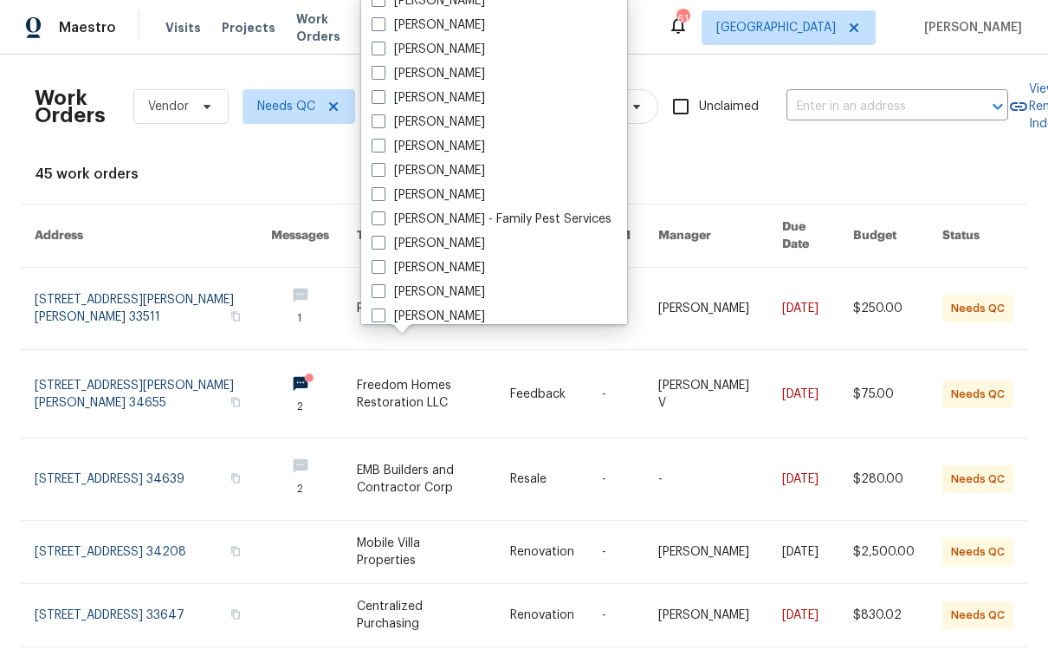
scroll to position [196, 0]
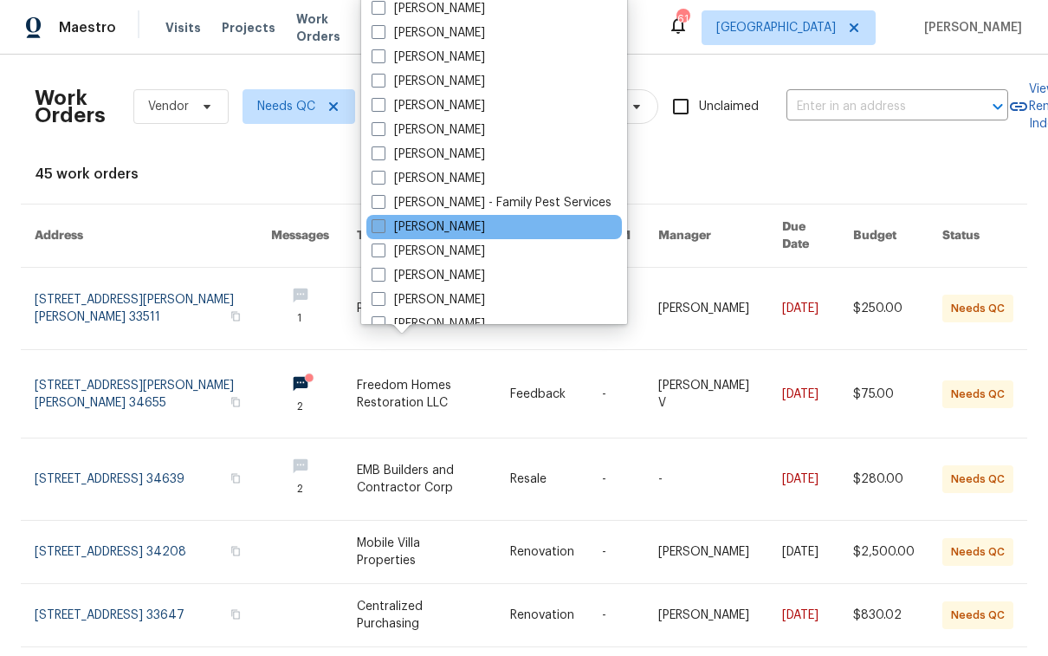
click at [432, 229] on label "[PERSON_NAME]" at bounding box center [428, 226] width 113 height 17
click at [383, 229] on input "[PERSON_NAME]" at bounding box center [377, 223] width 11 height 11
checkbox input "true"
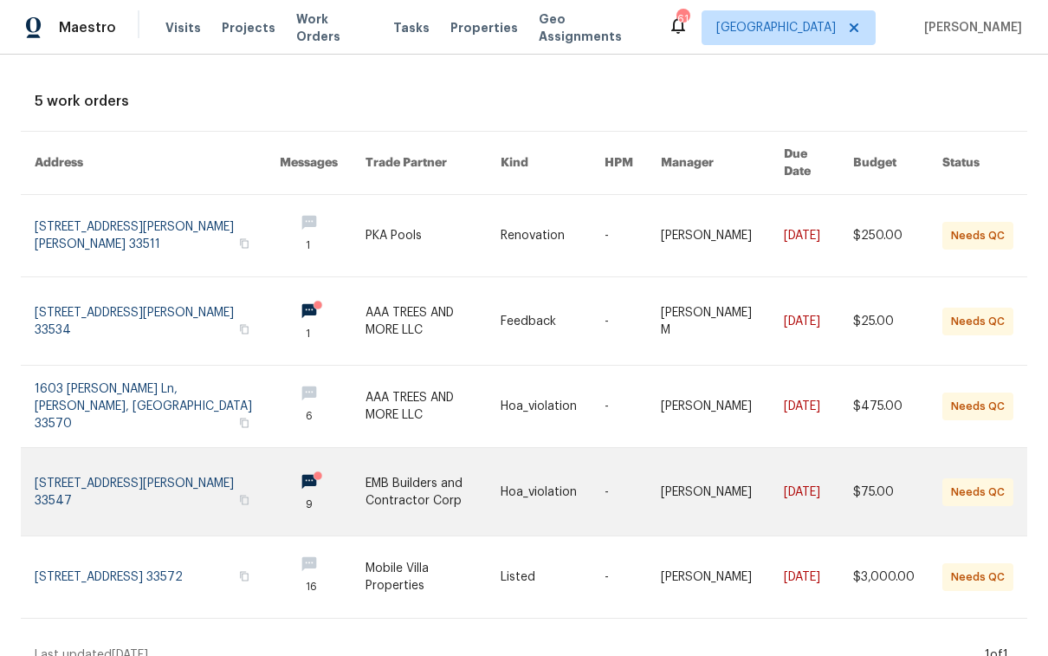
scroll to position [85, 0]
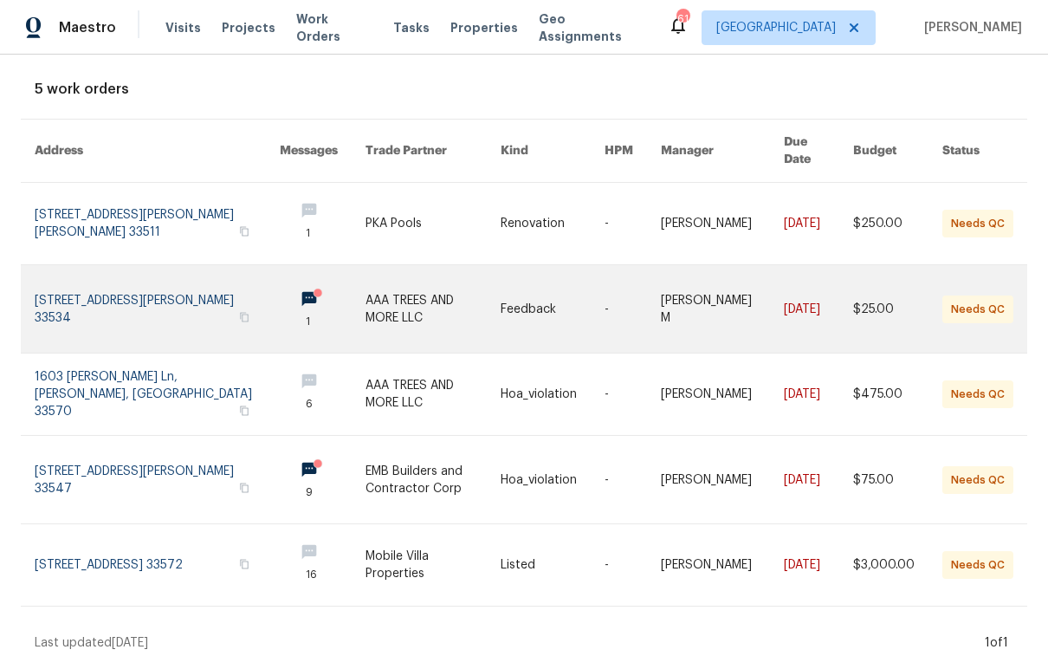
click at [557, 301] on link at bounding box center [553, 308] width 104 height 87
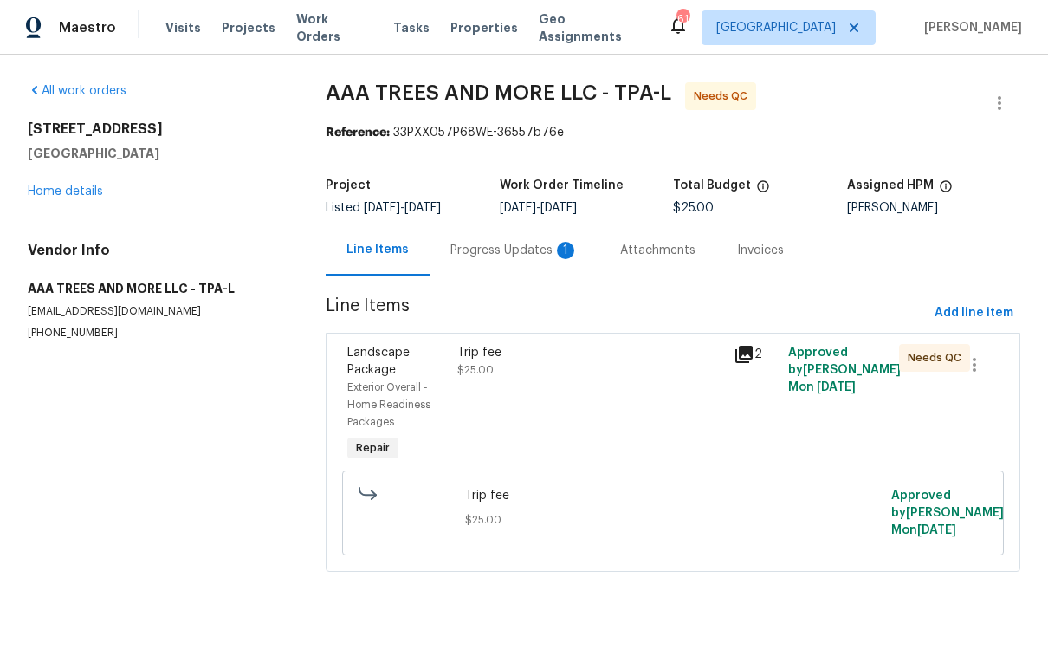
click at [527, 255] on div "Progress Updates 1" at bounding box center [514, 250] width 128 height 17
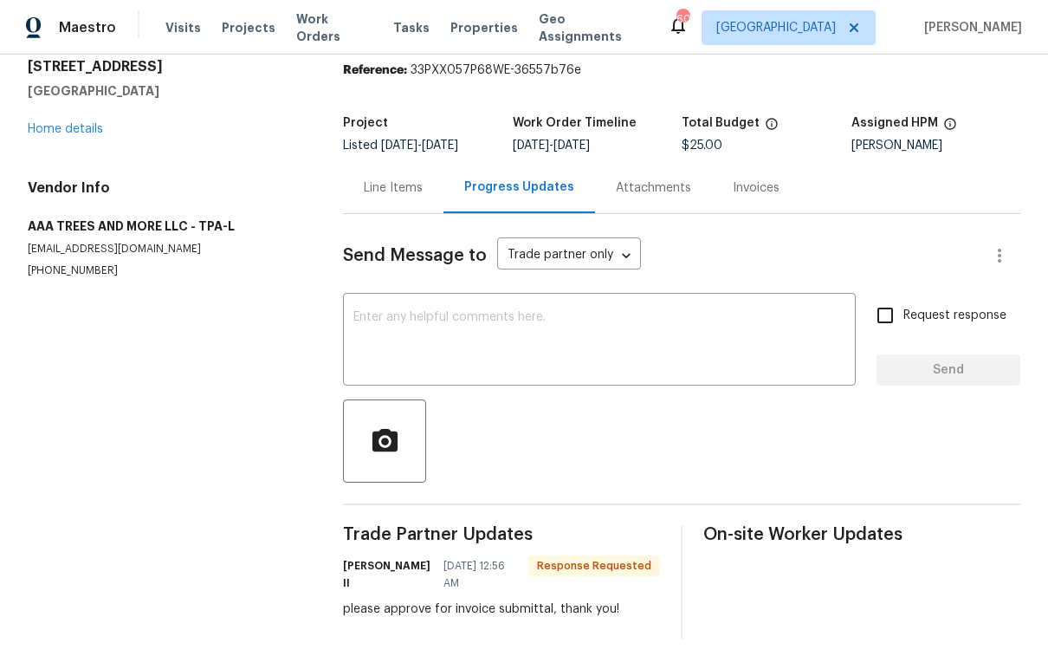
scroll to position [57, 0]
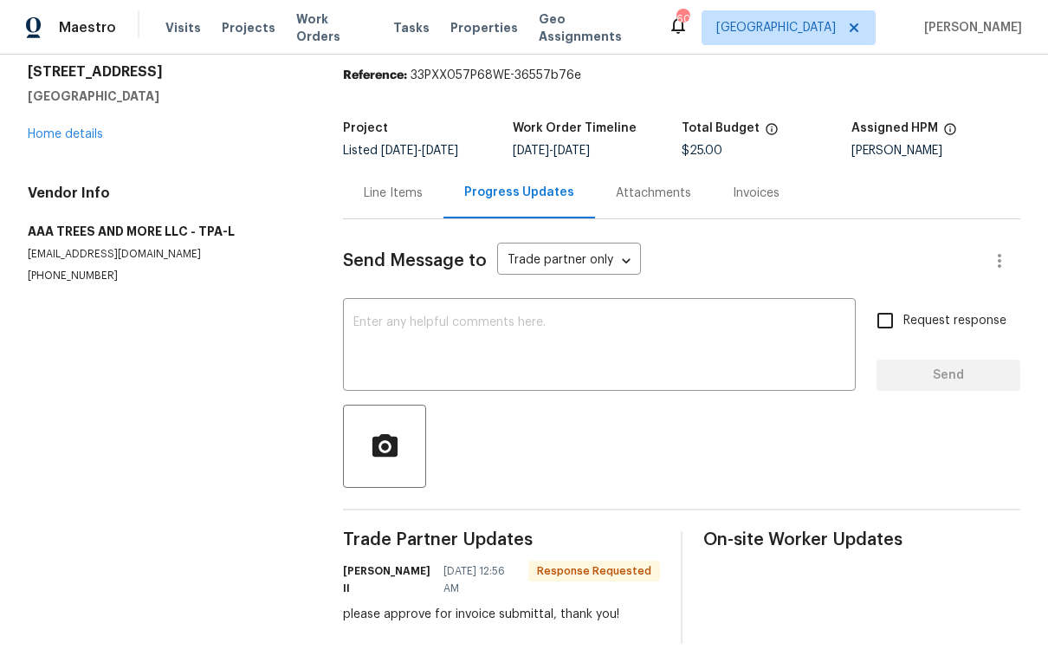
click at [409, 195] on div "Line Items" at bounding box center [393, 192] width 59 height 17
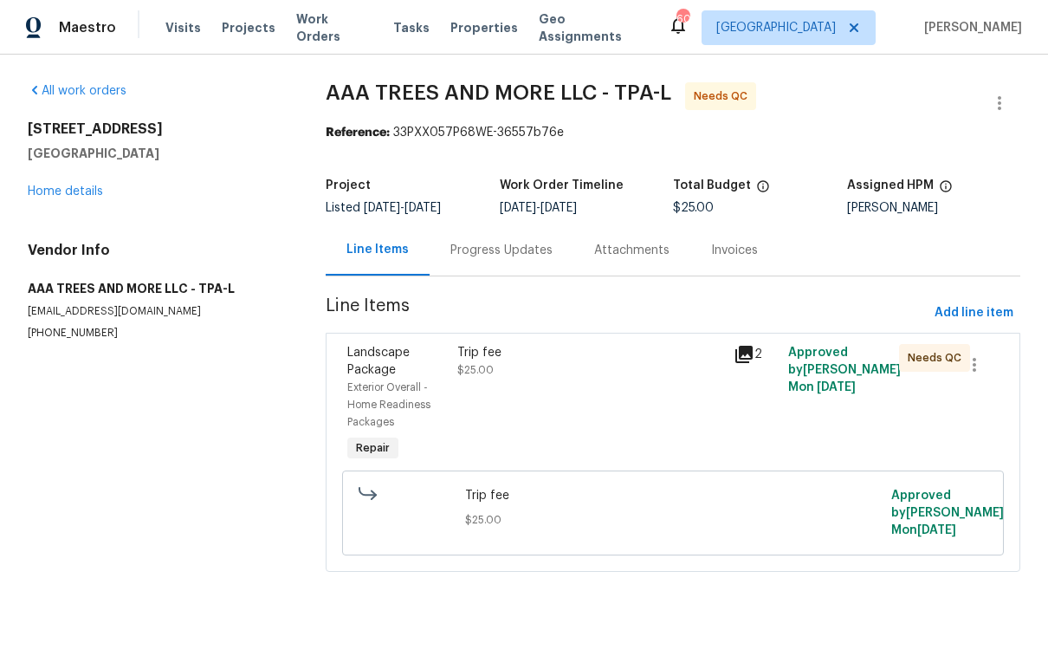
click at [583, 387] on div "Trip fee $25.00" at bounding box center [589, 405] width 275 height 132
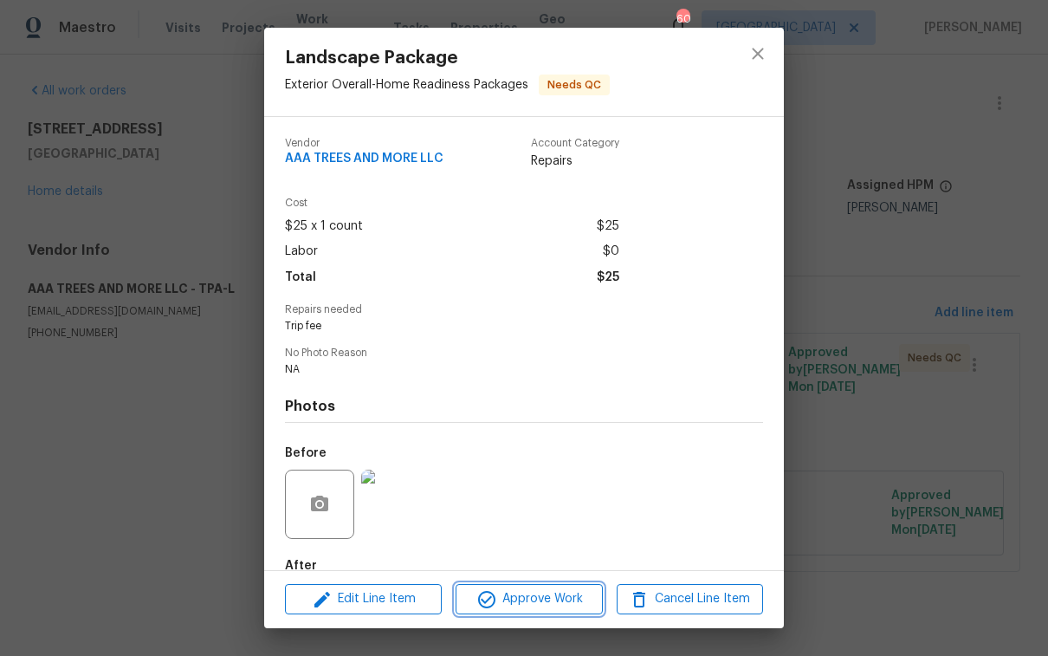
click at [561, 607] on span "Approve Work" at bounding box center [529, 599] width 136 height 22
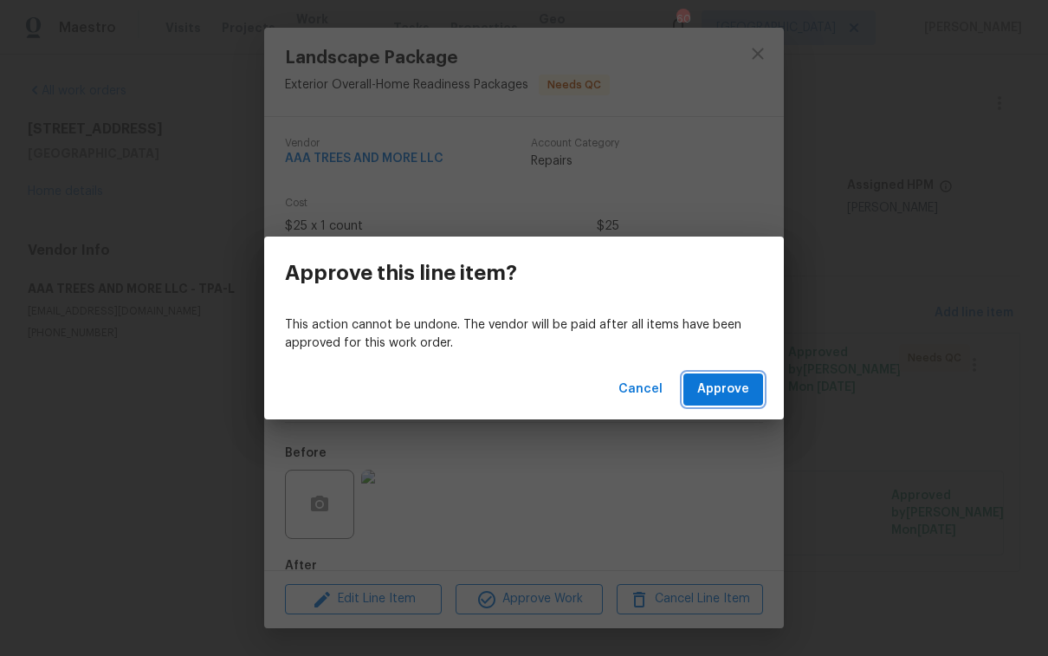
click at [738, 391] on span "Approve" at bounding box center [723, 389] width 52 height 22
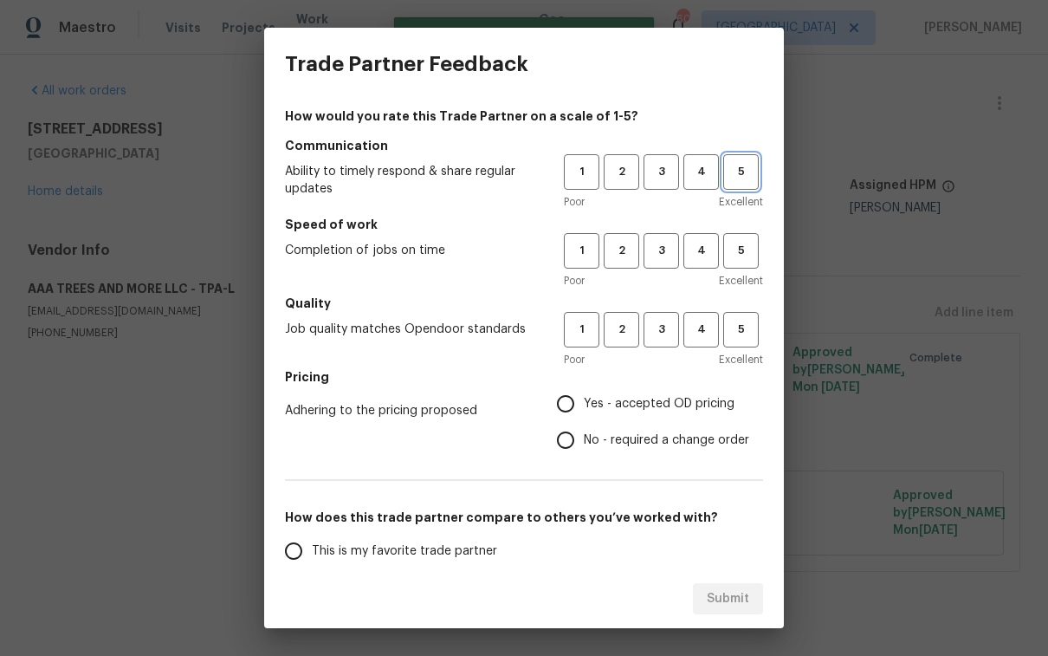
click at [731, 179] on span "5" at bounding box center [741, 172] width 32 height 20
click at [708, 258] on div "1 2 3 4 5" at bounding box center [663, 251] width 199 height 36
click at [683, 262] on button "4" at bounding box center [701, 251] width 36 height 36
drag, startPoint x: 730, startPoint y: 308, endPoint x: 732, endPoint y: 326, distance: 18.3
click at [730, 309] on h5 "Quality" at bounding box center [524, 302] width 478 height 17
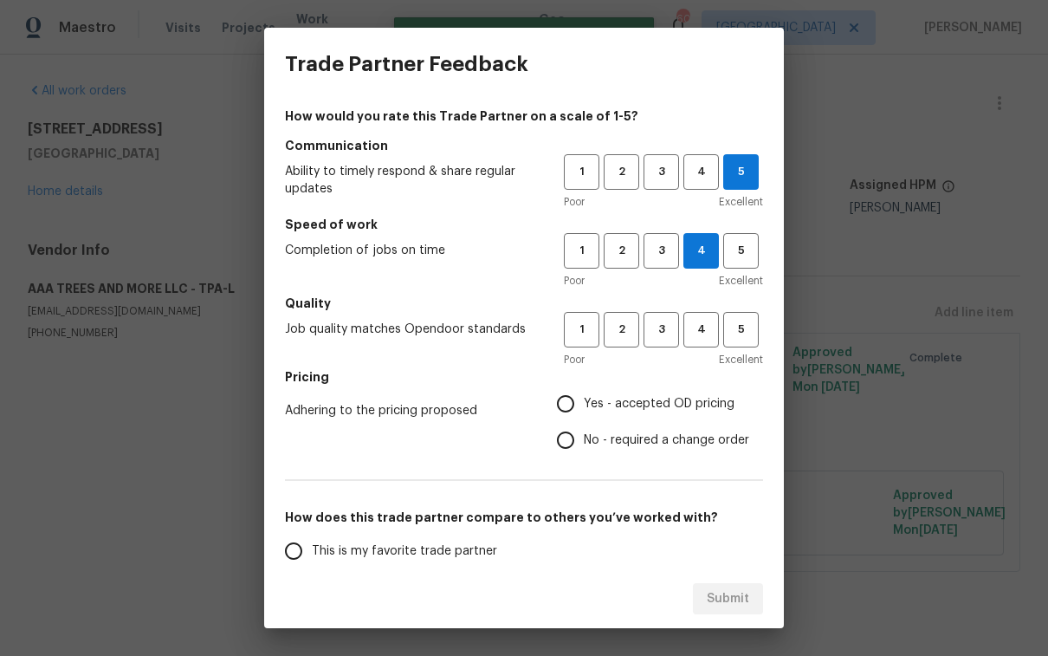
click at [733, 356] on span "Excellent" at bounding box center [741, 359] width 44 height 17
click at [730, 339] on button "5" at bounding box center [741, 330] width 36 height 36
click at [652, 401] on span "Yes - accepted OD pricing" at bounding box center [659, 404] width 151 height 18
click at [584, 401] on input "Yes - accepted OD pricing" at bounding box center [565, 403] width 36 height 36
radio input "true"
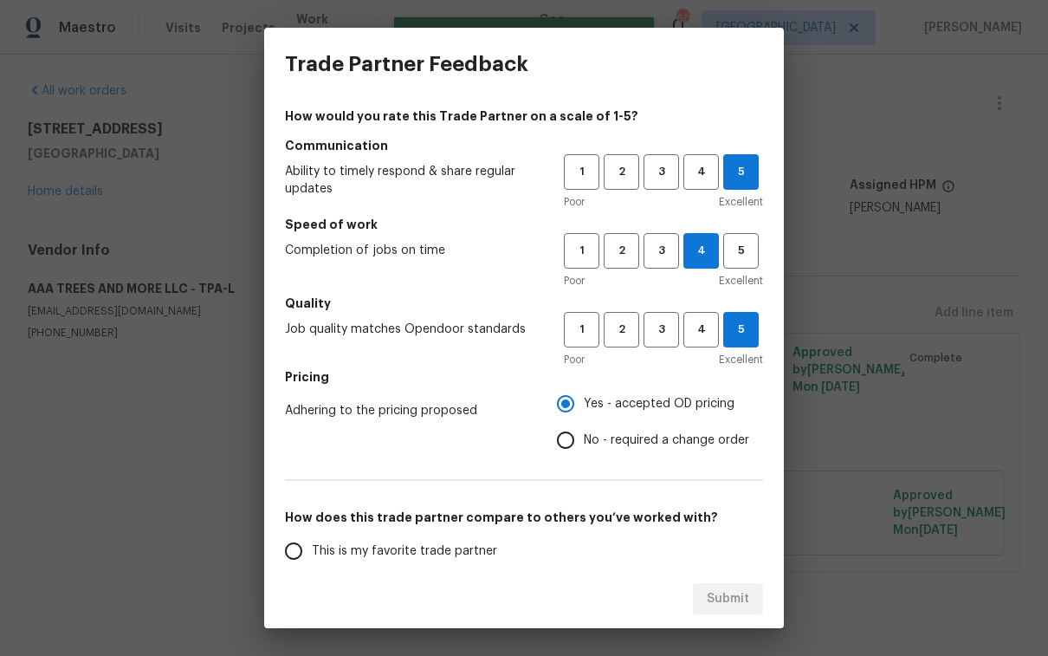
click at [391, 553] on span "This is my favorite trade partner" at bounding box center [404, 551] width 185 height 18
click at [312, 553] on input "This is my favorite trade partner" at bounding box center [293, 551] width 36 height 36
click at [738, 592] on span "Submit" at bounding box center [728, 599] width 42 height 22
radio input "true"
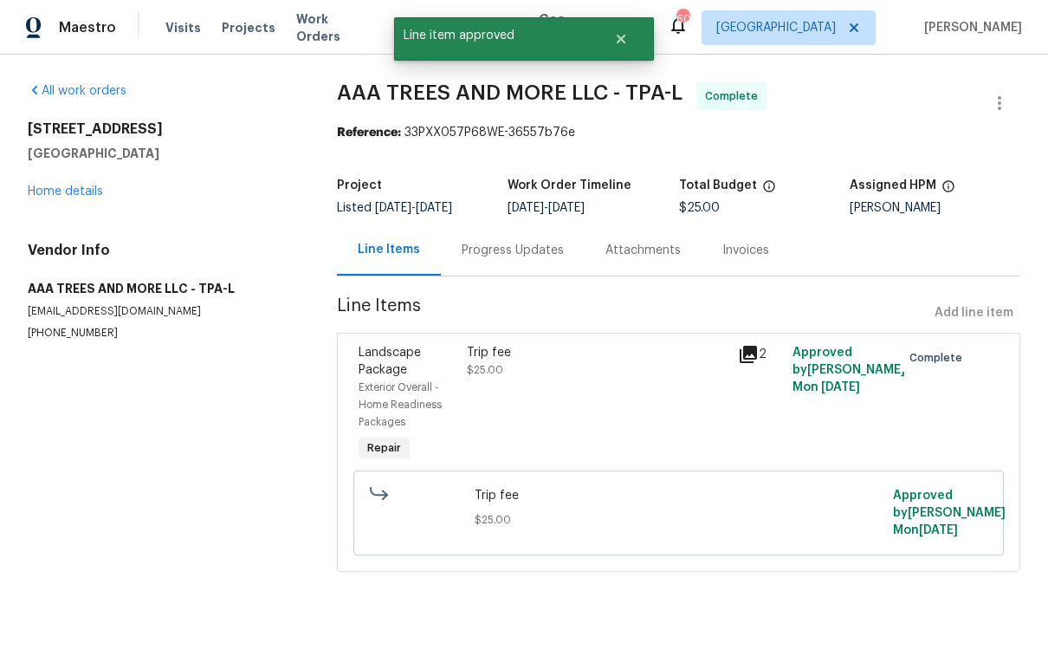
radio input "false"
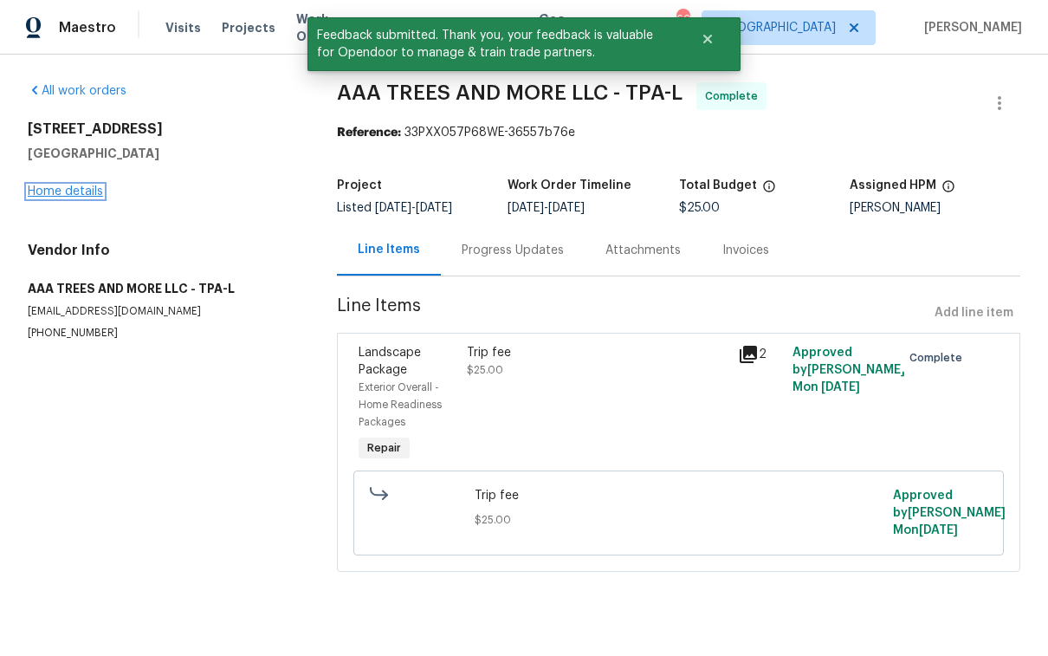
click at [78, 187] on link "Home details" at bounding box center [65, 191] width 75 height 12
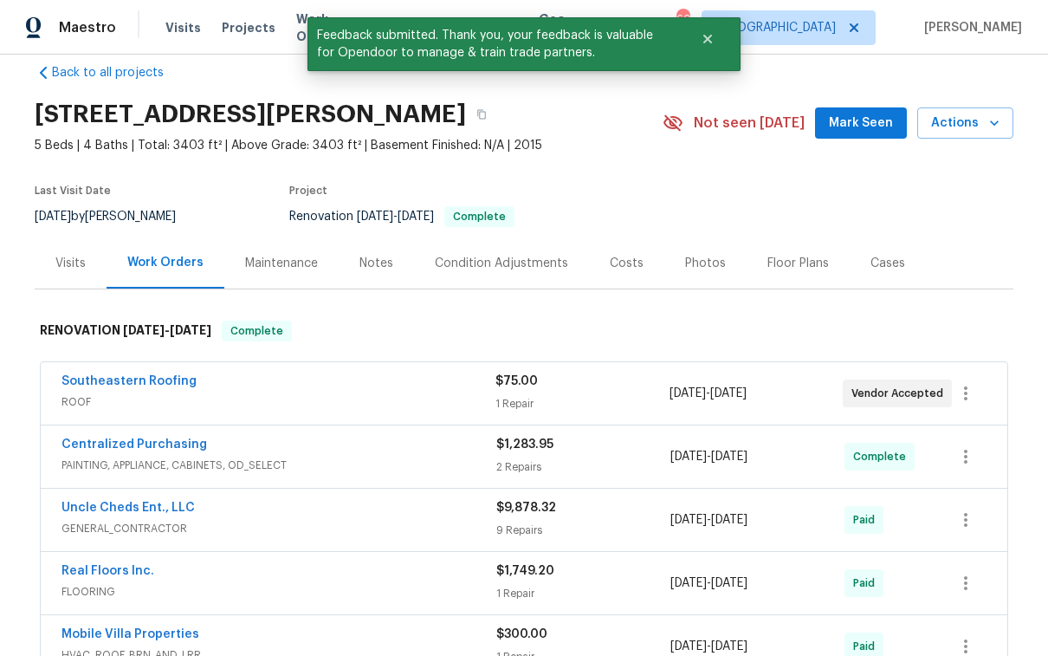
scroll to position [33, 0]
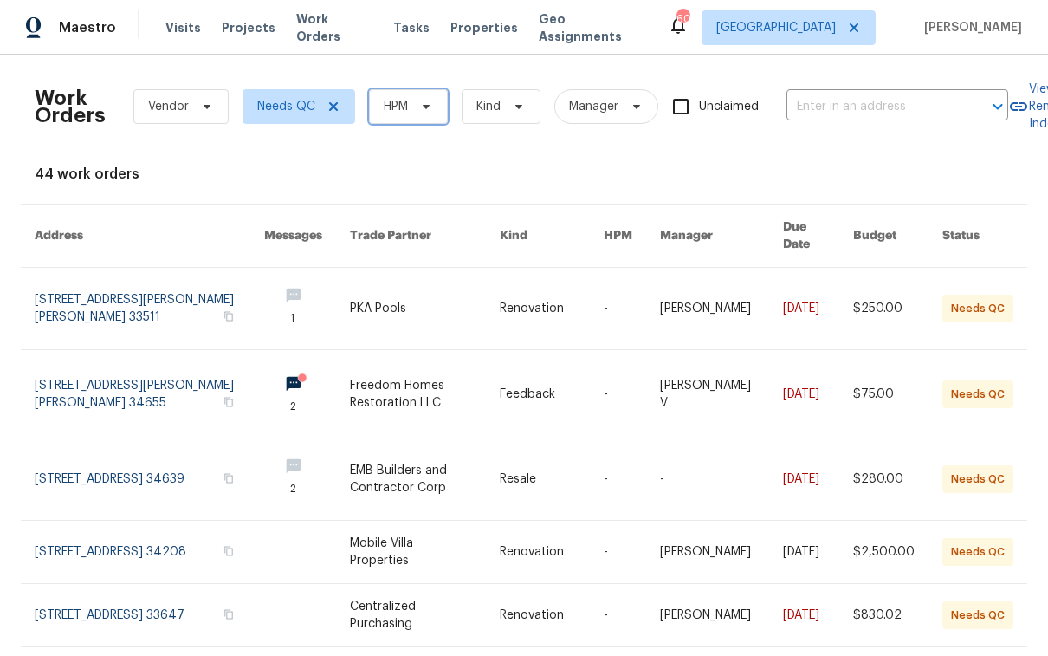
click at [396, 120] on span "HPM" at bounding box center [408, 106] width 79 height 35
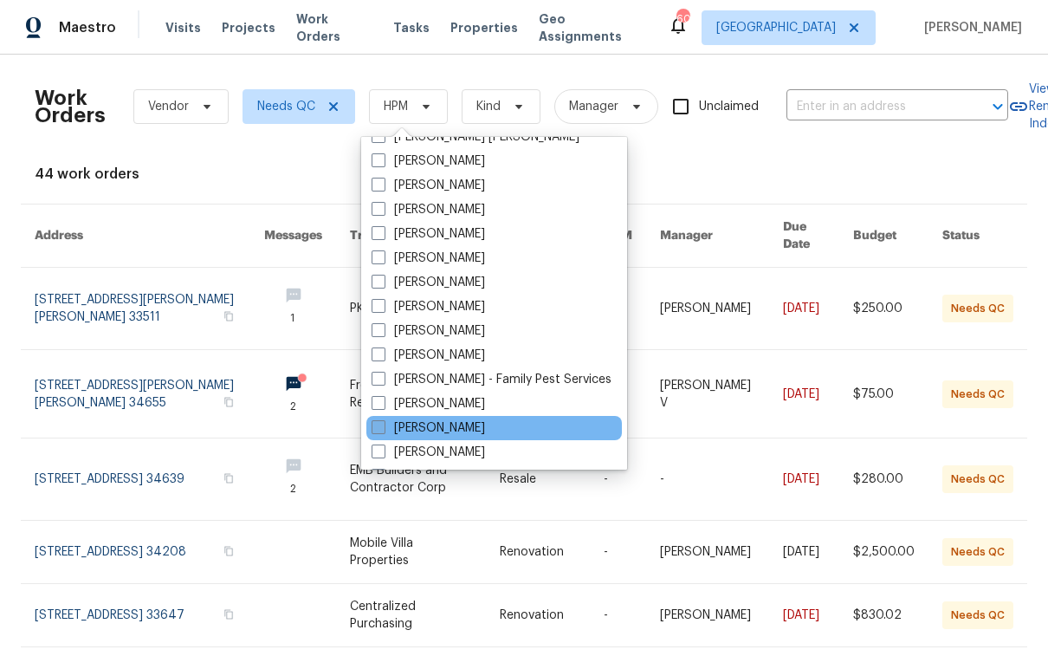
scroll to position [166, 0]
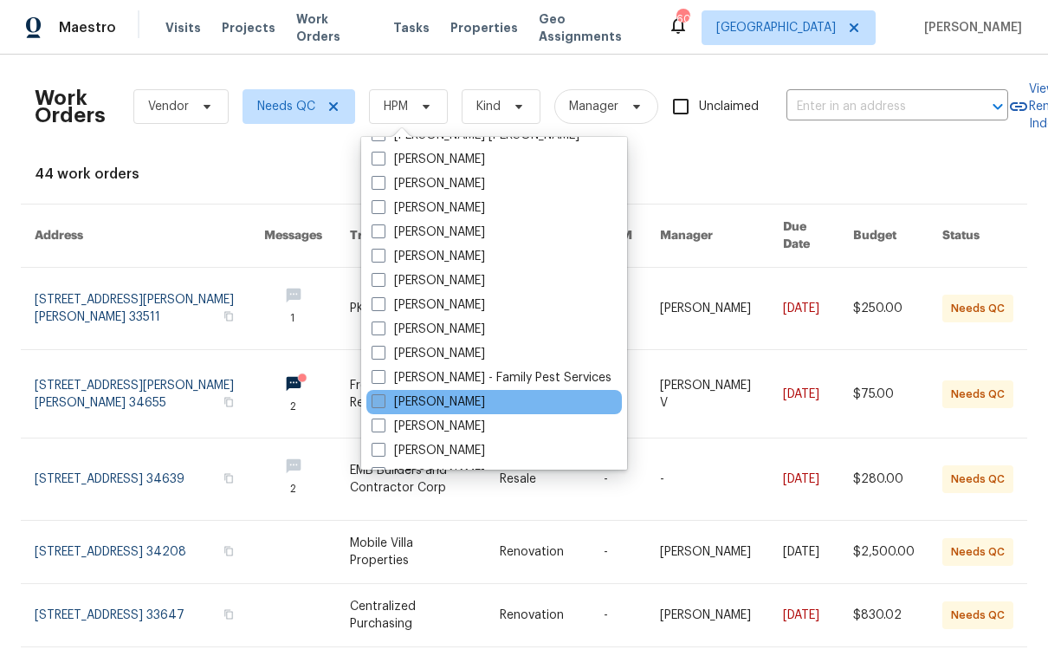
click at [435, 408] on label "[PERSON_NAME]" at bounding box center [428, 401] width 113 height 17
click at [383, 404] on input "[PERSON_NAME]" at bounding box center [377, 398] width 11 height 11
checkbox input "true"
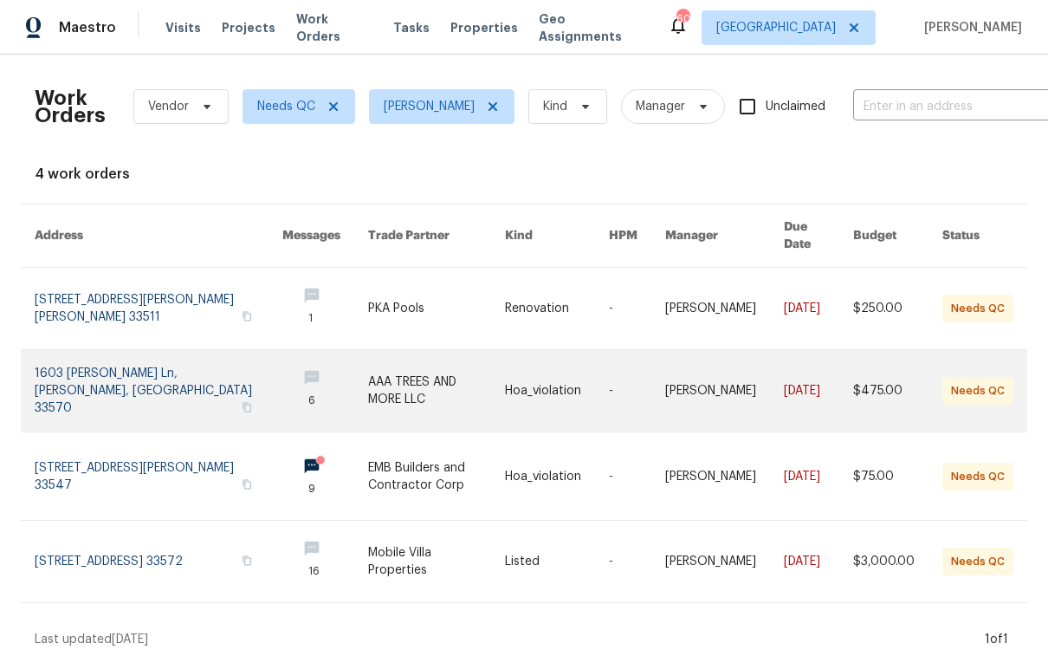
click at [145, 370] on link at bounding box center [159, 390] width 248 height 81
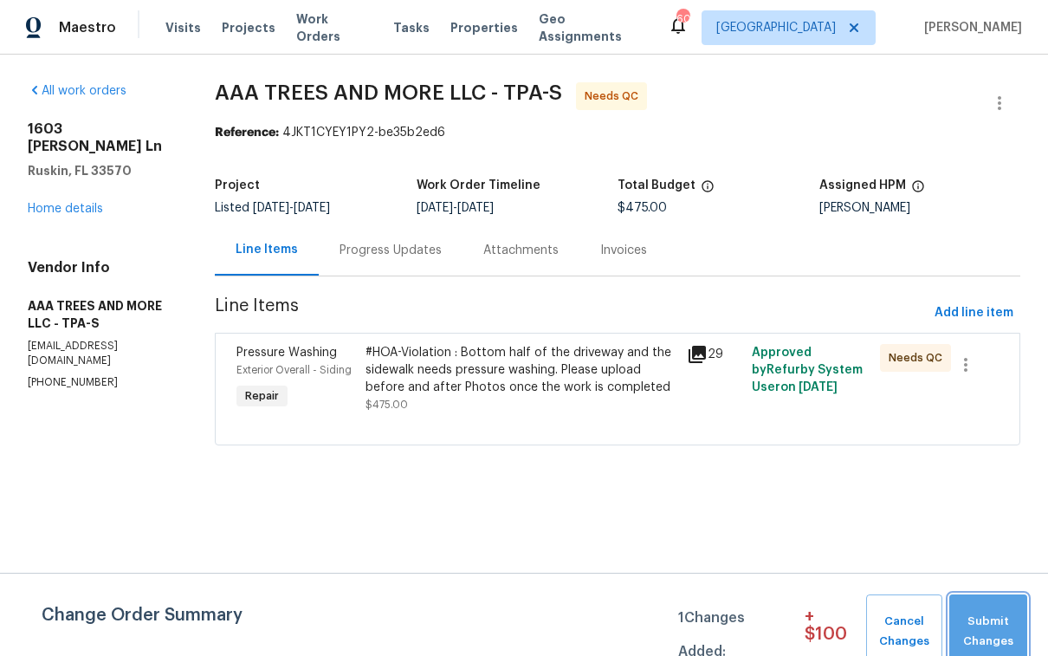
click at [1005, 627] on span "Submit Changes" at bounding box center [988, 631] width 61 height 40
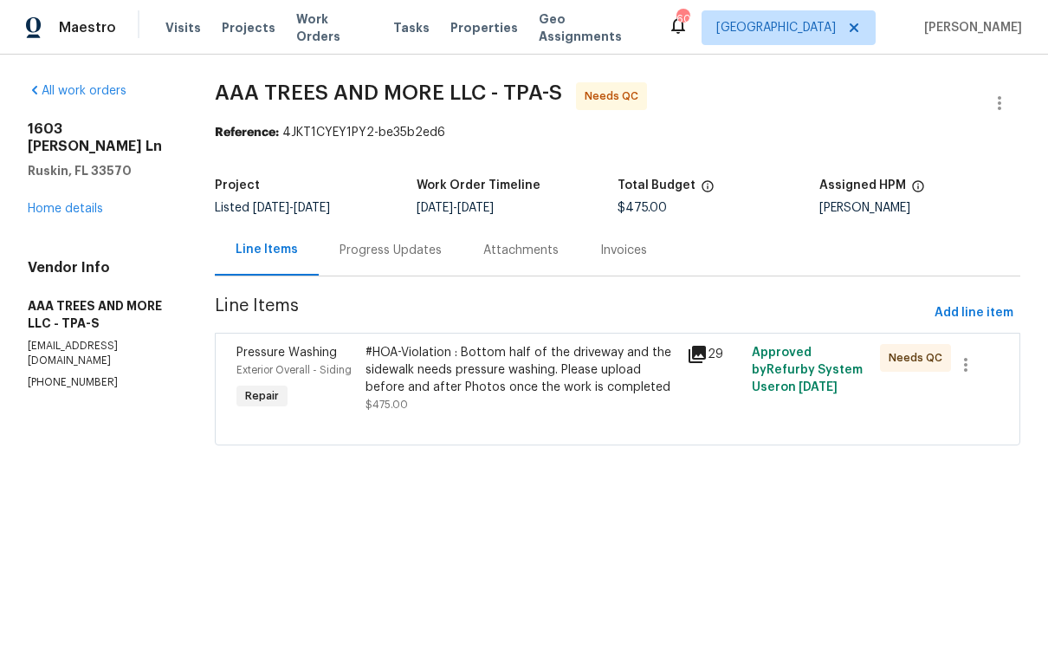
click at [386, 257] on div "Progress Updates" at bounding box center [390, 250] width 102 height 17
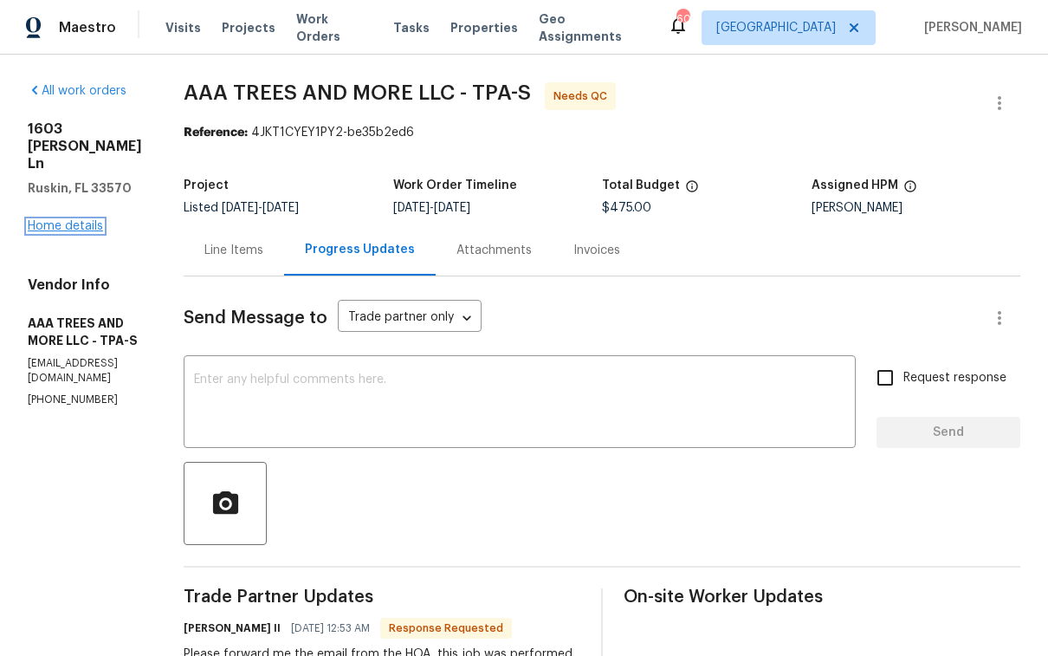
click at [88, 220] on link "Home details" at bounding box center [65, 226] width 75 height 12
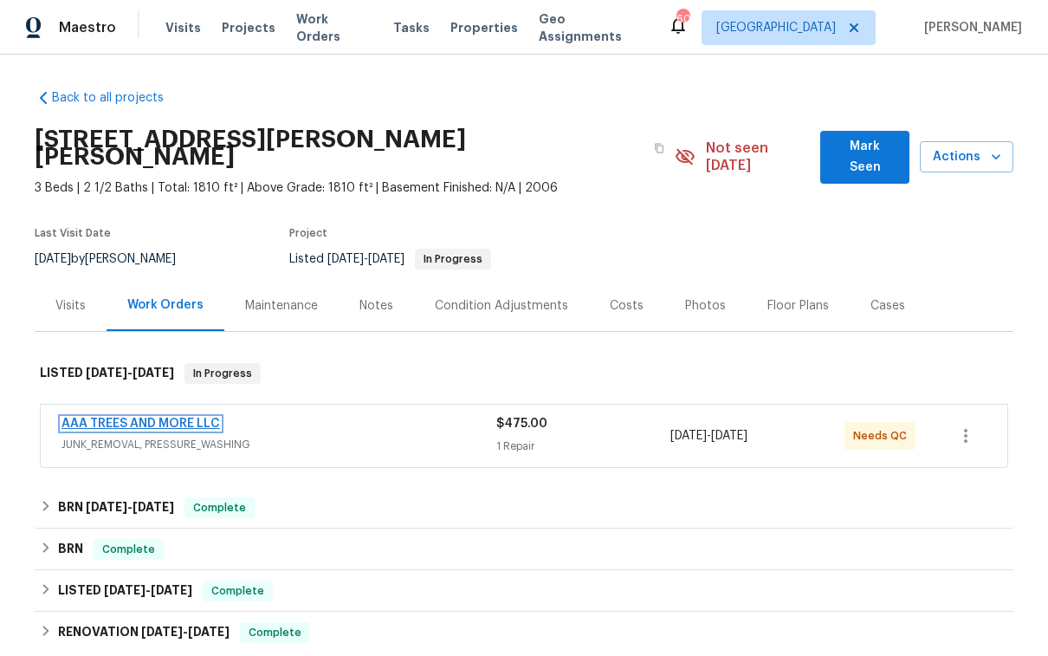
click at [203, 417] on link "AAA TREES AND MORE LLC" at bounding box center [140, 423] width 158 height 12
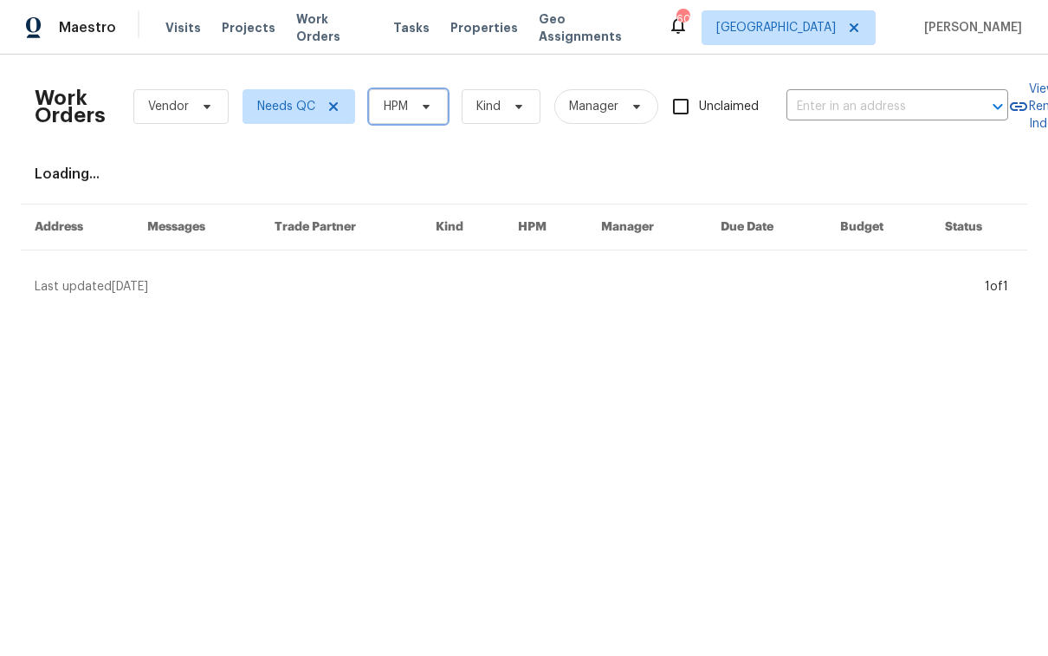
click at [424, 110] on icon at bounding box center [426, 107] width 14 height 14
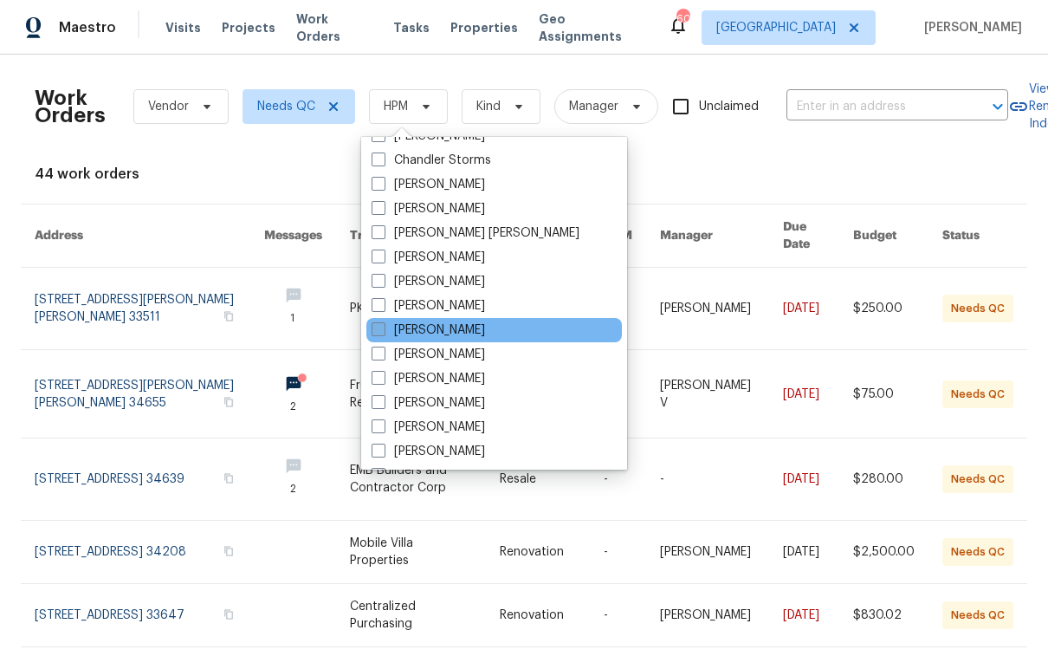
scroll to position [262, 0]
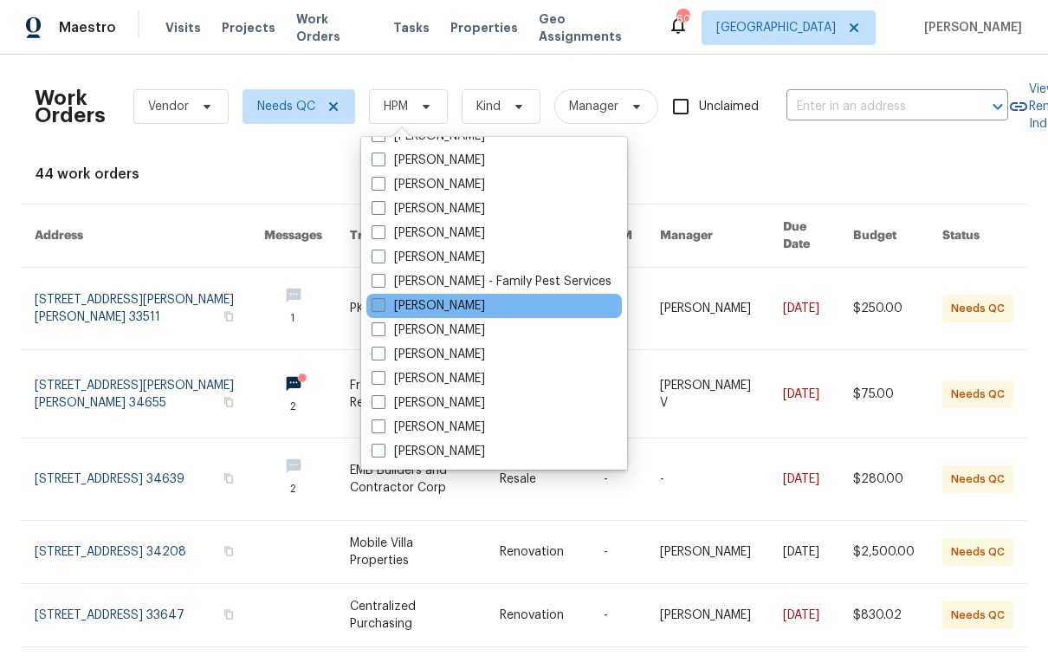
click at [449, 297] on label "[PERSON_NAME]" at bounding box center [428, 305] width 113 height 17
click at [383, 297] on input "[PERSON_NAME]" at bounding box center [377, 302] width 11 height 11
checkbox input "true"
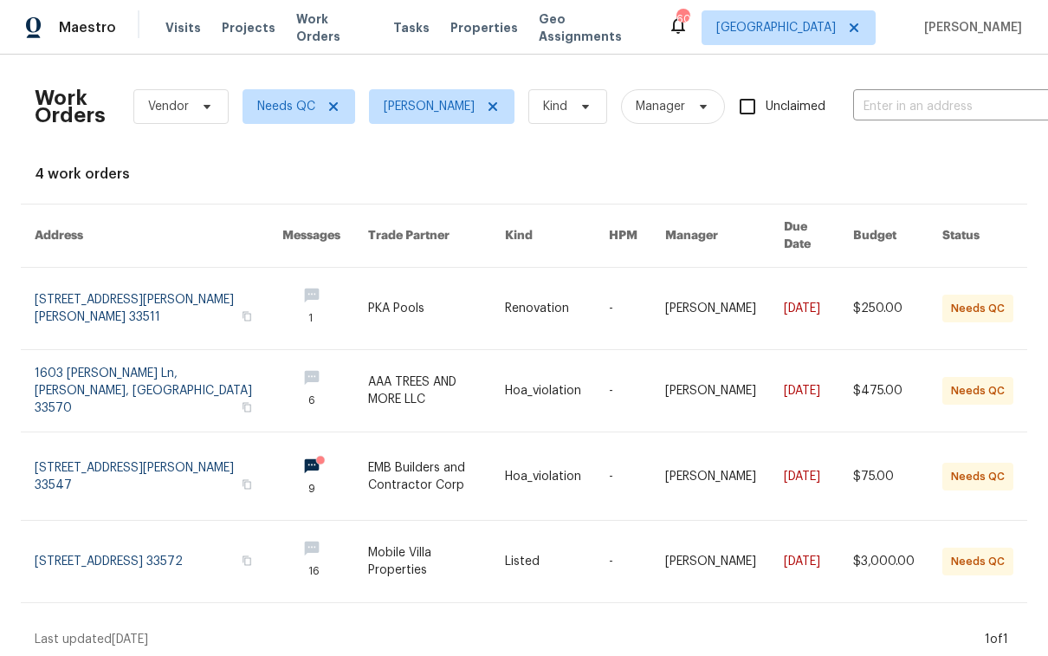
click at [132, 470] on link at bounding box center [159, 475] width 248 height 87
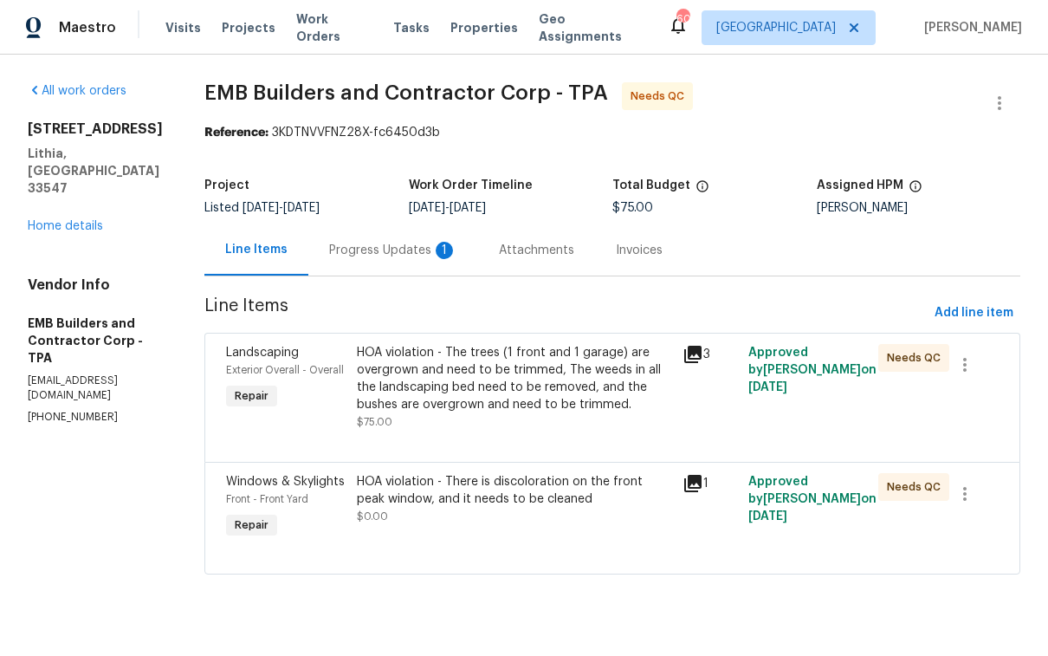
click at [359, 249] on div "Progress Updates 1" at bounding box center [393, 250] width 128 height 17
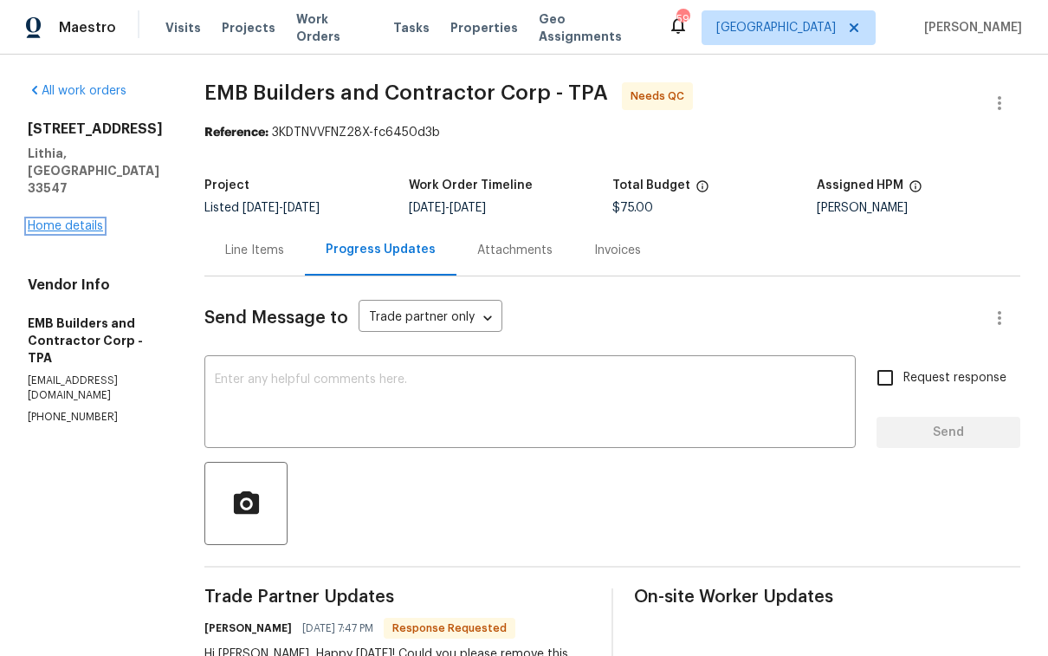
click at [91, 220] on link "Home details" at bounding box center [65, 226] width 75 height 12
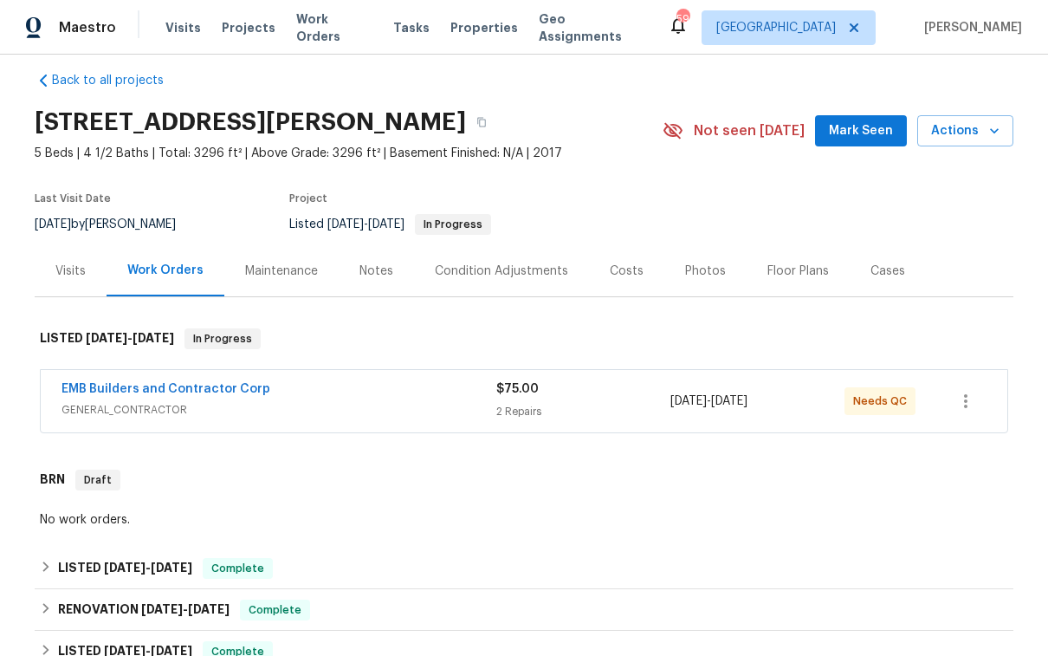
scroll to position [16, 0]
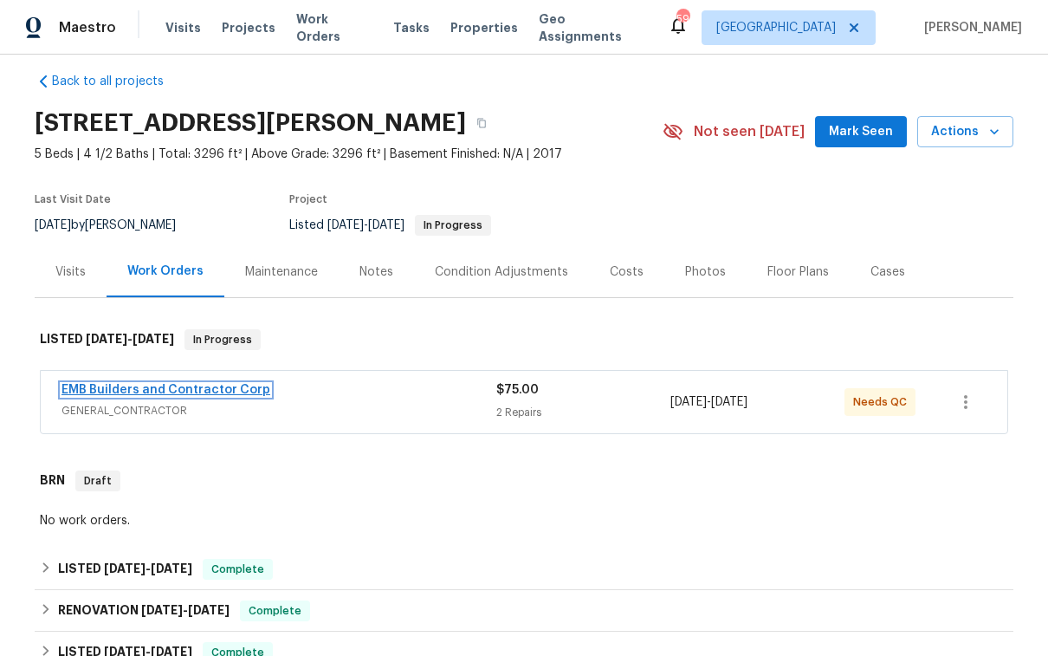
click at [223, 385] on link "EMB Builders and Contractor Corp" at bounding box center [165, 390] width 209 height 12
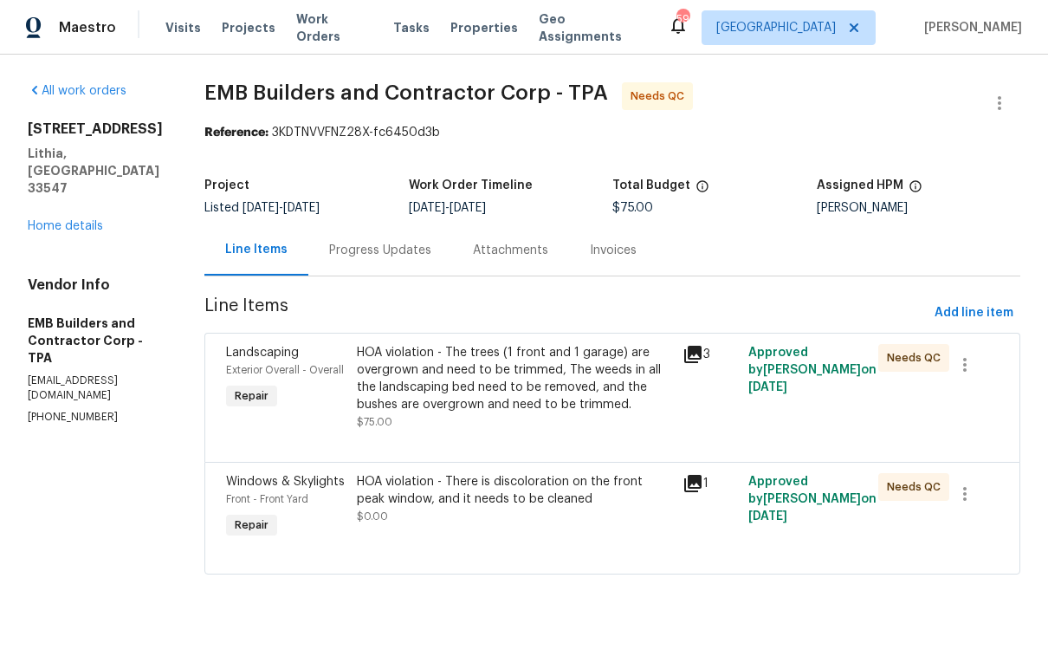
click at [510, 501] on div "HOA violation - There is discoloration on the front peak window, and it needs t…" at bounding box center [515, 490] width 316 height 35
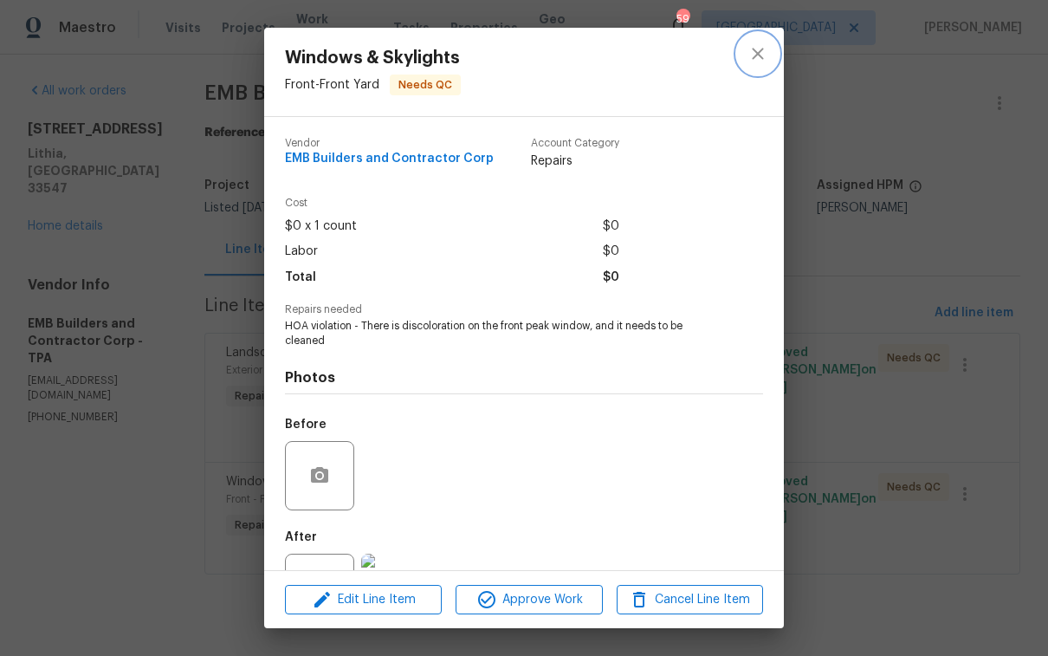
click at [760, 50] on icon "close" at bounding box center [757, 53] width 11 height 11
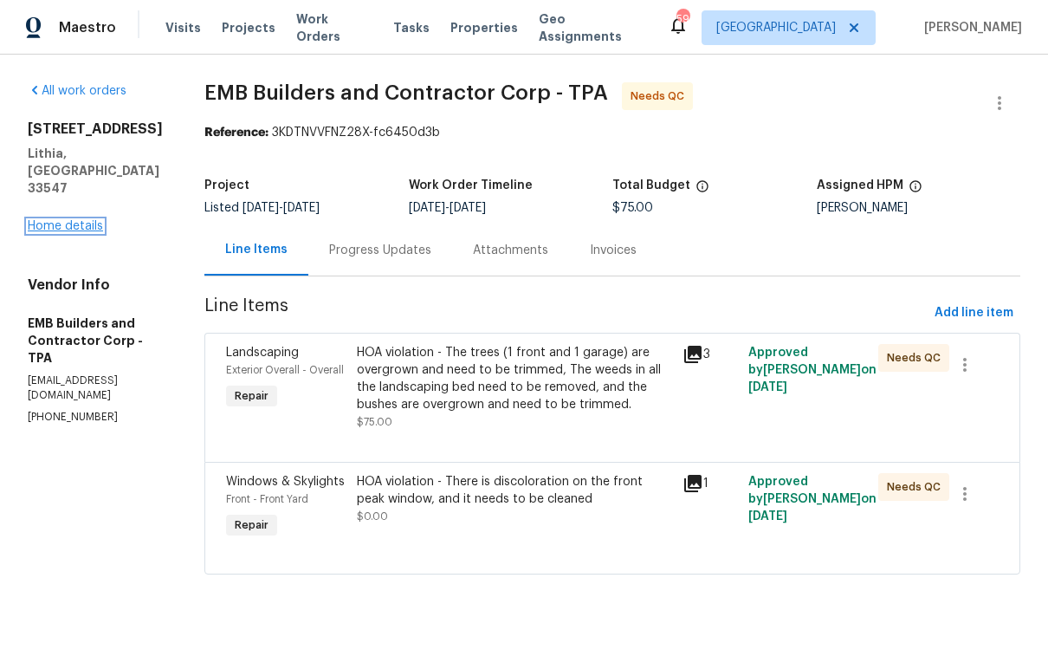
click at [63, 220] on link "Home details" at bounding box center [65, 226] width 75 height 12
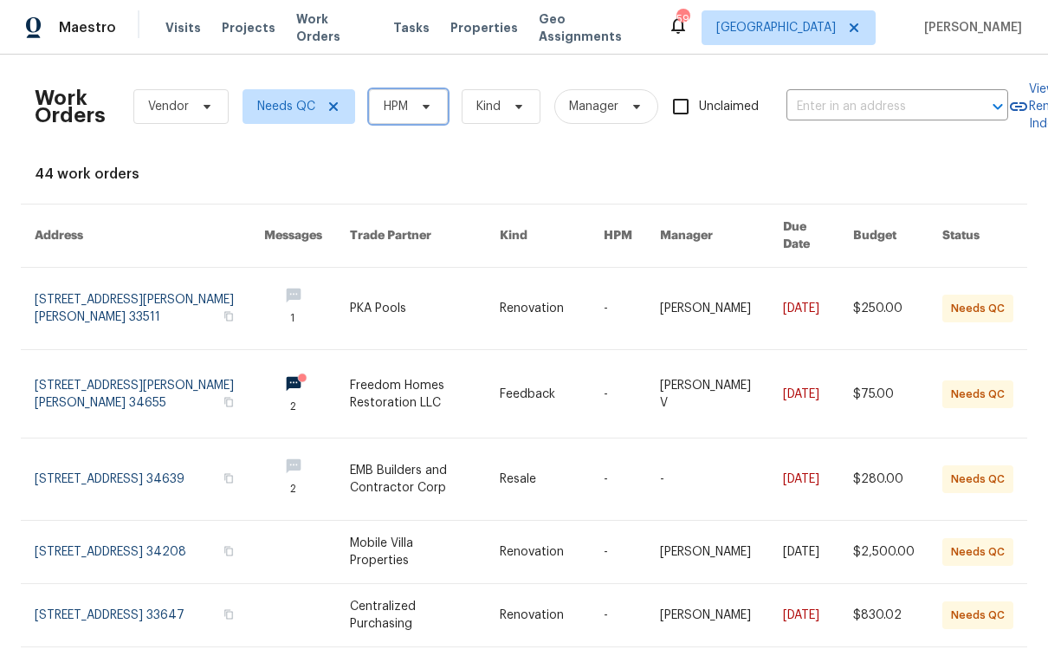
click at [419, 100] on icon at bounding box center [426, 107] width 14 height 14
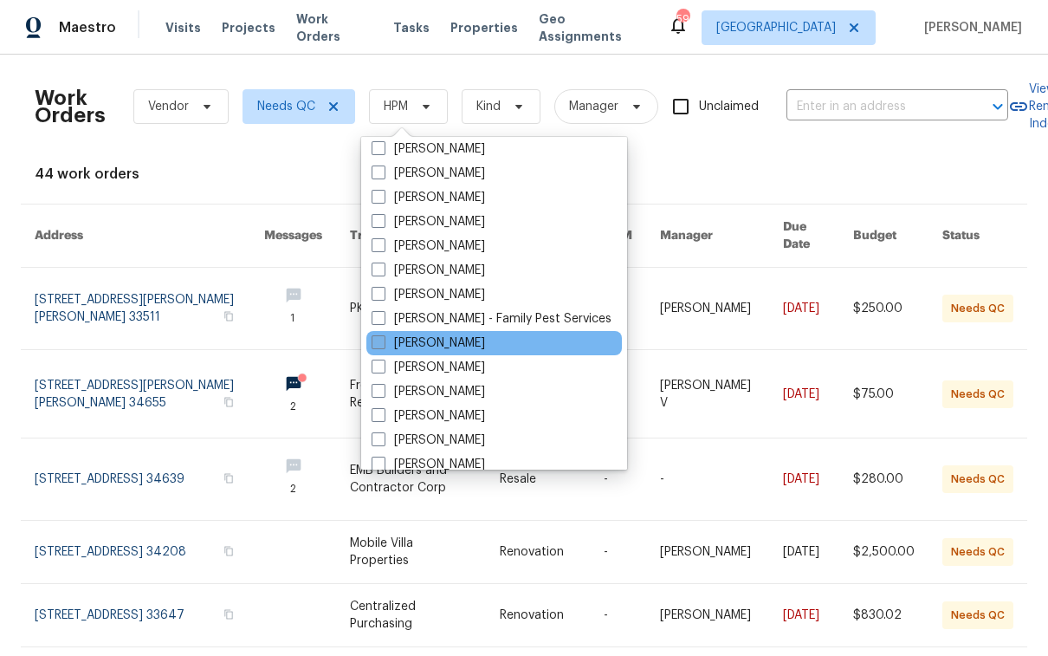
scroll to position [262, 0]
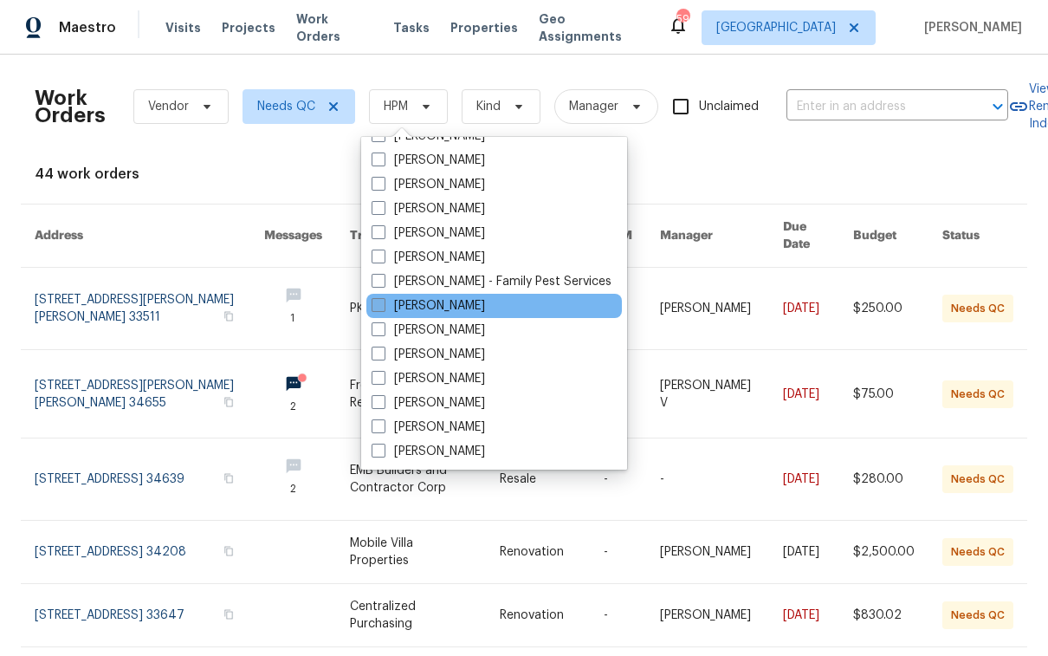
click at [453, 311] on label "[PERSON_NAME]" at bounding box center [428, 305] width 113 height 17
click at [383, 308] on input "[PERSON_NAME]" at bounding box center [377, 302] width 11 height 11
checkbox input "true"
